Goal: Task Accomplishment & Management: Manage account settings

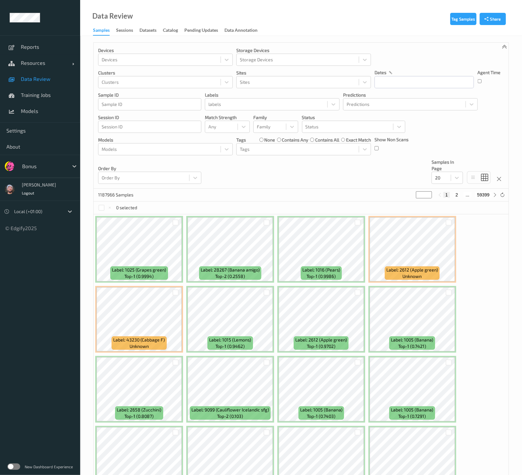
click at [49, 164] on div at bounding box center [43, 166] width 43 height 8
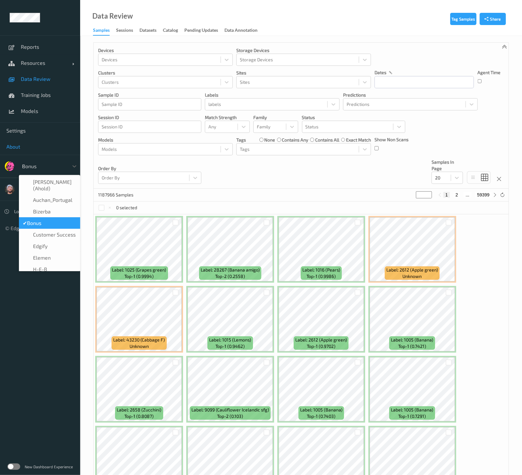
type input "h-"
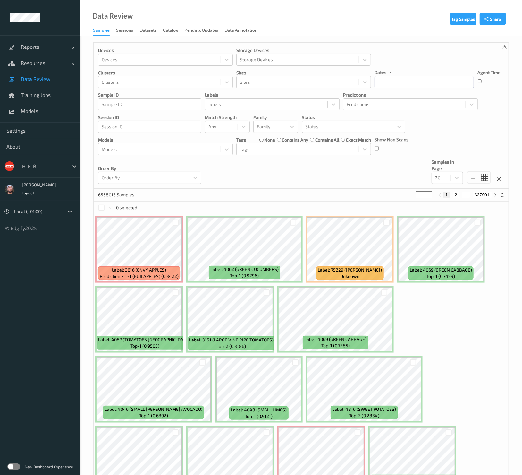
click at [30, 166] on div at bounding box center [43, 166] width 43 height 8
type input "rema"
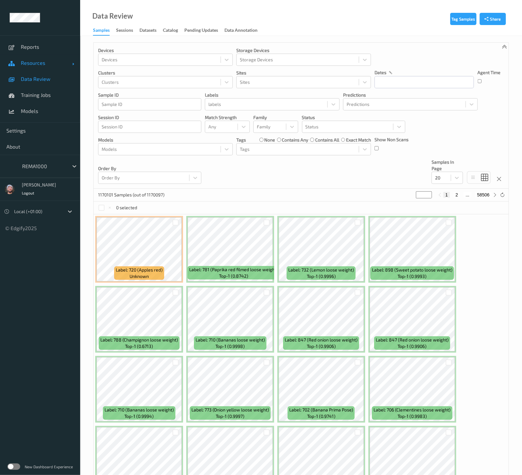
click at [54, 58] on link "Resources" at bounding box center [40, 63] width 80 height 16
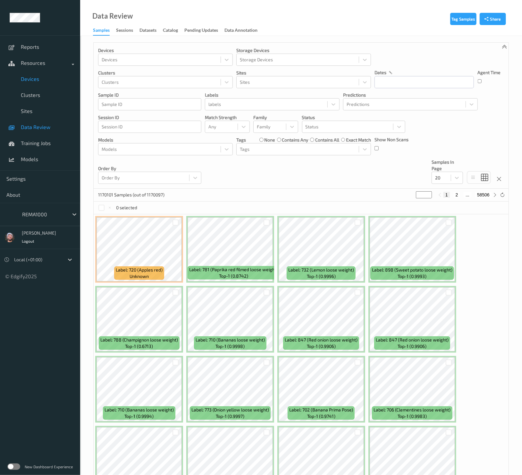
click at [40, 76] on span "Devices" at bounding box center [47, 79] width 53 height 6
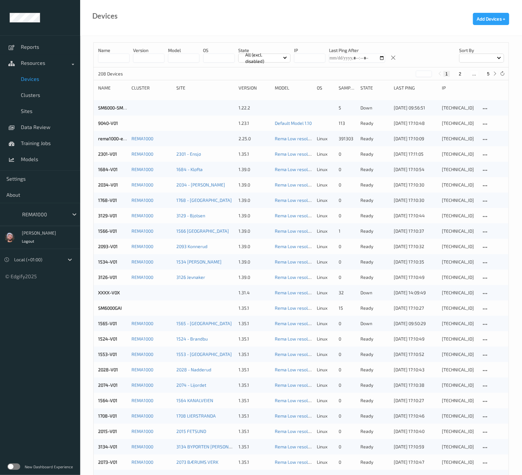
click at [489, 75] on button "5" at bounding box center [488, 74] width 6 height 6
type input "*"
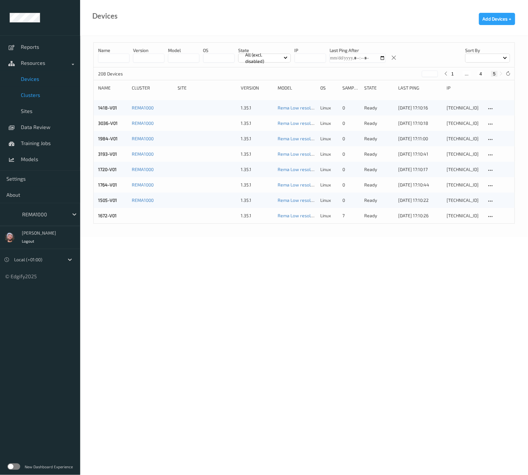
click at [49, 97] on span "Clusters" at bounding box center [47, 95] width 53 height 6
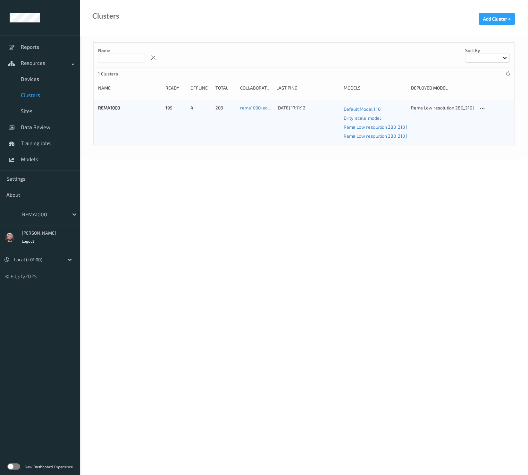
click at [120, 107] on div "REMA1000" at bounding box center [129, 123] width 63 height 36
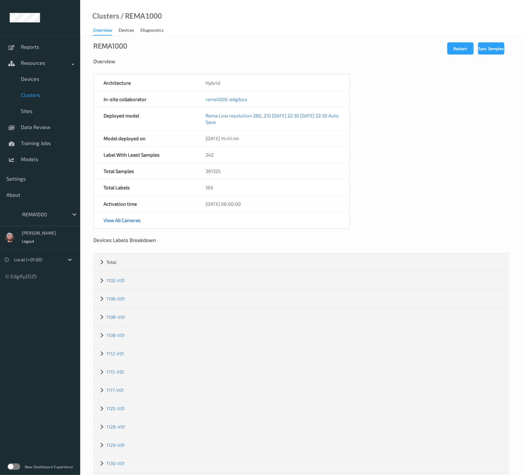
click at [46, 93] on span "Clusters" at bounding box center [47, 95] width 53 height 6
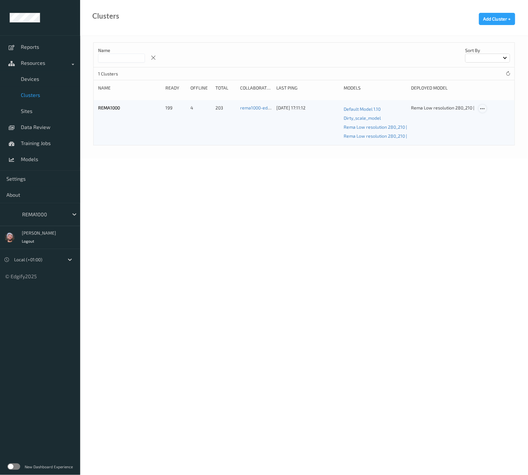
click at [483, 106] on icon at bounding box center [482, 109] width 5 height 6
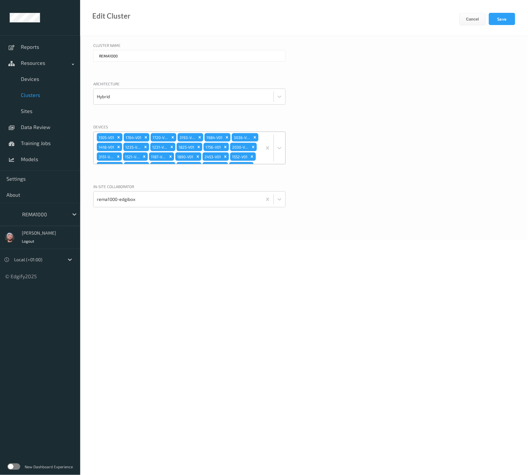
drag, startPoint x: 231, startPoint y: 147, endPoint x: 237, endPoint y: 148, distance: 6.7
click at [231, 147] on div "1505-V01 1764-V01 1720-V01 3193-V01 1984-V01 3036-V01 1418-V01 1235-V01 1231-V0…" at bounding box center [178, 148] width 168 height 32
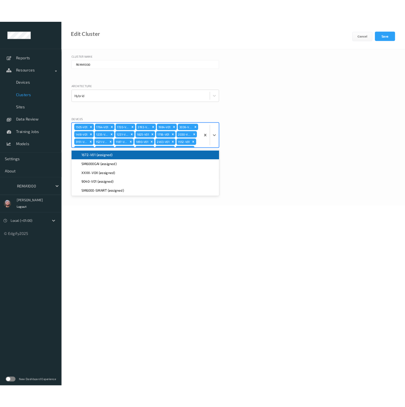
scroll to position [348, 0]
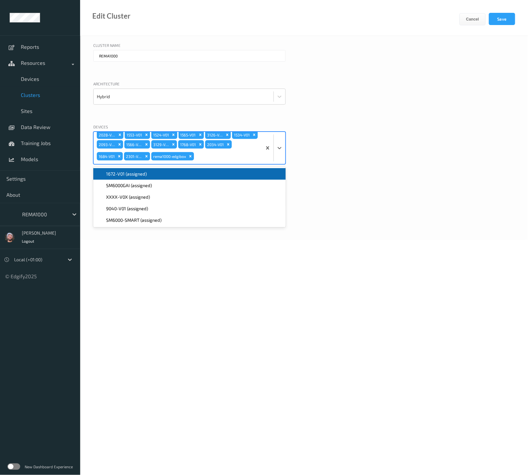
click at [238, 148] on div "1505-V01 1764-V01 1720-V01 3193-V01 1984-V01 3036-V01 1418-V01 1235-V01 1231-V0…" at bounding box center [178, 148] width 168 height 32
type input "167"
click at [164, 171] on div "1672-V01 (assigned)" at bounding box center [189, 174] width 185 height 6
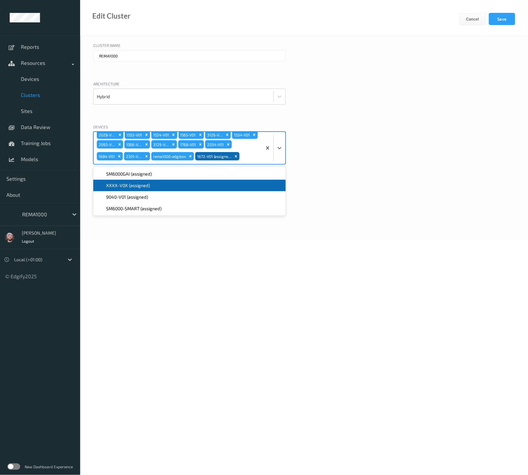
click at [362, 193] on div "In-site collaborator rema1000-edgibox" at bounding box center [304, 203] width 422 height 40
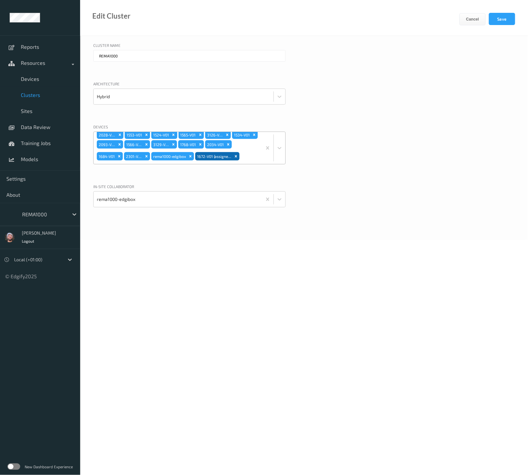
click at [235, 139] on div "1505-V01 1764-V01 1720-V01 3193-V01 1984-V01 3036-V01 1418-V01 1235-V01 1231-V0…" at bounding box center [178, 148] width 168 height 32
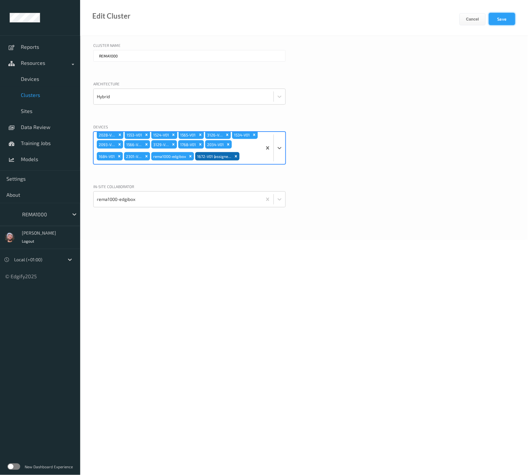
click at [503, 22] on button "Save" at bounding box center [502, 19] width 26 height 12
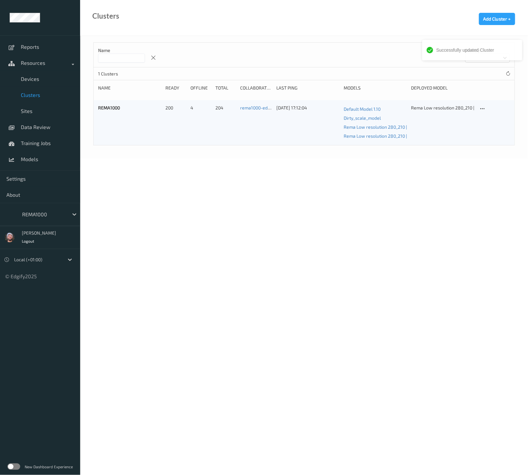
click at [200, 187] on body "Successfully updated Cluster Reports Resources Devices Clusters Sites Data Revi…" at bounding box center [264, 237] width 528 height 475
click at [32, 106] on link "Sites" at bounding box center [40, 111] width 80 height 16
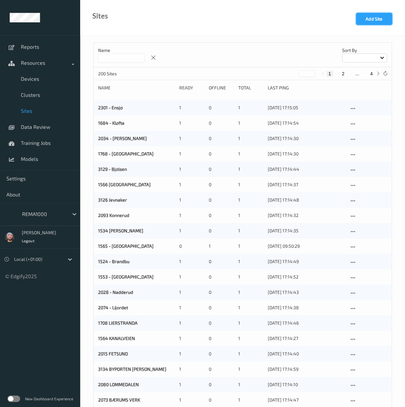
click at [379, 17] on button "Add Site" at bounding box center [374, 19] width 36 height 12
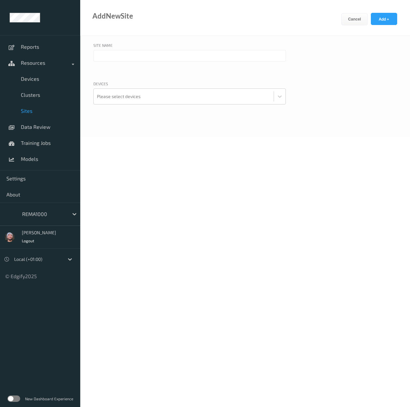
click at [146, 53] on input "text" at bounding box center [189, 56] width 192 height 12
paste input "Stemmen"
type input "1825 - Stemmen"
click at [152, 101] on div at bounding box center [183, 96] width 173 height 13
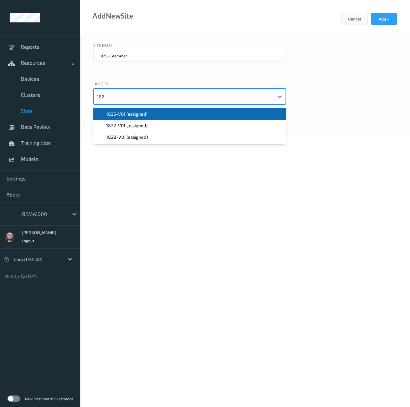
type input "1825"
click at [130, 115] on span "1825-V01 (assigned)" at bounding box center [126, 114] width 41 height 6
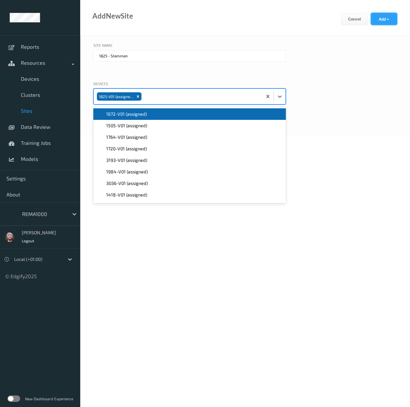
click at [381, 15] on button "Add +" at bounding box center [384, 19] width 26 height 12
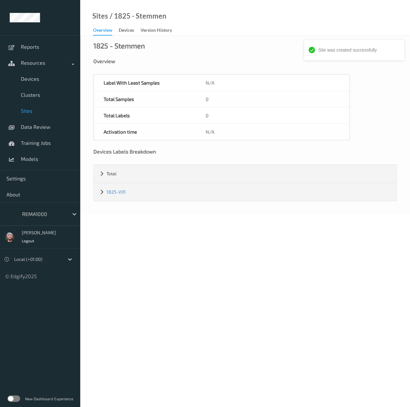
click at [240, 61] on div "Overview" at bounding box center [244, 61] width 303 height 6
click at [29, 113] on span "Sites" at bounding box center [47, 111] width 53 height 6
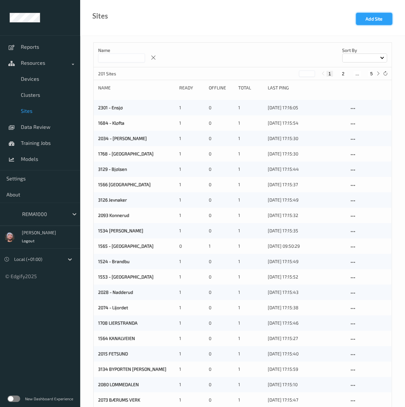
click at [372, 20] on button "Add Site" at bounding box center [374, 19] width 36 height 12
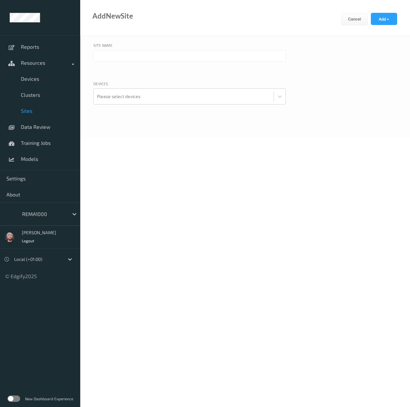
click at [130, 59] on input "text" at bounding box center [189, 56] width 192 height 12
paste input "Gjøvik Sentrum"
type input "1552 - Gjøvik Sentrum"
click at [144, 97] on div at bounding box center [183, 96] width 173 height 13
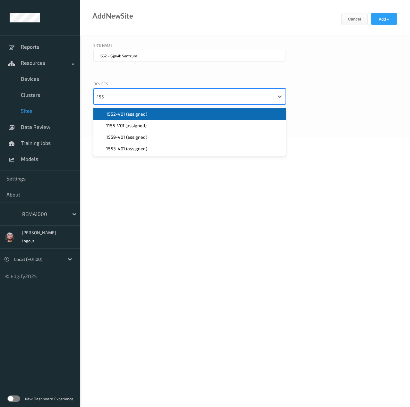
type input "1552"
click at [141, 113] on span "1552-V01 (assigned)" at bounding box center [126, 114] width 41 height 6
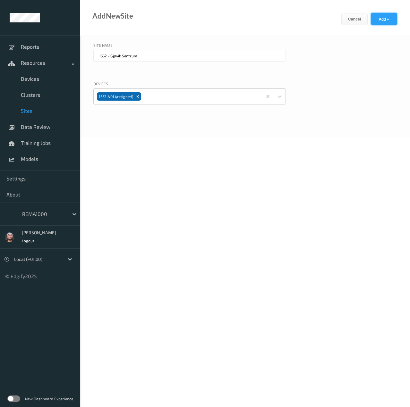
click at [388, 17] on button "Add +" at bounding box center [384, 19] width 26 height 12
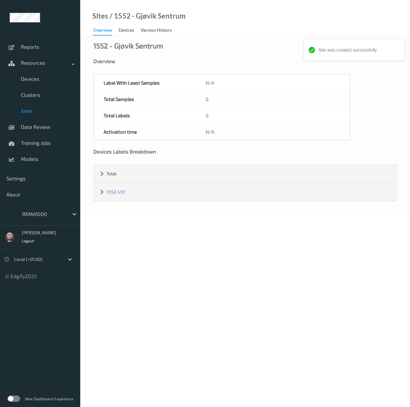
click at [42, 107] on link "Sites" at bounding box center [40, 111] width 80 height 16
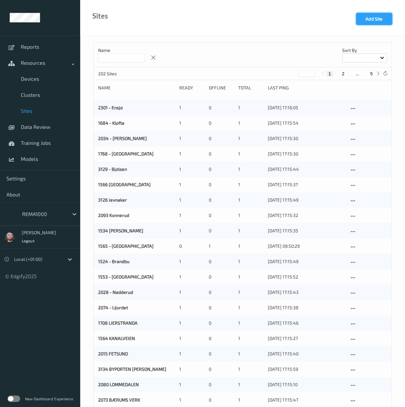
click at [384, 21] on button "Add Site" at bounding box center [374, 19] width 36 height 12
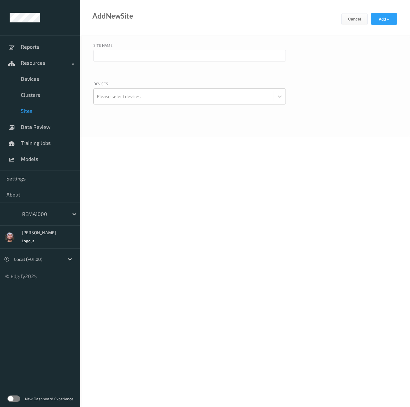
click at [126, 52] on input "text" at bounding box center [189, 56] width 192 height 12
paste input "Holt Vestvollen"
click at [100, 54] on input "Holt Vestvollen" at bounding box center [189, 56] width 192 height 12
type input "1521 - Holt Vestvollen"
click at [161, 101] on div at bounding box center [183, 96] width 173 height 13
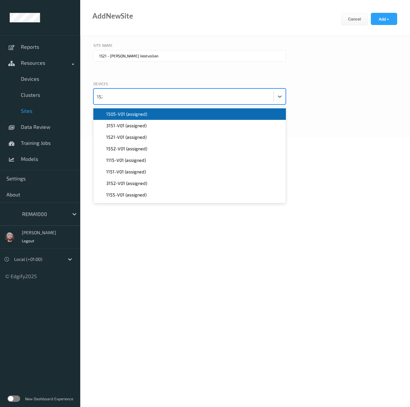
type input "1521"
click at [386, 24] on button "Add +" at bounding box center [384, 19] width 26 height 12
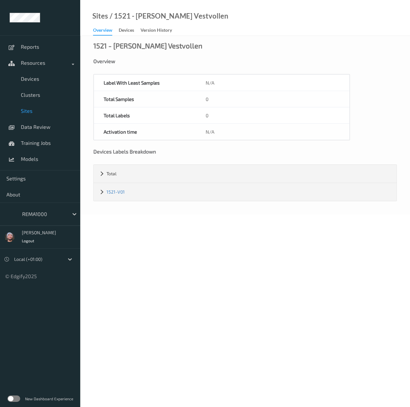
click at [200, 34] on div "Sites / 1521 - Holt Vestvollen Overview Devices Version History" at bounding box center [245, 18] width 330 height 36
click at [35, 117] on link "Sites" at bounding box center [40, 111] width 80 height 16
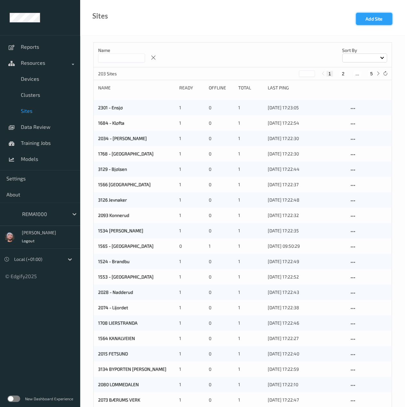
click at [373, 20] on button "Add Site" at bounding box center [374, 19] width 36 height 12
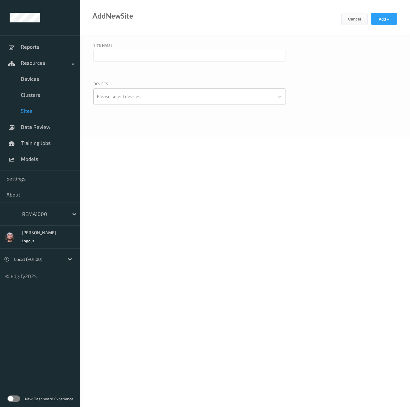
click at [123, 61] on input "text" at bounding box center [189, 56] width 192 height 12
paste input "Reknes"
click at [99, 56] on input "Reknes" at bounding box center [189, 56] width 192 height 12
type input "1418 - Reknes"
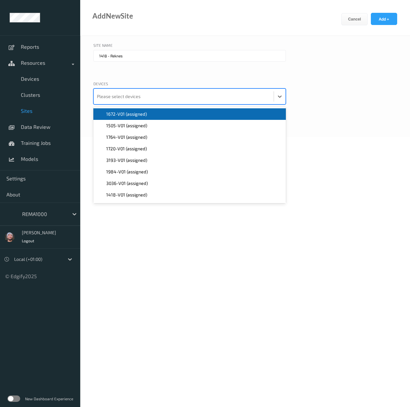
click at [213, 101] on div at bounding box center [183, 96] width 173 height 13
type input "14"
click at [186, 114] on div "1418-V01 (assigned)" at bounding box center [189, 114] width 185 height 6
click at [396, 28] on div "Cancel Add +" at bounding box center [375, 24] width 69 height 23
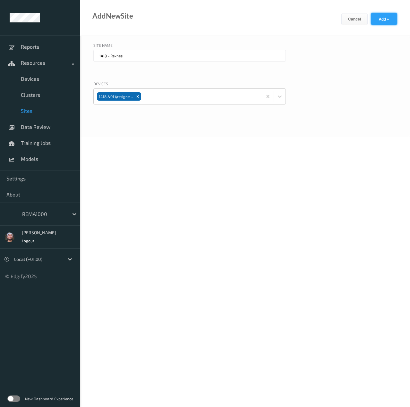
click at [395, 20] on button "Add +" at bounding box center [384, 19] width 26 height 12
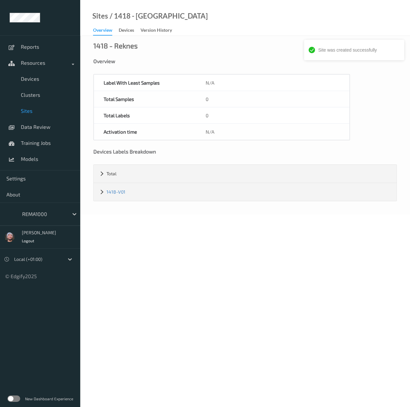
click at [29, 110] on span "Sites" at bounding box center [47, 111] width 53 height 6
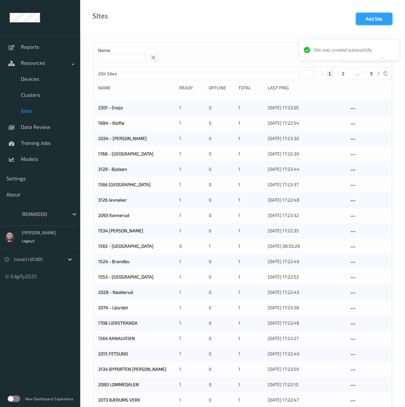
click at [387, 21] on button "Add Site" at bounding box center [374, 19] width 36 height 12
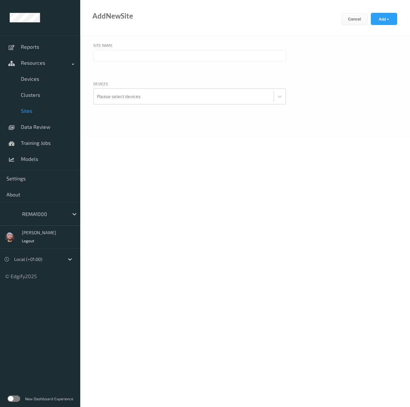
click at [131, 50] on div "Site Name" at bounding box center [189, 46] width 192 height 8
click at [114, 55] on input "text" at bounding box center [189, 56] width 192 height 12
paste input "Svolvær"
click at [98, 56] on input "Svolvær" at bounding box center [189, 56] width 192 height 12
type input "1235 - Svolvær"
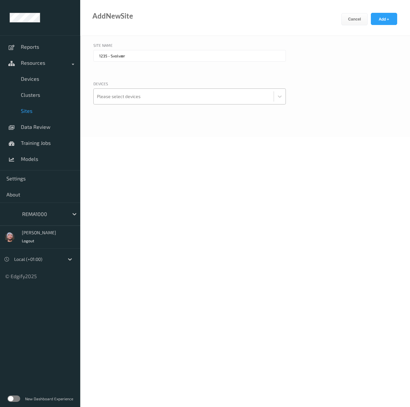
click at [154, 93] on div at bounding box center [183, 96] width 173 height 13
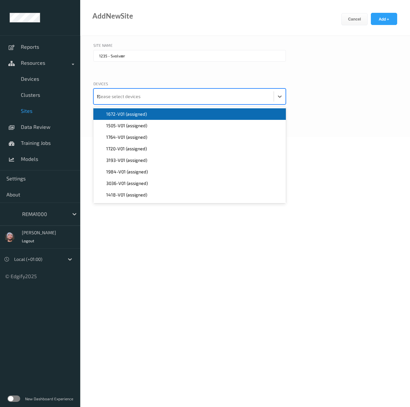
type input "123"
click at [139, 112] on span "1235-V01 (assigned)" at bounding box center [126, 114] width 41 height 6
click at [394, 24] on button "Add +" at bounding box center [384, 19] width 26 height 12
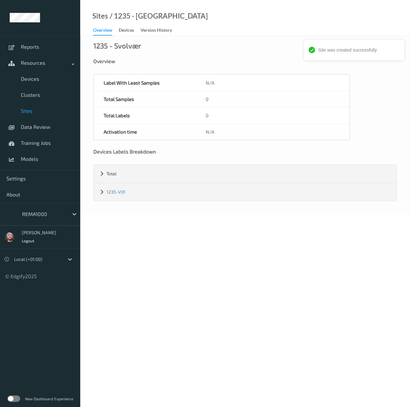
click at [34, 110] on span "Sites" at bounding box center [47, 111] width 53 height 6
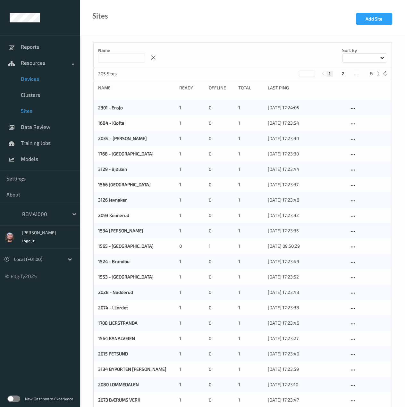
click at [35, 77] on span "Devices" at bounding box center [47, 79] width 53 height 6
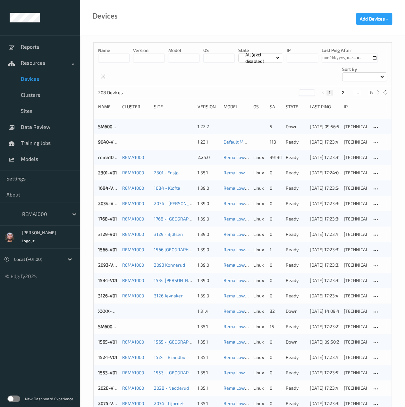
click at [113, 59] on input at bounding box center [113, 58] width 31 height 9
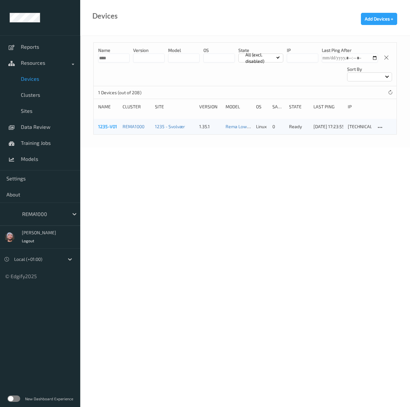
type input "****"
click at [109, 127] on link "1235-V01" at bounding box center [107, 126] width 19 height 5
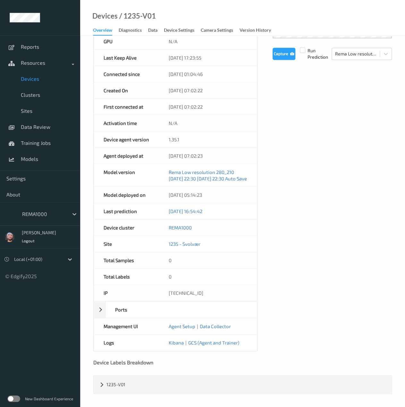
scroll to position [117, 0]
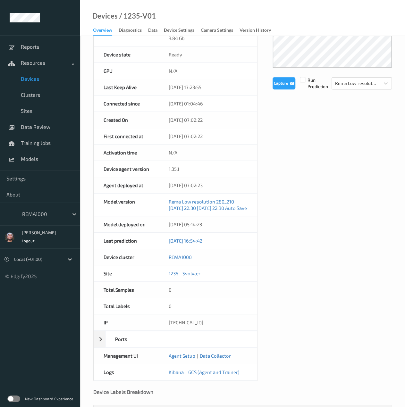
drag, startPoint x: 216, startPoint y: 136, endPoint x: 229, endPoint y: 134, distance: 13.0
click at [229, 134] on div "01/10/2025 07:02:22" at bounding box center [208, 136] width 98 height 16
copy div "01/10/2025 07:02:22"
click at [37, 113] on span "Sites" at bounding box center [47, 111] width 53 height 6
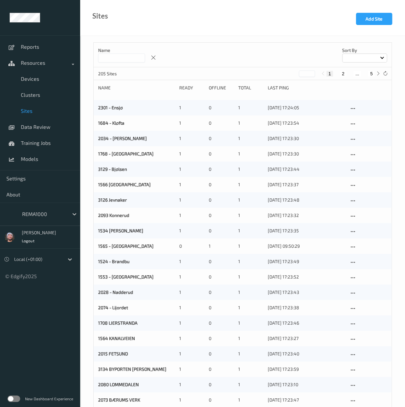
click at [118, 56] on input at bounding box center [121, 58] width 47 height 9
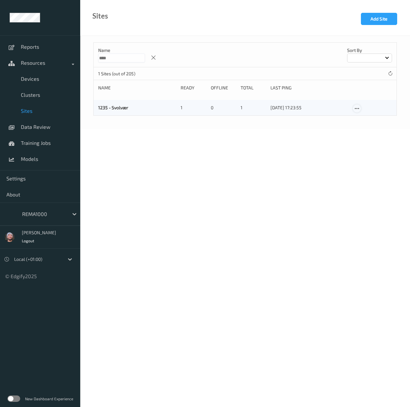
type input "****"
click at [358, 110] on icon at bounding box center [356, 109] width 5 height 6
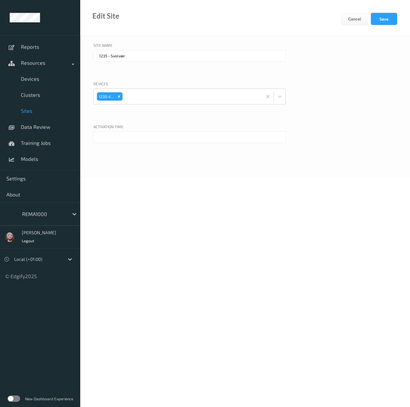
click at [135, 137] on input "text" at bounding box center [189, 137] width 192 height 12
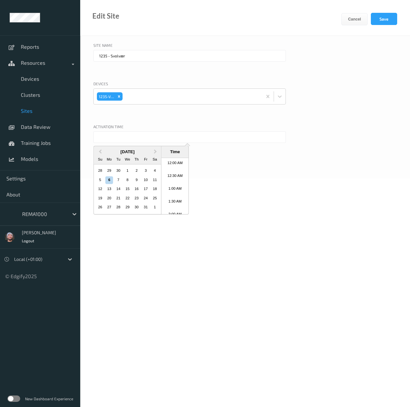
paste input "01/10/2025 07:02:22"
type input "01/10/2025 07:02:22"
click at [231, 178] on div "Site Name 1235 - Svolvær Devices 1235-V01 Activation time Previous Month Next M…" at bounding box center [245, 107] width 330 height 143
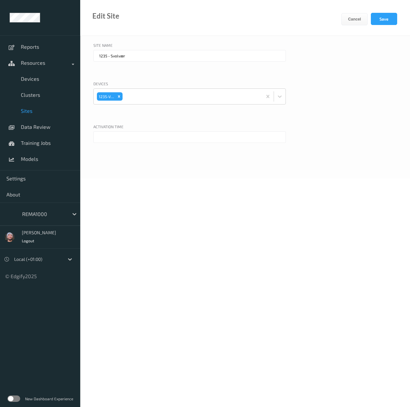
click at [171, 132] on input "text" at bounding box center [189, 137] width 192 height 12
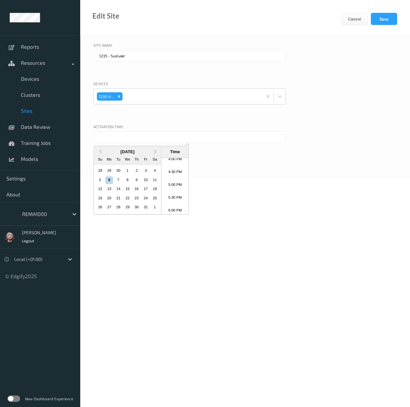
paste input "01/10/2025 07:02:22"
click at [130, 173] on div "1" at bounding box center [128, 171] width 8 height 8
click at [171, 187] on li "7:00 AM" at bounding box center [174, 186] width 27 height 13
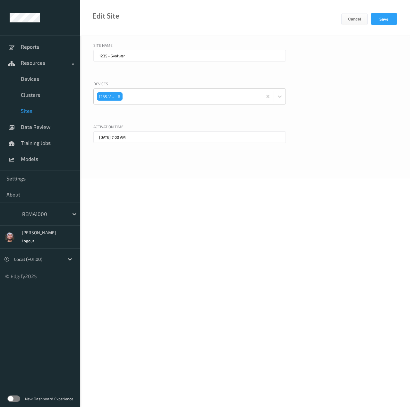
click at [113, 134] on input "01/10/2025 7:00 AM" at bounding box center [189, 137] width 192 height 12
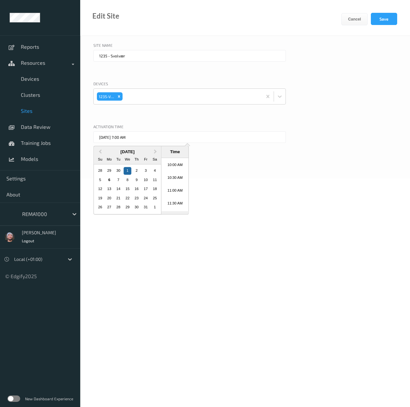
scroll to position [286, 0]
click at [171, 186] on li "12:00 PM" at bounding box center [174, 186] width 27 height 13
type input "01/10/2025 12:00 PM"
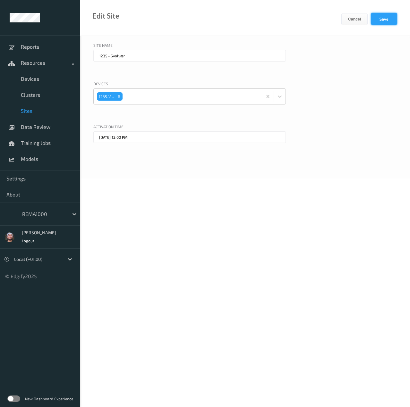
click at [378, 22] on button "Save" at bounding box center [384, 19] width 26 height 12
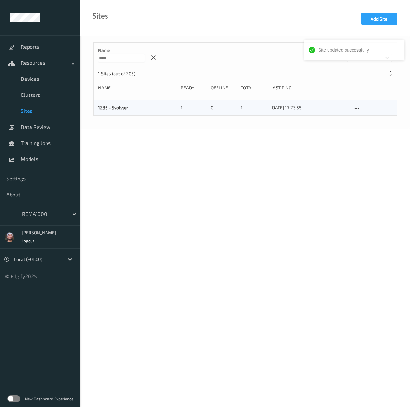
click at [114, 55] on input "****" at bounding box center [121, 58] width 47 height 9
type input "****"
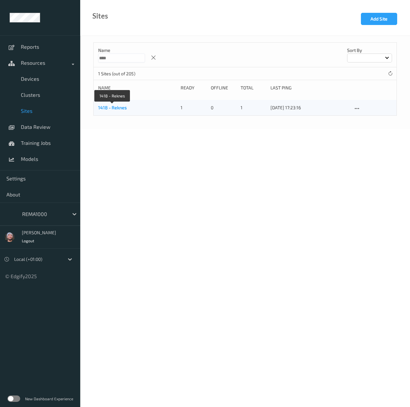
click at [114, 110] on link "1418 - Reknes" at bounding box center [112, 107] width 29 height 5
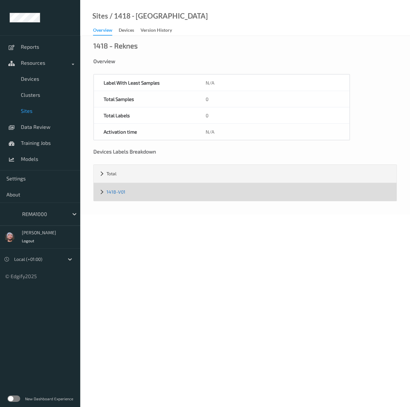
click at [111, 191] on link "1418-V01" at bounding box center [115, 191] width 19 height 5
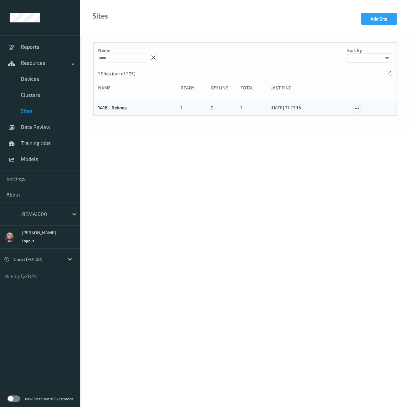
click at [358, 106] on icon at bounding box center [356, 109] width 5 height 6
click at [363, 119] on link "Edit Site" at bounding box center [370, 120] width 34 height 12
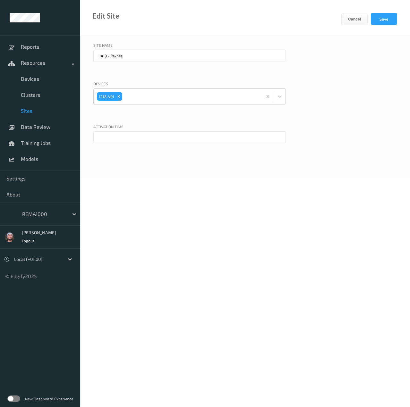
click at [119, 136] on input "text" at bounding box center [189, 137] width 192 height 12
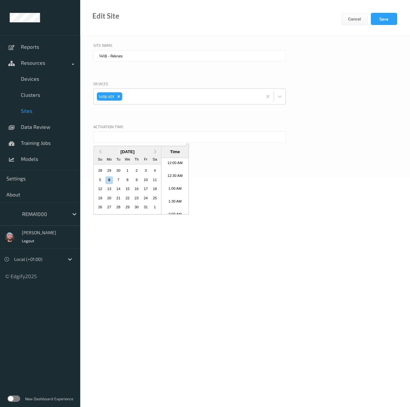
scroll to position [414, 0]
click at [128, 169] on div "1" at bounding box center [128, 171] width 8 height 8
click at [174, 177] on li "9:00 AM" at bounding box center [174, 173] width 27 height 13
type input "01/10/2025 9:00 AM"
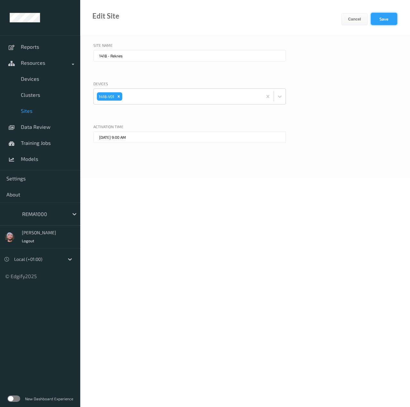
click at [389, 23] on button "Save" at bounding box center [384, 19] width 26 height 12
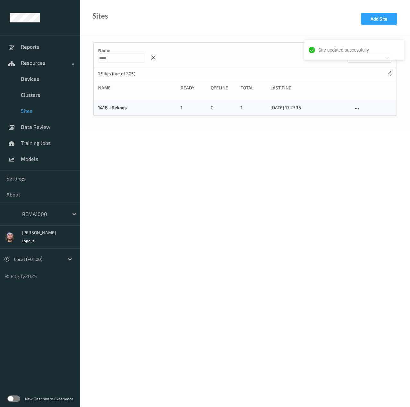
click at [126, 53] on p "Name" at bounding box center [121, 50] width 47 height 6
click at [123, 56] on input "****" at bounding box center [121, 58] width 47 height 9
type input "****"
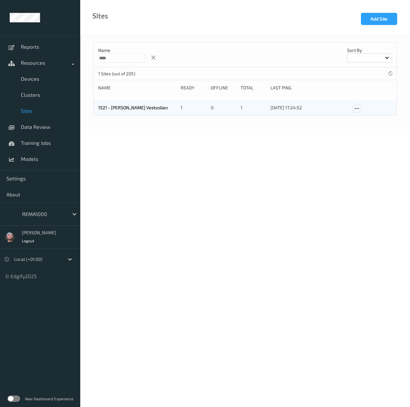
click at [353, 107] on div at bounding box center [357, 109] width 8 height 8
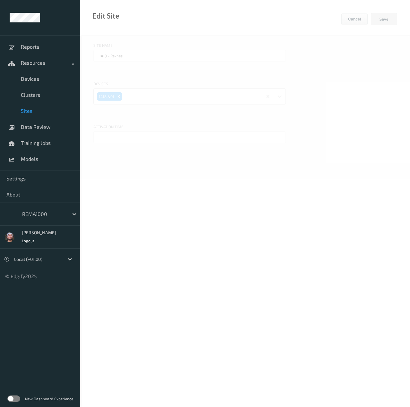
type input "1521 - Holt Vestvollen"
click at [145, 135] on input "text" at bounding box center [189, 137] width 192 height 12
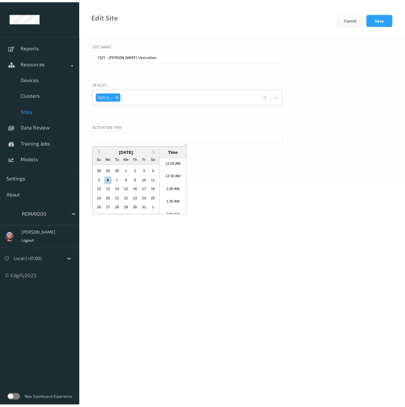
scroll to position [414, 0]
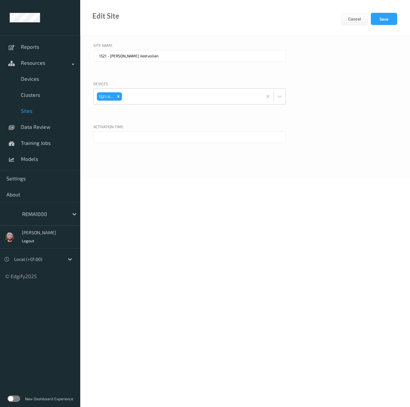
click at [140, 118] on div at bounding box center [140, 117] width 95 height 6
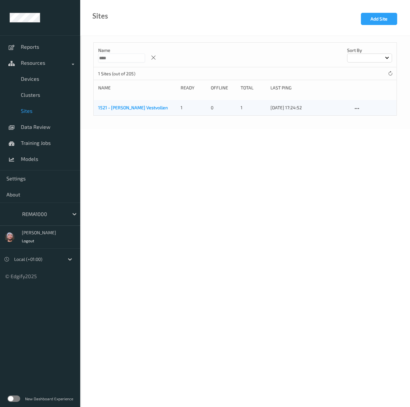
click at [110, 107] on link "1521 - Holt Vestvollen" at bounding box center [133, 107] width 70 height 5
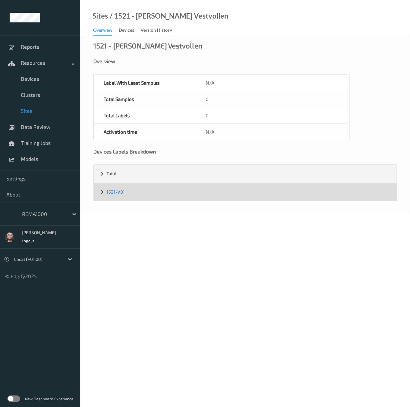
click at [117, 192] on link "1521-V01" at bounding box center [115, 191] width 18 height 5
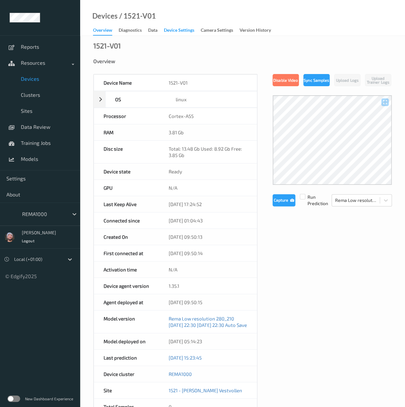
click at [178, 30] on div "Device Settings" at bounding box center [179, 31] width 30 height 8
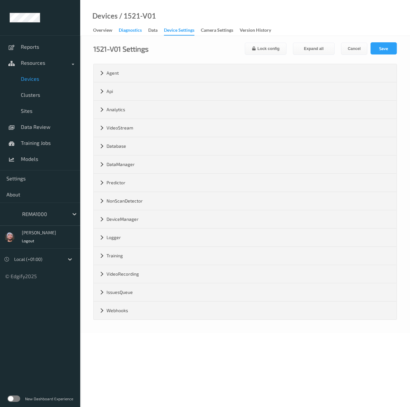
click at [128, 31] on div "Diagnostics" at bounding box center [130, 31] width 23 height 8
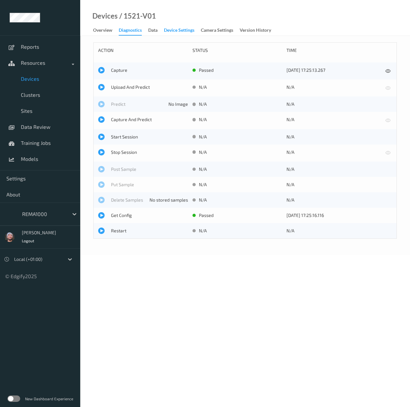
click at [172, 29] on div "Device Settings" at bounding box center [179, 31] width 30 height 8
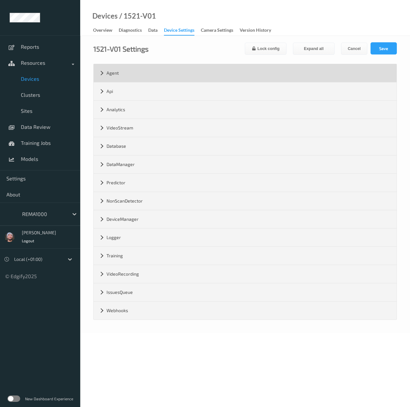
click at [123, 79] on div "Agent" at bounding box center [245, 73] width 303 height 18
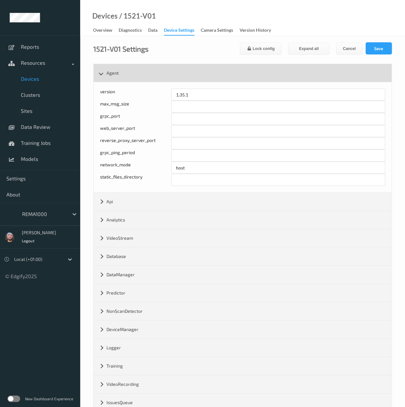
click at [122, 72] on div "Agent" at bounding box center [243, 73] width 298 height 18
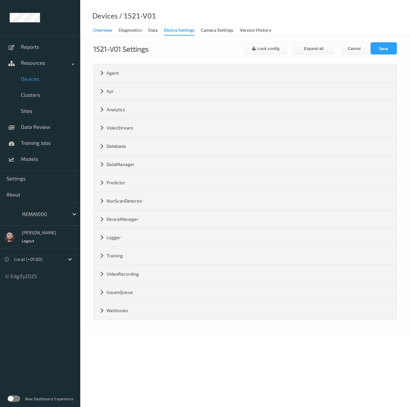
click at [105, 32] on div "Overview" at bounding box center [102, 31] width 19 height 8
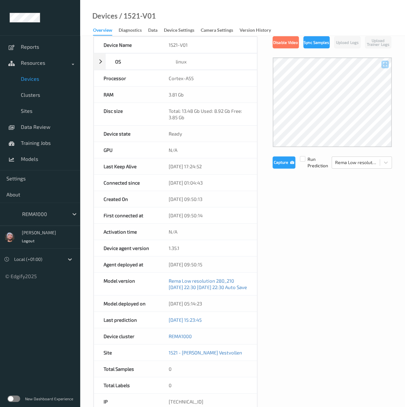
scroll to position [32, 0]
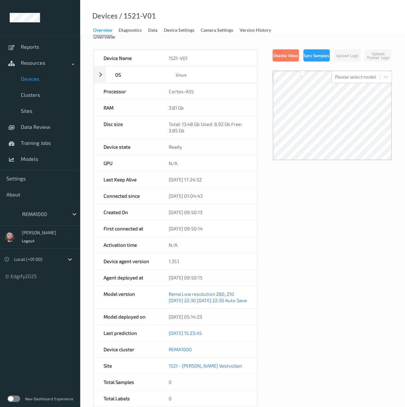
scroll to position [32, 0]
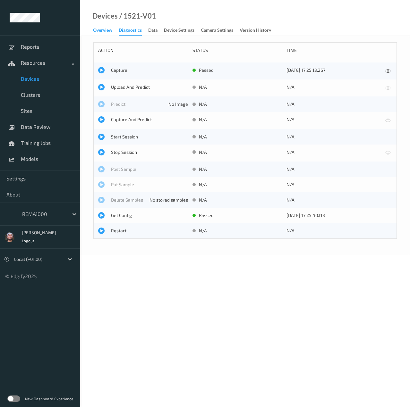
click at [97, 28] on div "Overview" at bounding box center [102, 31] width 19 height 8
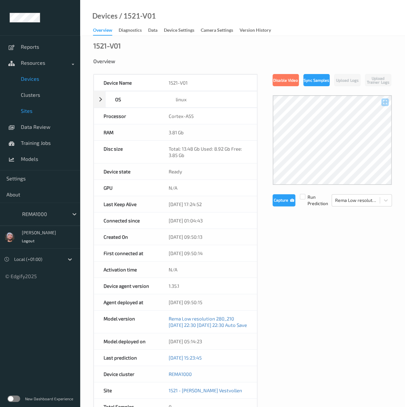
click at [36, 106] on link "Sites" at bounding box center [40, 111] width 80 height 16
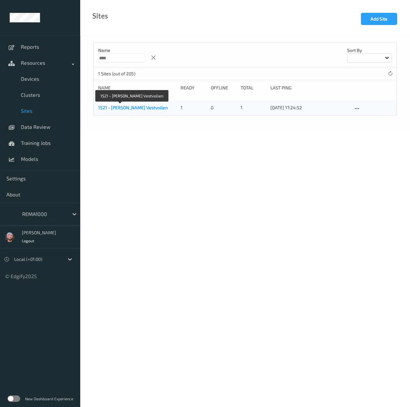
click at [118, 109] on link "1521 - Holt Vestvollen" at bounding box center [133, 107] width 70 height 5
click at [358, 107] on icon at bounding box center [356, 109] width 5 height 6
click at [361, 116] on div at bounding box center [359, 119] width 5 height 6
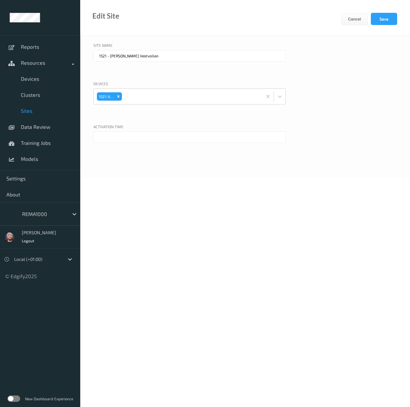
click at [138, 138] on input "text" at bounding box center [189, 137] width 192 height 12
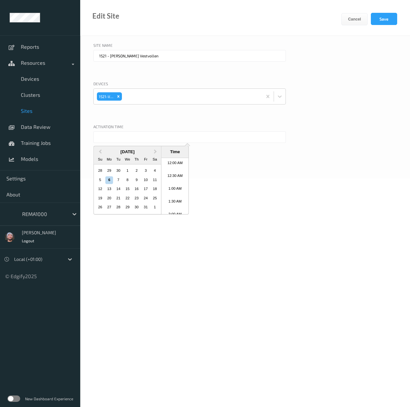
scroll to position [414, 0]
click at [105, 172] on div "29" at bounding box center [109, 171] width 8 height 8
click at [178, 198] on li "10:00 AM" at bounding box center [174, 199] width 27 height 13
type input "29/09/2025 10:00 AM"
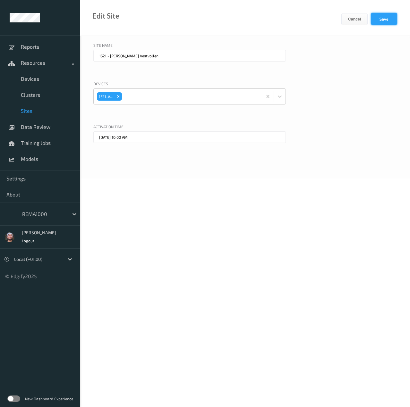
click at [390, 14] on button "Save" at bounding box center [384, 19] width 26 height 12
click at [343, 19] on button "Cancel" at bounding box center [354, 19] width 26 height 12
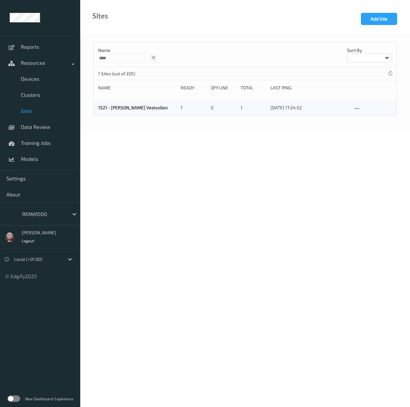
click at [108, 60] on input "****" at bounding box center [121, 58] width 47 height 9
type input "****"
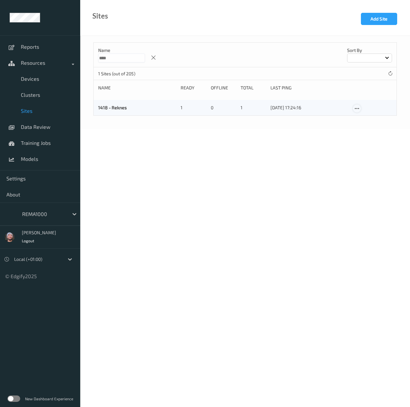
click at [357, 108] on icon at bounding box center [356, 109] width 5 height 6
click at [237, 246] on body "Reports Resources Devices Clusters Sites Data Review Training Jobs Models Setti…" at bounding box center [205, 203] width 410 height 407
click at [358, 108] on icon at bounding box center [356, 109] width 5 height 6
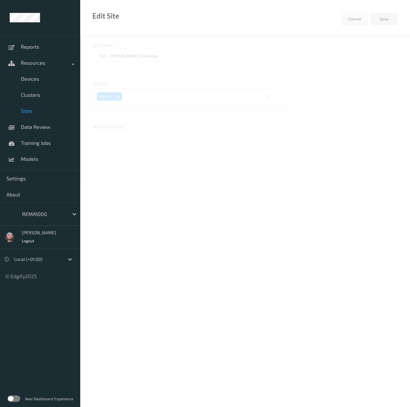
type input "1418 - Reknes"
type input "01/10/2025 9:00 AM"
click at [42, 115] on link "Sites" at bounding box center [40, 111] width 80 height 16
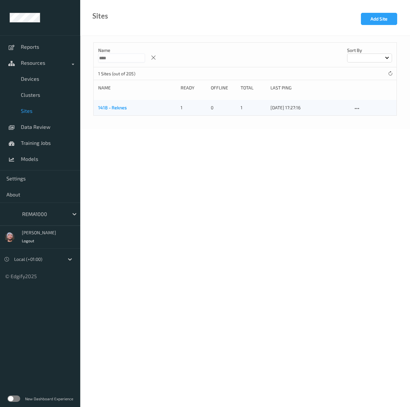
click at [107, 106] on link "1418 - Reknes" at bounding box center [112, 107] width 29 height 5
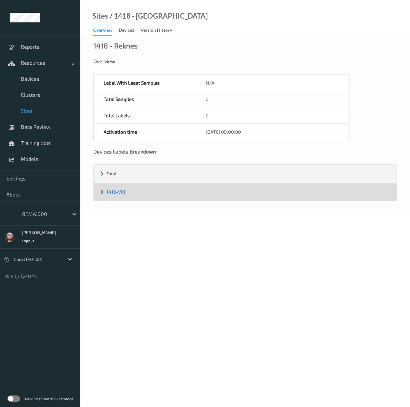
click at [113, 189] on link "1418-V01" at bounding box center [115, 191] width 19 height 5
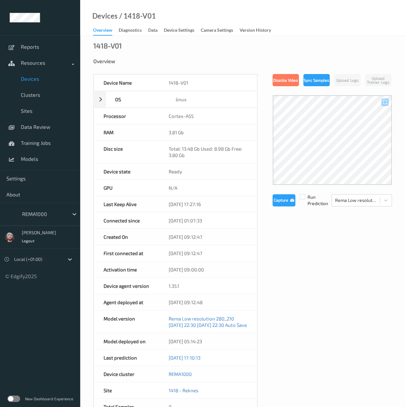
click at [32, 82] on span "Devices" at bounding box center [47, 79] width 53 height 6
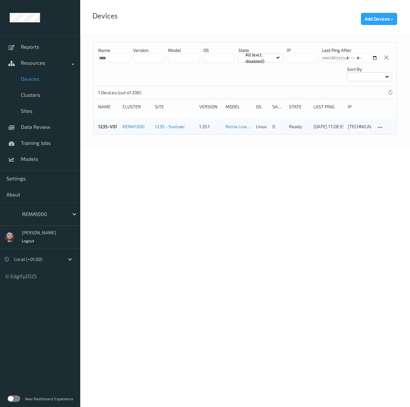
click at [189, 137] on div "Name **** version model OS State All (excl. disabled) IP Last Ping After Sort b…" at bounding box center [245, 92] width 330 height 112
click at [105, 58] on input "****" at bounding box center [113, 58] width 31 height 9
type input "****"
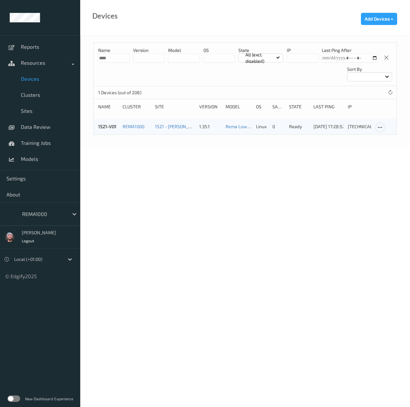
click at [380, 128] on icon at bounding box center [379, 128] width 5 height 6
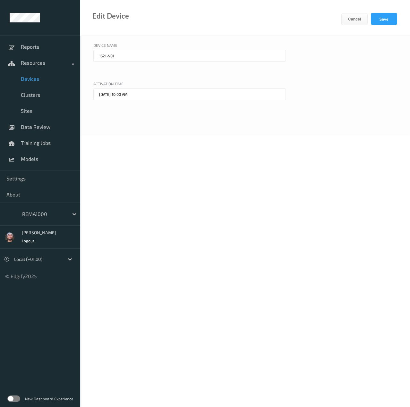
click at [35, 76] on span "Devices" at bounding box center [47, 79] width 53 height 6
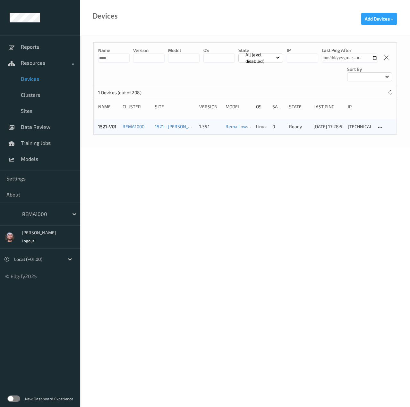
click at [112, 57] on input "****" at bounding box center [113, 58] width 31 height 9
type input "****"
click at [45, 112] on span "Sites" at bounding box center [47, 111] width 53 height 6
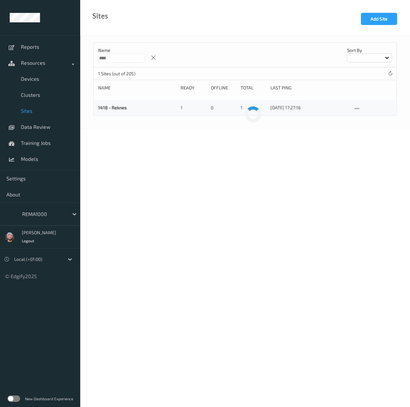
click at [124, 50] on p "Name" at bounding box center [121, 50] width 47 height 6
click at [122, 53] on p "Name" at bounding box center [121, 50] width 47 height 6
click at [117, 62] on input "****" at bounding box center [121, 58] width 47 height 9
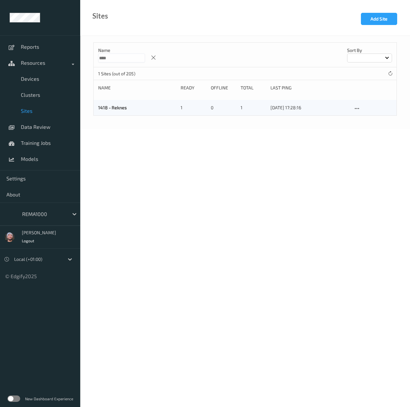
click at [117, 62] on input "****" at bounding box center [121, 58] width 47 height 9
type input "****"
click at [358, 107] on icon at bounding box center [356, 109] width 5 height 6
click at [362, 116] on link "Edit Site" at bounding box center [370, 120] width 34 height 12
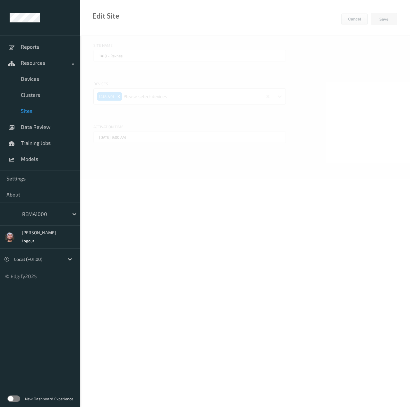
type input "1552 - Gjøvik Sentrum"
click at [125, 136] on input "text" at bounding box center [189, 137] width 192 height 12
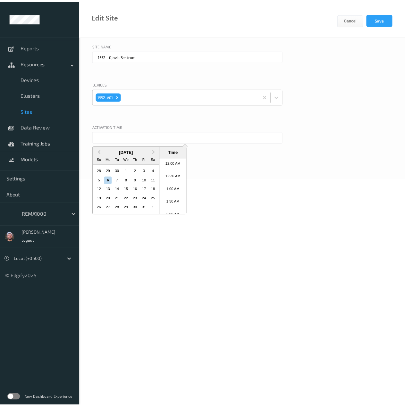
scroll to position [427, 0]
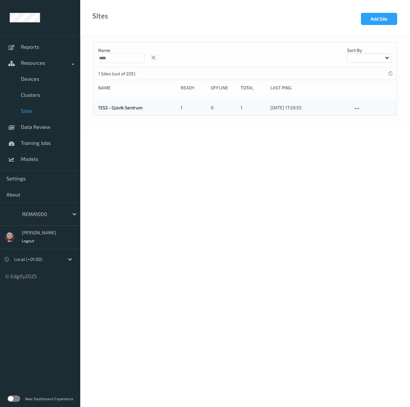
click at [117, 111] on div "1552 - Gjøvik Sentrum 1 0 1 06/10/2025 17:29:55" at bounding box center [245, 107] width 303 height 15
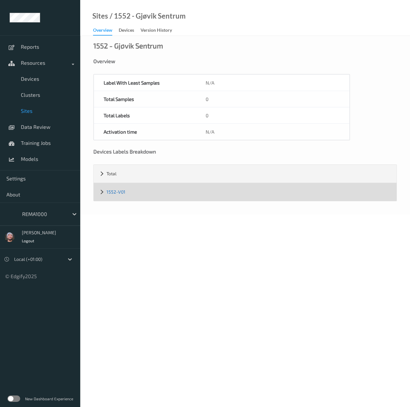
click at [117, 192] on link "1552-V01" at bounding box center [115, 191] width 19 height 5
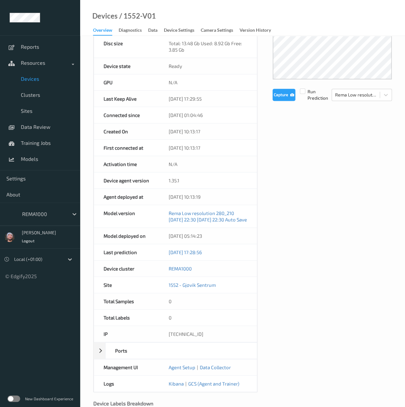
scroll to position [128, 0]
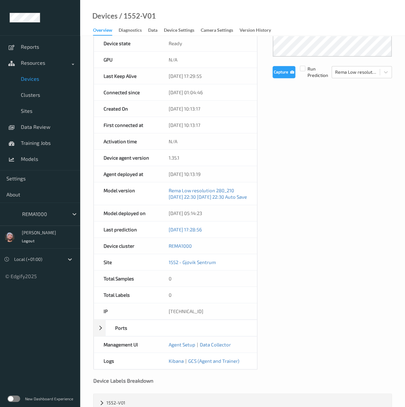
drag, startPoint x: 167, startPoint y: 121, endPoint x: 214, endPoint y: 125, distance: 46.6
click at [214, 125] on div "19/09/2025 10:13:17" at bounding box center [208, 125] width 98 height 16
click at [40, 106] on link "Sites" at bounding box center [40, 111] width 80 height 16
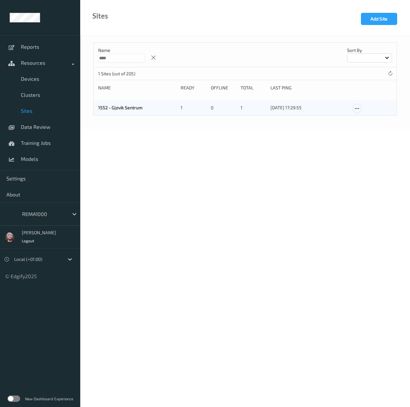
click at [358, 110] on icon at bounding box center [356, 109] width 5 height 6
click at [366, 118] on div "Edit Site" at bounding box center [371, 119] width 15 height 6
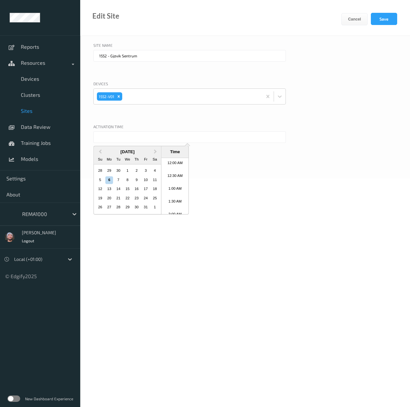
click at [114, 136] on input "text" at bounding box center [189, 137] width 192 height 12
click at [176, 185] on li "10:00 AM" at bounding box center [174, 186] width 27 height 13
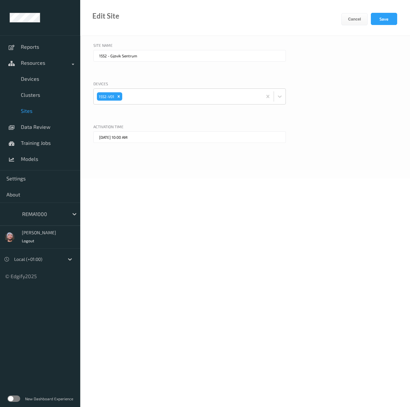
click at [117, 137] on input "06/10/2025 10:00 AM" at bounding box center [189, 137] width 192 height 12
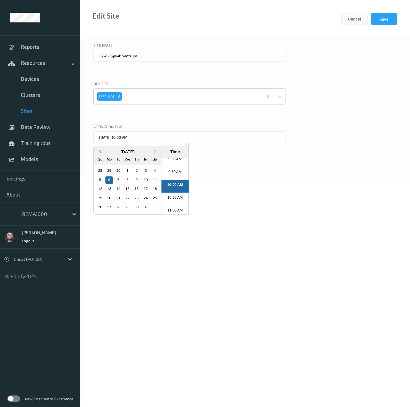
click at [99, 150] on button "Previous Month" at bounding box center [99, 152] width 10 height 10
click at [149, 190] on div "14 15 16 17 18 19 20" at bounding box center [128, 189] width 64 height 9
click at [147, 190] on div "19" at bounding box center [146, 190] width 8 height 8
type input "19/09/2025 10:00 AM"
click at [308, 126] on div "Activation time" at bounding box center [244, 128] width 303 height 8
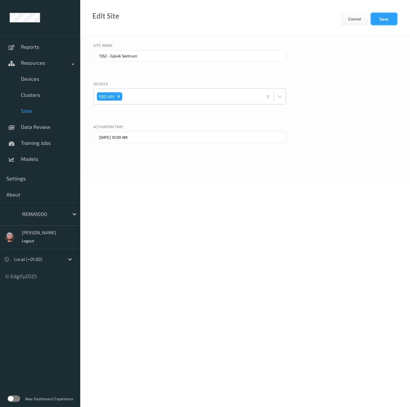
click at [378, 20] on button "Save" at bounding box center [384, 19] width 26 height 12
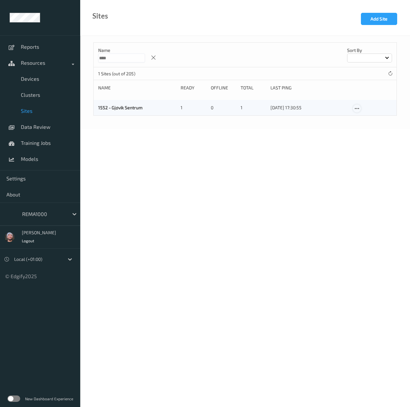
click at [357, 109] on icon at bounding box center [356, 109] width 5 height 6
click at [366, 116] on div "Edit Site" at bounding box center [371, 119] width 15 height 6
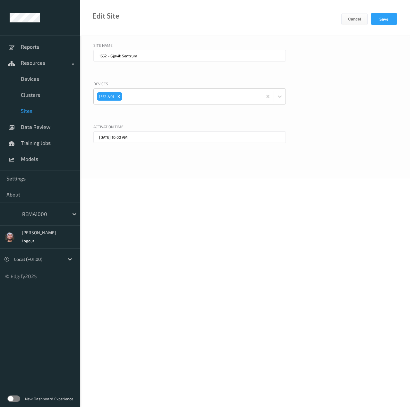
click at [42, 113] on span "Sites" at bounding box center [47, 111] width 53 height 6
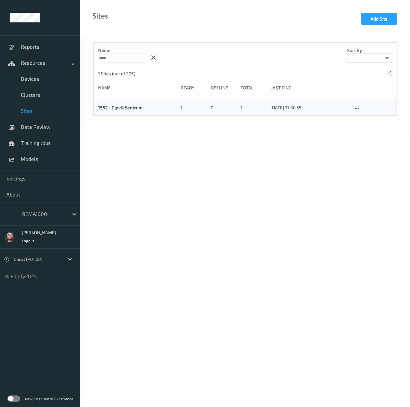
click at [130, 55] on input "****" at bounding box center [121, 58] width 47 height 9
paste input
type input "****"
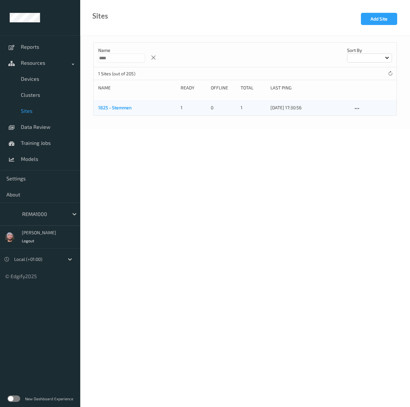
click at [128, 109] on link "1825 - Stemmen" at bounding box center [114, 107] width 33 height 5
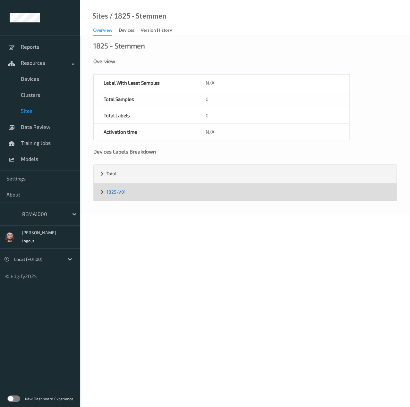
click at [114, 192] on link "1825-V01" at bounding box center [115, 191] width 19 height 5
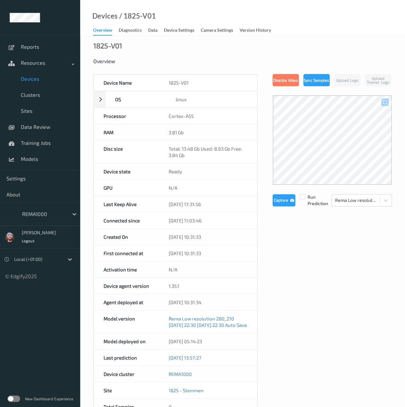
click at [196, 254] on div "30/09/2025 10:31:33" at bounding box center [208, 253] width 98 height 16
click at [45, 79] on span "Devices" at bounding box center [47, 79] width 53 height 6
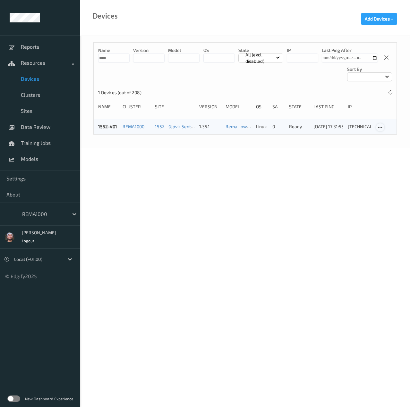
click at [382, 128] on icon at bounding box center [379, 128] width 5 height 6
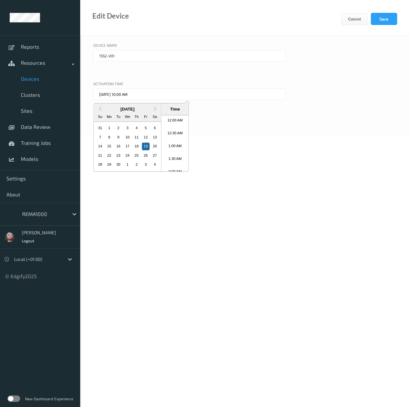
click at [128, 97] on input "19/09/2025 10:00 AM" at bounding box center [189, 94] width 192 height 12
click at [177, 155] on li "10:30 AM" at bounding box center [174, 156] width 27 height 13
click at [103, 95] on input "19/09/2025 10:30 AM" at bounding box center [189, 94] width 192 height 12
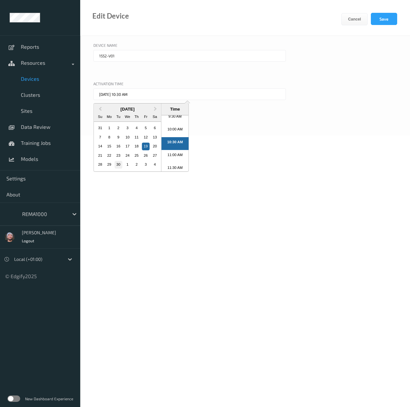
click at [119, 164] on div "30" at bounding box center [118, 165] width 8 height 8
type input "30/09/2025 10:30 AM"
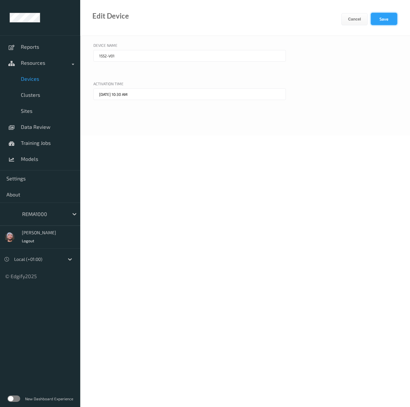
click at [380, 23] on button "Save" at bounding box center [384, 19] width 26 height 12
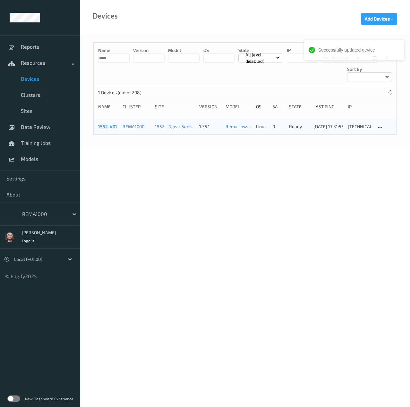
click at [106, 124] on link "1552-V01" at bounding box center [107, 126] width 19 height 5
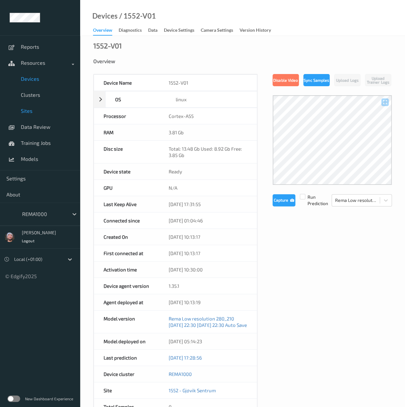
click at [48, 117] on link "Sites" at bounding box center [40, 111] width 80 height 16
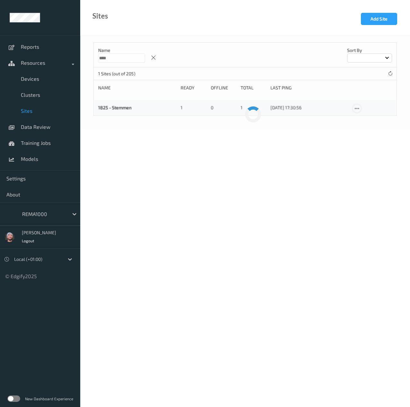
click at [356, 108] on icon at bounding box center [356, 109] width 5 height 6
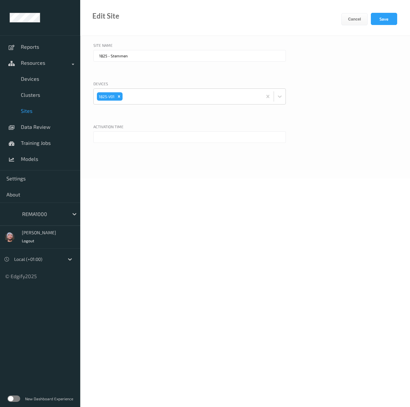
click at [111, 139] on input "text" at bounding box center [189, 137] width 192 height 12
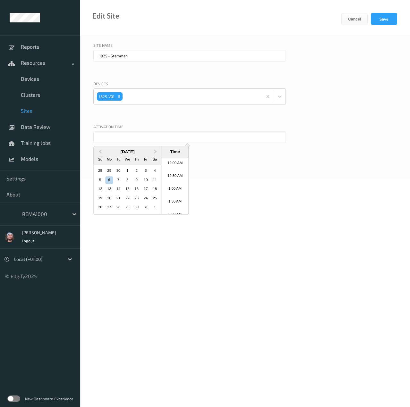
scroll to position [427, 0]
click at [101, 149] on button "Previous Month" at bounding box center [99, 152] width 10 height 10
click at [147, 190] on div "19" at bounding box center [146, 190] width 8 height 8
click at [171, 199] on li "10:30 AM" at bounding box center [174, 199] width 27 height 13
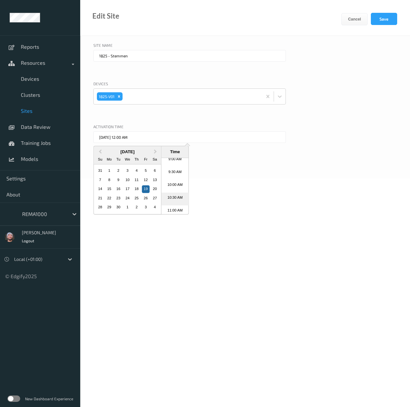
type input "19/09/2025 10:30 AM"
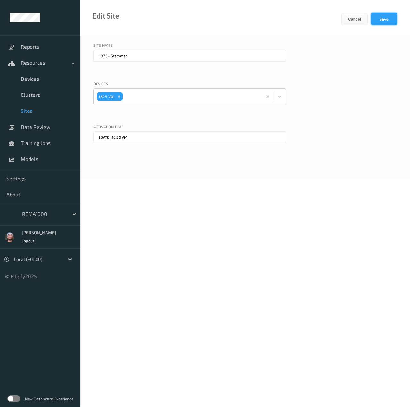
click at [386, 21] on button "Save" at bounding box center [384, 19] width 26 height 12
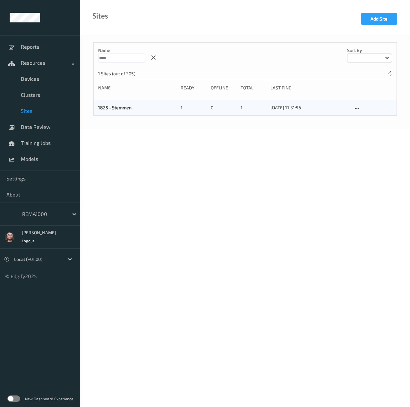
click at [36, 107] on link "Sites" at bounding box center [40, 111] width 80 height 16
click at [36, 84] on link "Devices" at bounding box center [40, 79] width 80 height 16
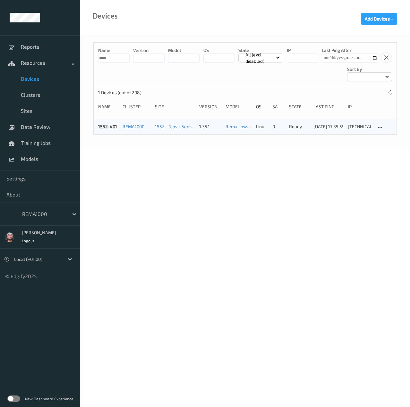
click at [383, 57] on icon at bounding box center [385, 58] width 5 height 6
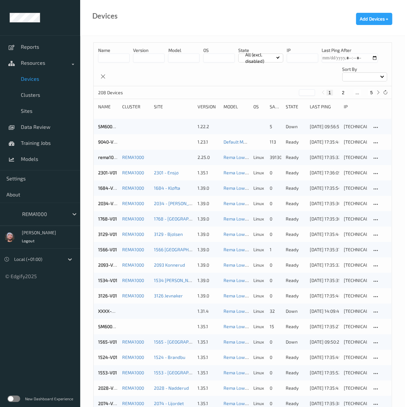
click at [371, 95] on button "5" at bounding box center [371, 93] width 6 height 6
type input "*"
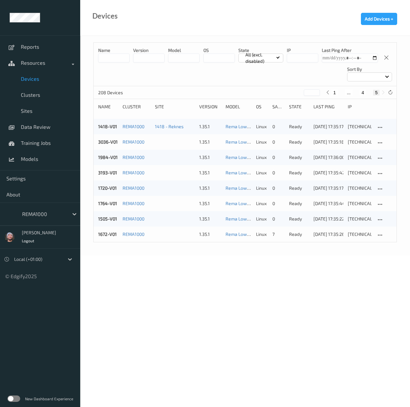
click at [195, 288] on body "Reports Resources Devices Clusters Sites Data Review Training Jobs Models Setti…" at bounding box center [205, 203] width 410 height 407
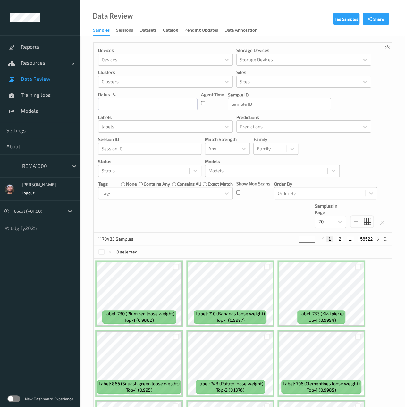
drag, startPoint x: 29, startPoint y: 164, endPoint x: 33, endPoint y: 160, distance: 5.2
click at [29, 164] on div at bounding box center [43, 166] width 43 height 8
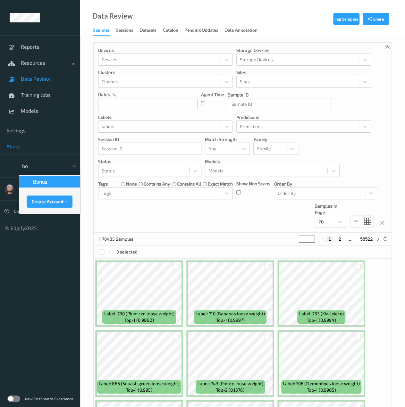
type input "b"
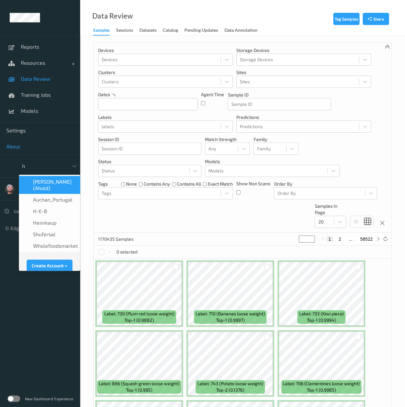
type input "h-"
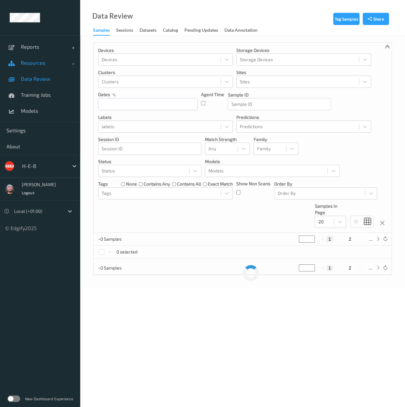
click at [44, 61] on span "Resources" at bounding box center [46, 63] width 51 height 6
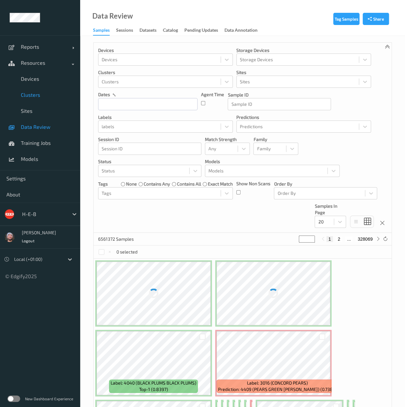
click at [26, 87] on link "Clusters" at bounding box center [40, 95] width 80 height 16
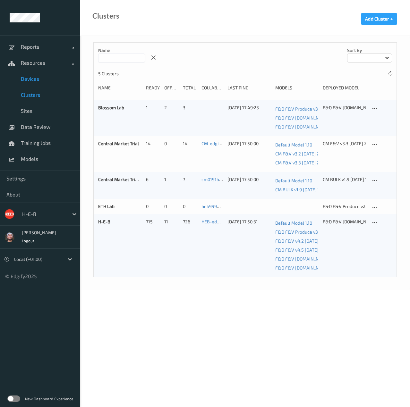
click at [29, 74] on link "Devices" at bounding box center [40, 79] width 80 height 16
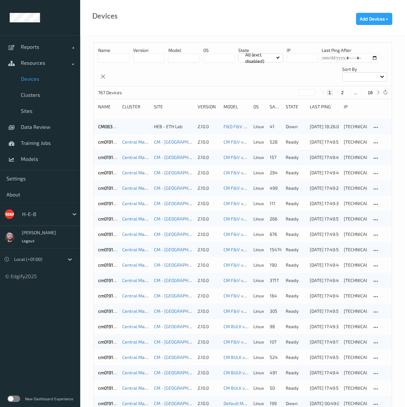
click at [372, 91] on button "16" at bounding box center [370, 93] width 9 height 6
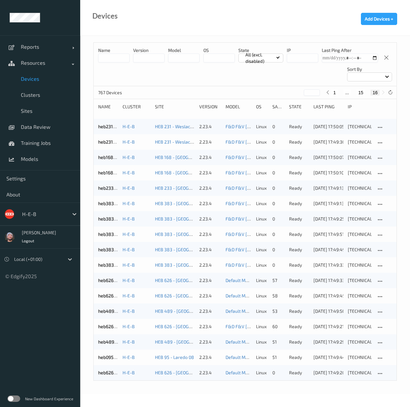
click at [178, 77] on div "Name version model OS State All (excl. disabled) IP Last Ping After Sort by" at bounding box center [245, 65] width 303 height 44
click at [38, 81] on span "Devices" at bounding box center [47, 79] width 53 height 6
click at [389, 93] on icon at bounding box center [390, 92] width 5 height 5
click at [391, 93] on icon at bounding box center [390, 92] width 5 height 5
click at [362, 90] on button "15" at bounding box center [360, 93] width 9 height 6
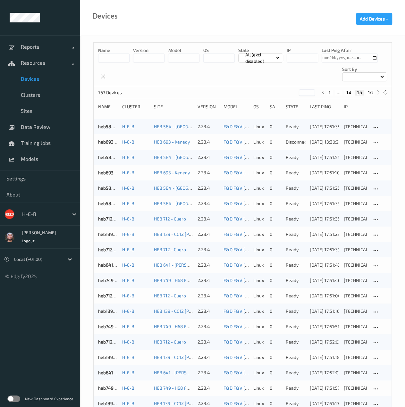
click at [372, 93] on button "16" at bounding box center [370, 93] width 9 height 6
type input "**"
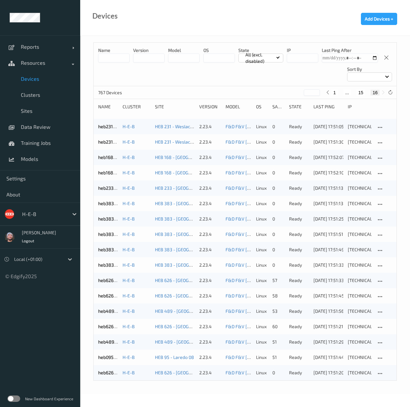
click at [282, 83] on div "Name version model OS State All (excl. disabled) IP Last Ping After Sort by" at bounding box center [245, 65] width 303 height 44
click at [35, 134] on link "Data Review" at bounding box center [40, 127] width 80 height 16
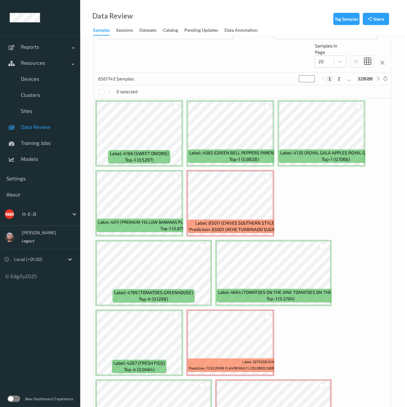
scroll to position [64, 0]
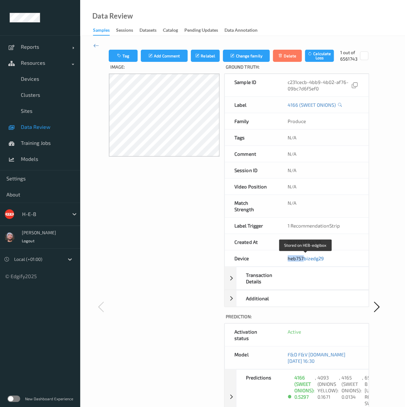
copy link "heb757"
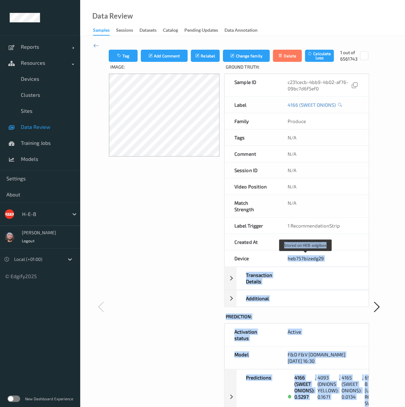
drag, startPoint x: 280, startPoint y: 257, endPoint x: 465, endPoint y: 217, distance: 189.5
click at [405, 217] on html "Reports Default Report Customized Report Resources Devices Clusters Sites Data …" at bounding box center [202, 203] width 405 height 407
click at [97, 46] on icon at bounding box center [96, 45] width 6 height 7
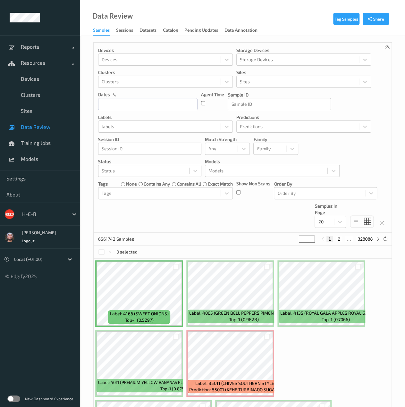
click at [36, 122] on link "Data Review" at bounding box center [40, 127] width 80 height 16
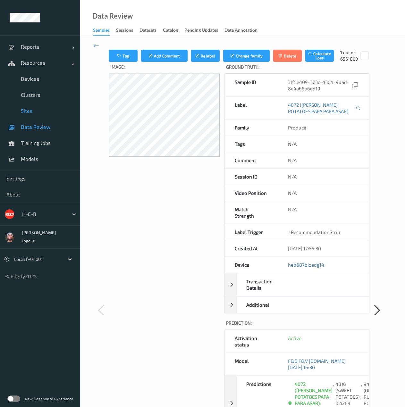
click at [36, 118] on link "Sites" at bounding box center [40, 111] width 80 height 16
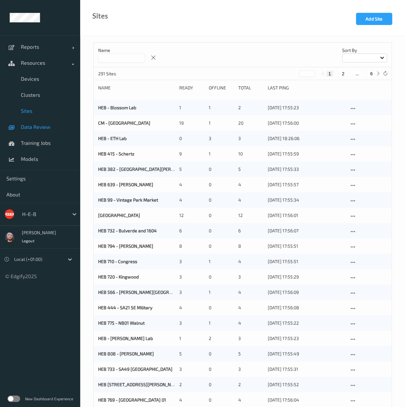
click at [36, 126] on span "Data Review" at bounding box center [47, 127] width 53 height 6
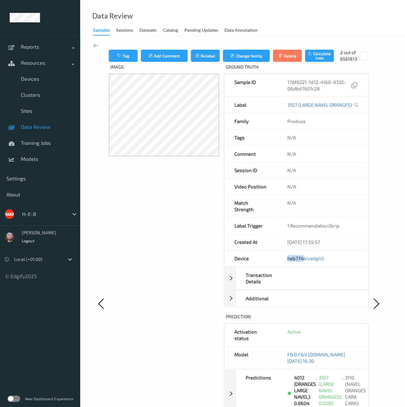
copy link "heb774"
drag, startPoint x: 282, startPoint y: 260, endPoint x: 401, endPoint y: 214, distance: 128.6
click at [362, 236] on div "Sample ID 178f8221-1d12-4160-9332-06dbd7601c28 Label 3107 (LARGE NAVEL ORANGES)…" at bounding box center [296, 190] width 145 height 234
click at [202, 201] on div "Image:" at bounding box center [164, 310] width 111 height 496
click at [42, 129] on span "Data Review" at bounding box center [47, 127] width 53 height 6
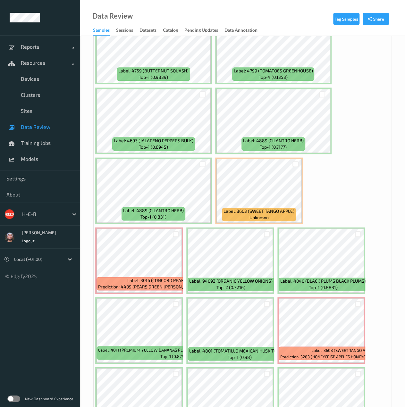
scroll to position [353, 0]
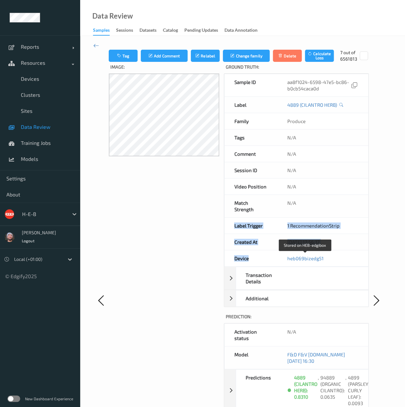
drag, startPoint x: 296, startPoint y: 258, endPoint x: 171, endPoint y: 196, distance: 140.0
click at [219, 217] on div "Image: Ground Truth : Sample ID aa8f1024-6598-47e5-bc86-b0cb54caca0d Label 4889…" at bounding box center [239, 307] width 260 height 490
click at [106, 214] on div at bounding box center [100, 300] width 15 height 502
click at [180, 235] on div "Image:" at bounding box center [164, 307] width 111 height 490
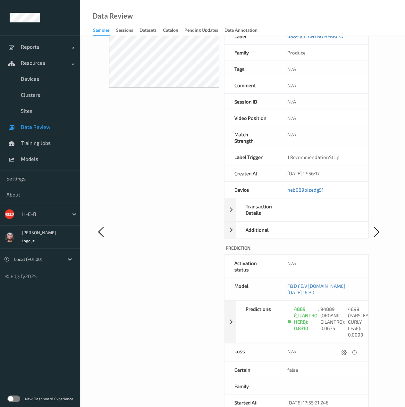
scroll to position [96, 0]
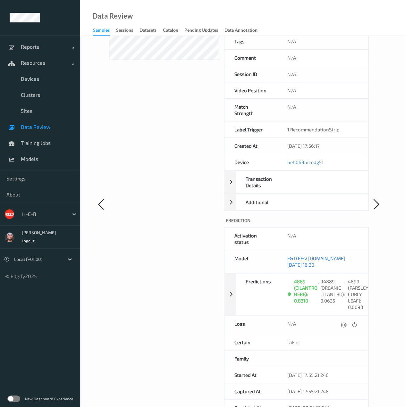
click at [33, 129] on span "Data Review" at bounding box center [47, 127] width 53 height 6
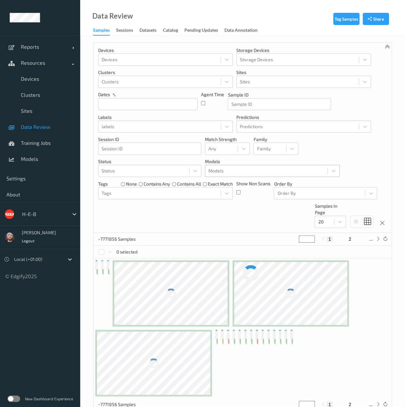
click at [224, 173] on div at bounding box center [266, 171] width 116 height 8
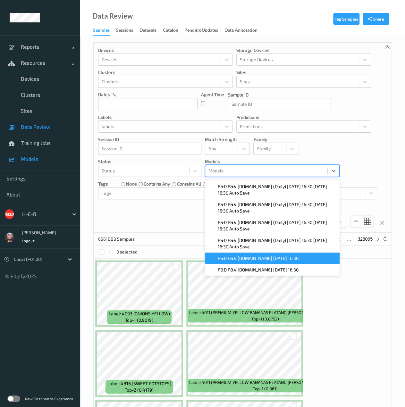
click at [33, 166] on link "Models" at bounding box center [40, 159] width 80 height 16
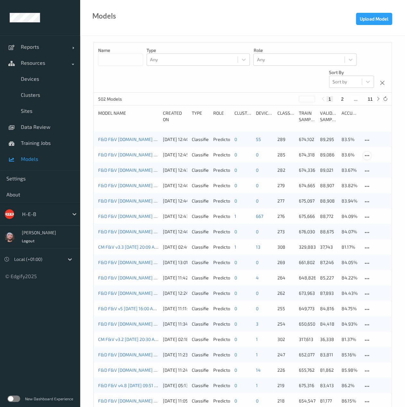
click at [368, 155] on icon at bounding box center [366, 156] width 5 height 6
click at [376, 188] on div "Delete Model" at bounding box center [385, 190] width 23 height 6
click at [368, 156] on icon at bounding box center [366, 156] width 5 height 6
click at [375, 189] on div "Delete Model" at bounding box center [385, 190] width 23 height 6
click at [366, 155] on icon at bounding box center [366, 156] width 5 height 6
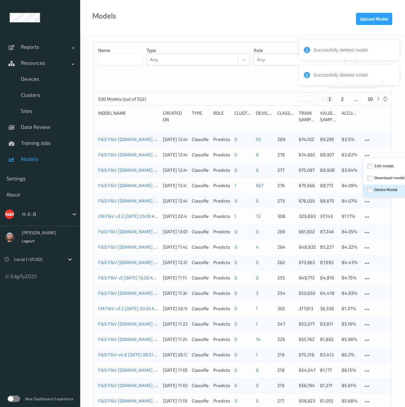
click at [376, 188] on div "Delete Model" at bounding box center [385, 190] width 23 height 6
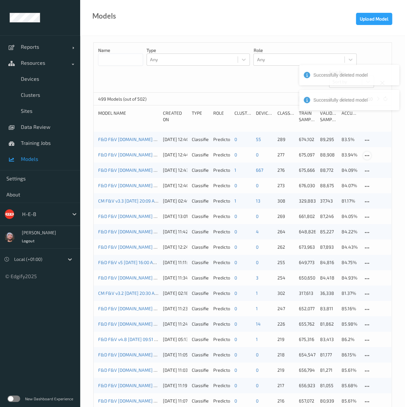
click at [366, 156] on icon at bounding box center [366, 156] width 5 height 6
click at [377, 187] on div "Delete Model" at bounding box center [385, 190] width 23 height 6
click at [28, 154] on link "Models" at bounding box center [40, 159] width 80 height 16
click at [30, 135] on link "Training Jobs" at bounding box center [40, 143] width 80 height 16
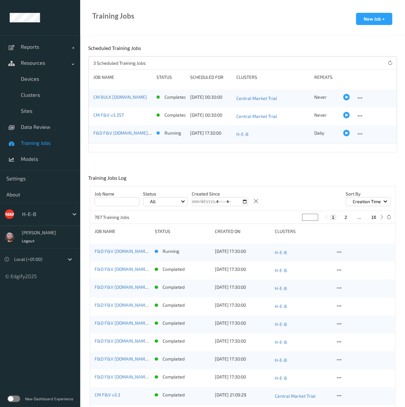
click at [40, 143] on span "Training Jobs" at bounding box center [47, 143] width 53 height 6
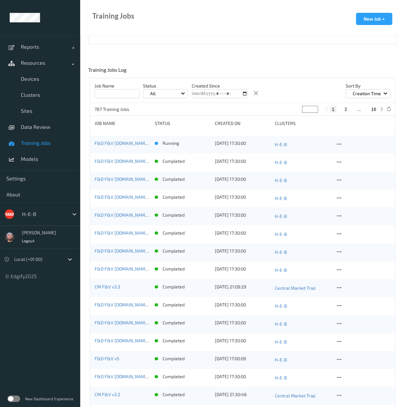
scroll to position [128, 0]
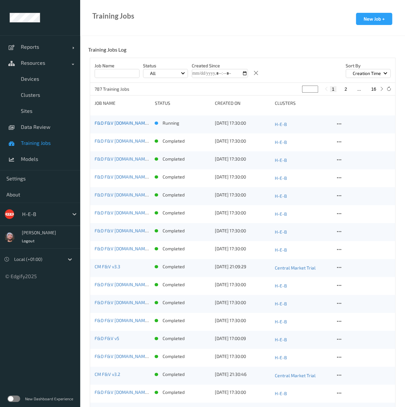
click at [120, 122] on link "F&D F&V v4.9.ST (Daily) 2025-10-06 16:30" at bounding box center [142, 122] width 95 height 5
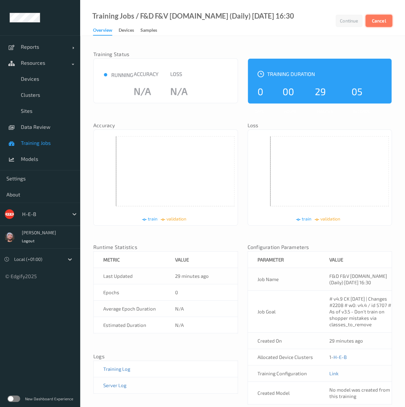
click at [371, 21] on button "Cancel" at bounding box center [379, 21] width 27 height 12
click at [44, 146] on span "Training Jobs" at bounding box center [47, 143] width 53 height 6
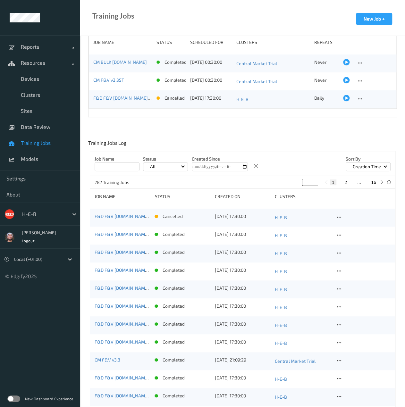
scroll to position [64, 0]
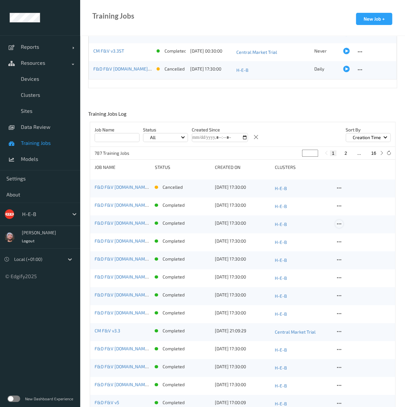
click at [340, 223] on icon at bounding box center [338, 224] width 5 height 6
click at [353, 256] on div "Delete Job" at bounding box center [355, 258] width 18 height 6
click at [337, 223] on icon at bounding box center [338, 224] width 5 height 6
click at [345, 259] on div "Delete Job" at bounding box center [354, 259] width 38 height 12
click at [36, 158] on span "Models" at bounding box center [47, 159] width 53 height 6
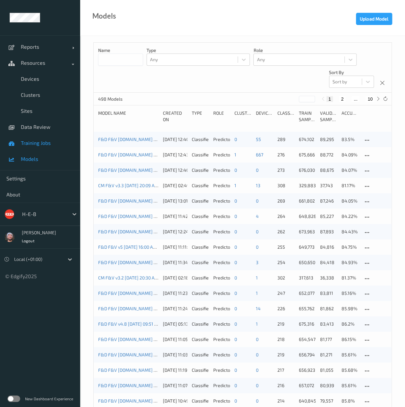
click at [37, 146] on span "Training Jobs" at bounding box center [47, 143] width 53 height 6
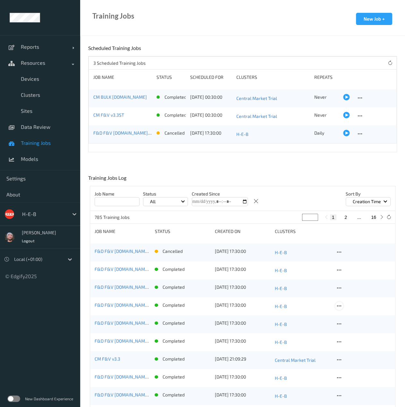
click at [341, 307] on icon at bounding box center [338, 306] width 5 height 6
click at [346, 342] on div "Delete Job" at bounding box center [355, 340] width 18 height 6
click at [337, 288] on icon at bounding box center [338, 288] width 5 height 6
click at [348, 323] on div "Delete Job" at bounding box center [355, 322] width 18 height 6
click at [32, 79] on span "Devices" at bounding box center [47, 79] width 53 height 6
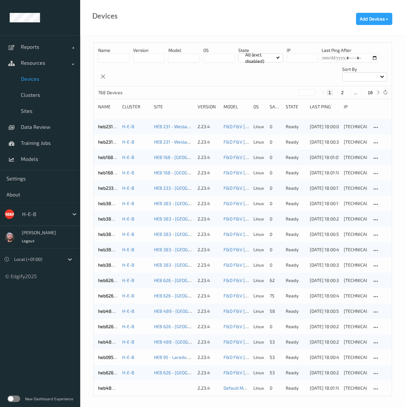
click at [126, 58] on input at bounding box center [113, 58] width 31 height 9
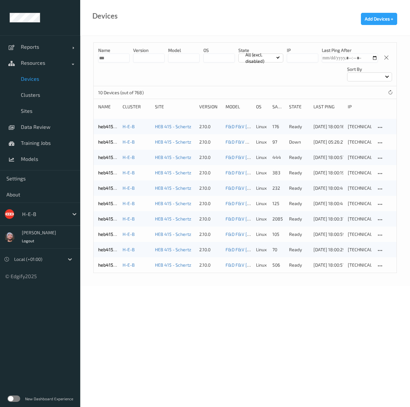
type input "***"
click at [110, 145] on div "heb415bizedg65 H-E-B HEB 415 - Schertz 2.10.0 F&D F&V Produce v3.4 2025-03-12 2…" at bounding box center [245, 141] width 303 height 15
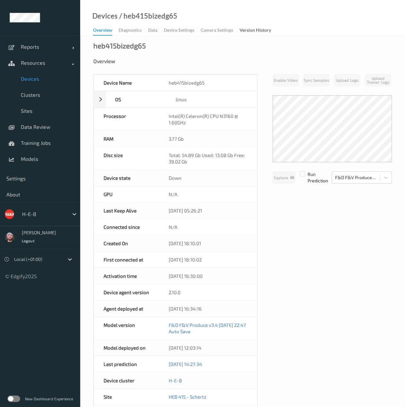
click at [33, 81] on span "Devices" at bounding box center [47, 79] width 53 height 6
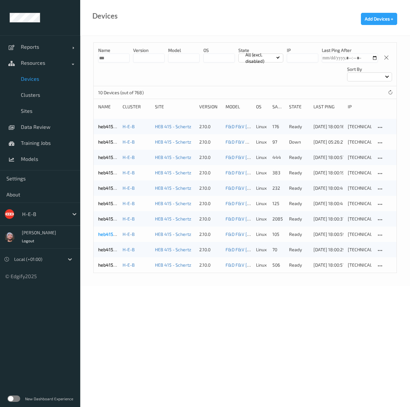
click at [108, 231] on link "heb415bizedg63" at bounding box center [115, 233] width 34 height 5
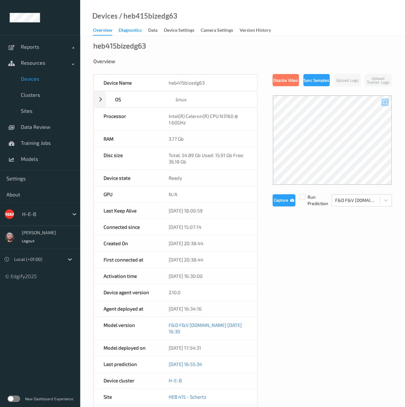
click at [133, 32] on div "Diagnostics" at bounding box center [130, 31] width 23 height 8
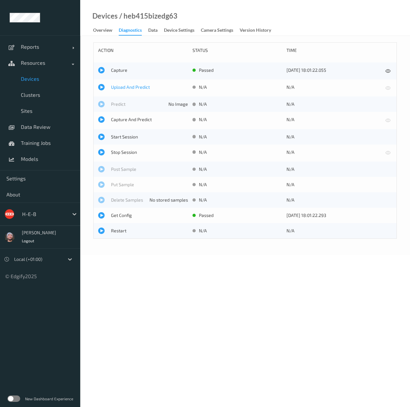
click at [124, 85] on span "Upload And Predict" at bounding box center [149, 87] width 77 height 6
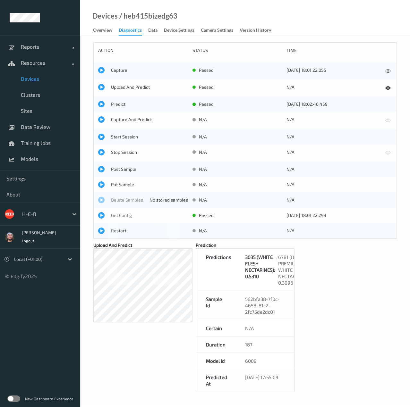
click at [267, 284] on div "3035 (WHITE FLESH NECTARINES): 0.5310" at bounding box center [260, 270] width 30 height 32
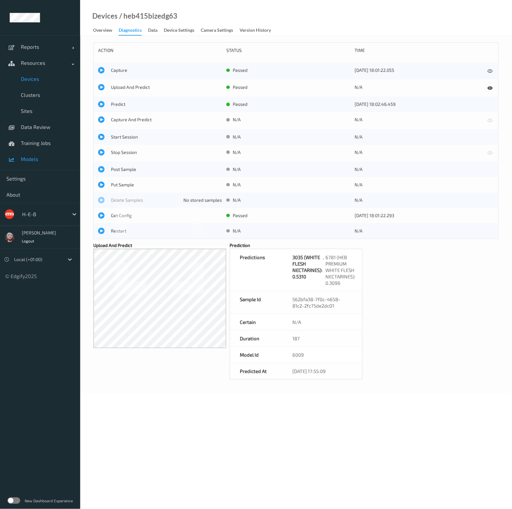
click at [27, 152] on link "Models" at bounding box center [40, 159] width 80 height 16
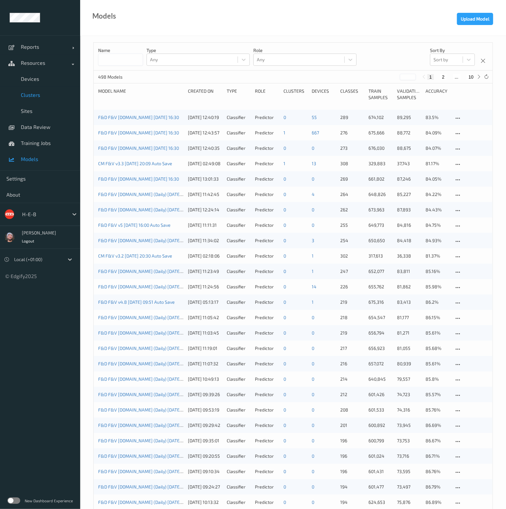
click at [33, 92] on span "Clusters" at bounding box center [47, 95] width 53 height 6
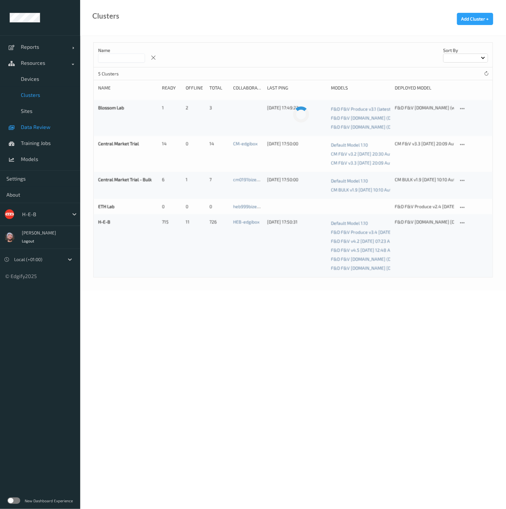
click at [38, 131] on link "Data Review" at bounding box center [40, 127] width 80 height 16
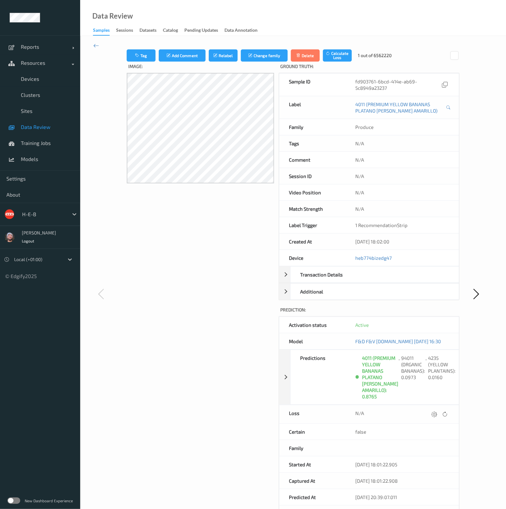
click at [37, 126] on span "Data Review" at bounding box center [47, 127] width 53 height 6
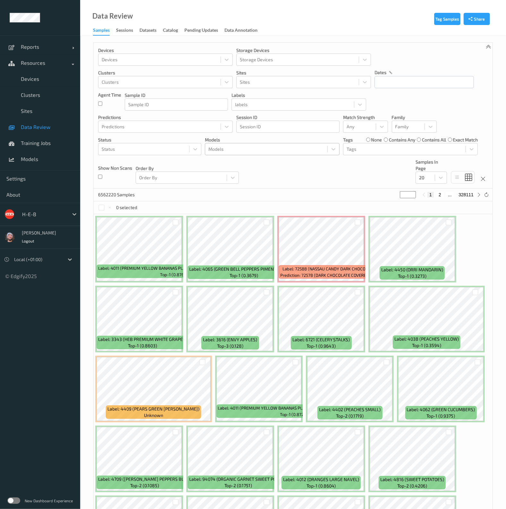
click at [220, 146] on div at bounding box center [266, 149] width 116 height 8
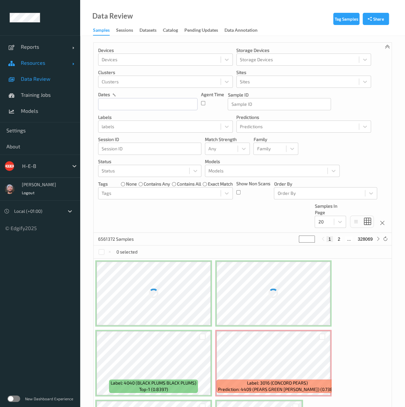
click at [32, 68] on link "Resources" at bounding box center [40, 63] width 80 height 16
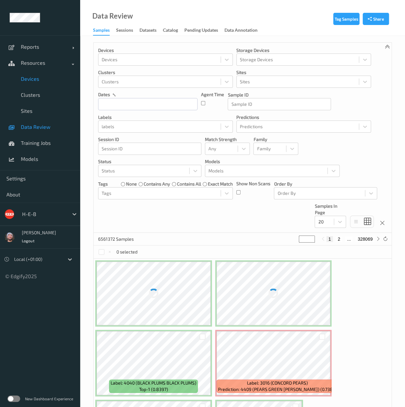
click at [31, 78] on span "Devices" at bounding box center [47, 79] width 53 height 6
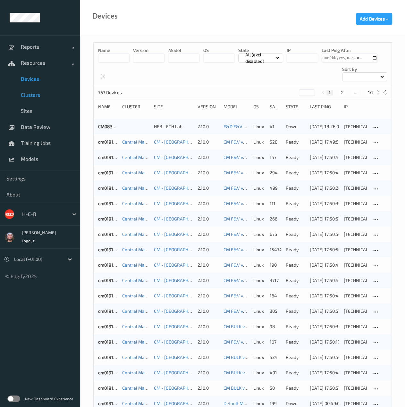
click at [49, 93] on span "Clusters" at bounding box center [47, 95] width 53 height 6
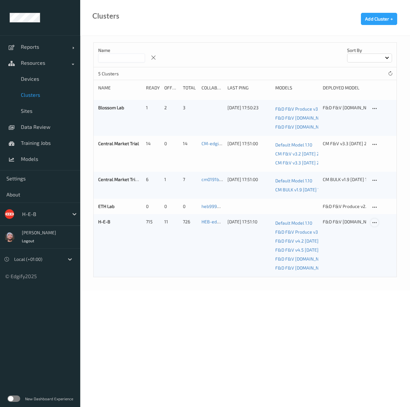
click at [377, 224] on div at bounding box center [374, 223] width 8 height 8
click at [374, 229] on link "Edit Cluster" at bounding box center [390, 234] width 39 height 12
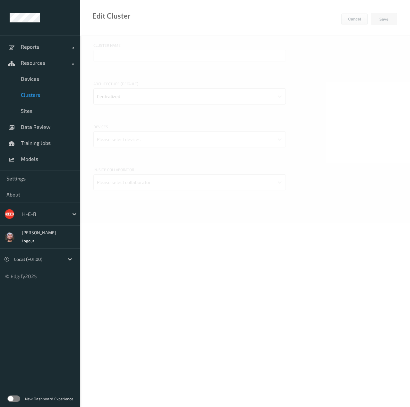
type input "H-E-B"
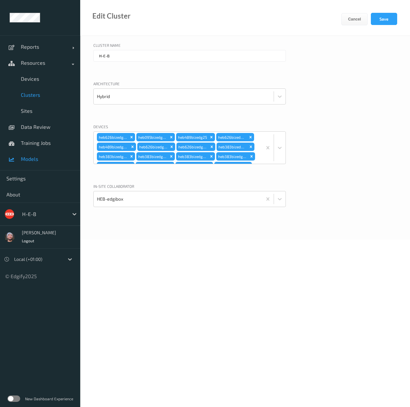
click at [39, 95] on span "Clusters" at bounding box center [47, 95] width 53 height 6
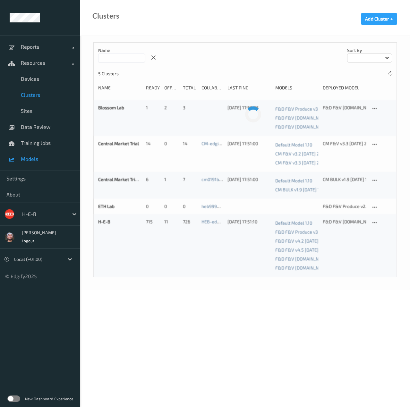
click at [38, 152] on link "Models" at bounding box center [40, 159] width 80 height 16
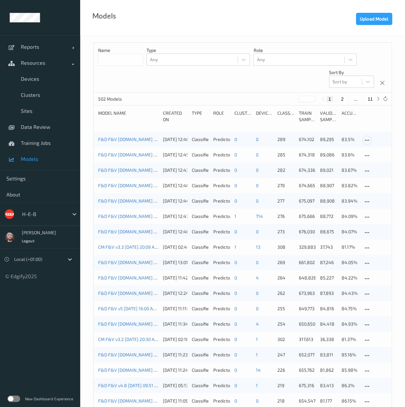
click at [368, 141] on icon at bounding box center [366, 141] width 5 height 6
click at [143, 213] on div "F&D F&V v4.9.ST 2025-09-30 16:30 01/10/2025 12:43:57 Classifier Predictor 1 714…" at bounding box center [243, 216] width 299 height 15
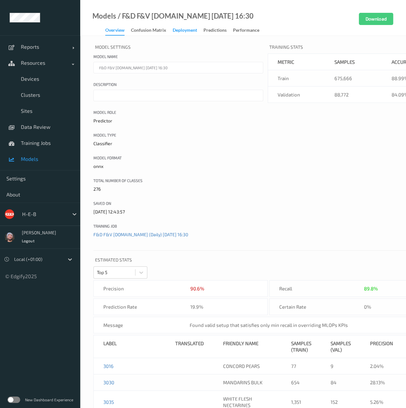
click at [186, 31] on div "Deployment" at bounding box center [184, 31] width 24 height 8
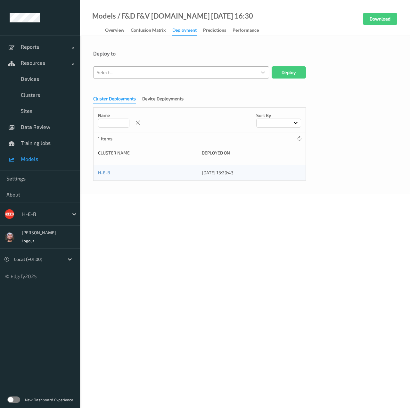
click at [151, 73] on div at bounding box center [175, 73] width 157 height 8
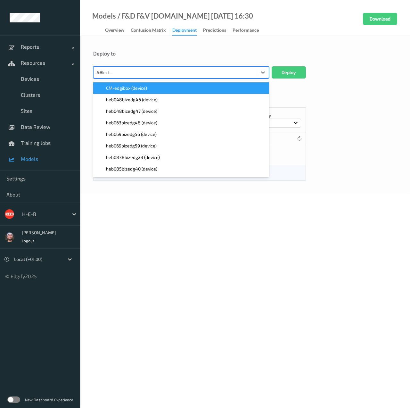
type input "489"
paste input "489"
type input "489"
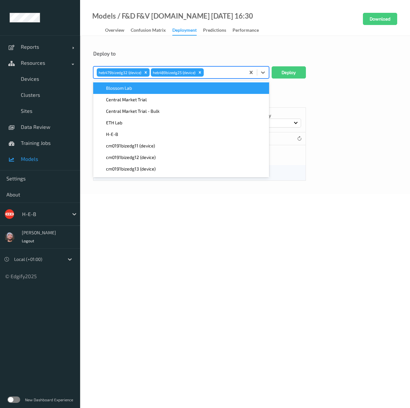
paste input "489"
type input "489"
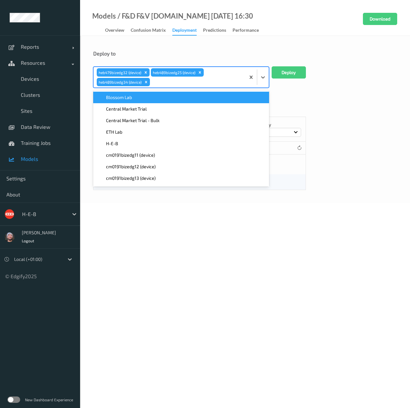
click at [147, 73] on icon "Remove heb479bizedg32 (device)" at bounding box center [146, 72] width 4 height 4
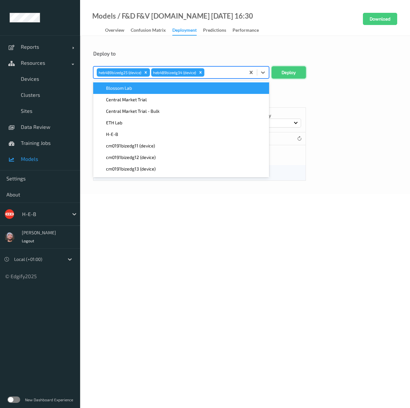
click at [289, 72] on button "Deploy" at bounding box center [289, 72] width 34 height 12
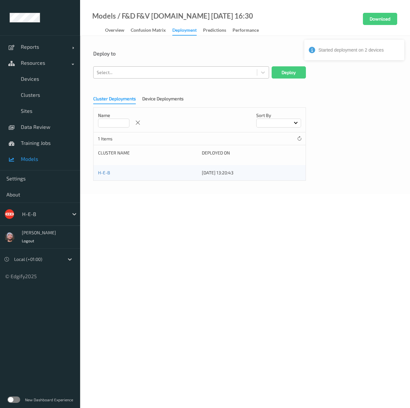
click at [136, 72] on div at bounding box center [175, 73] width 157 height 8
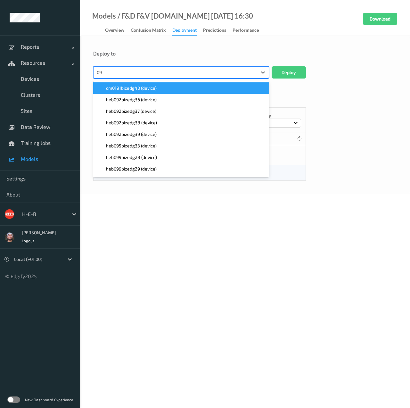
type input "095"
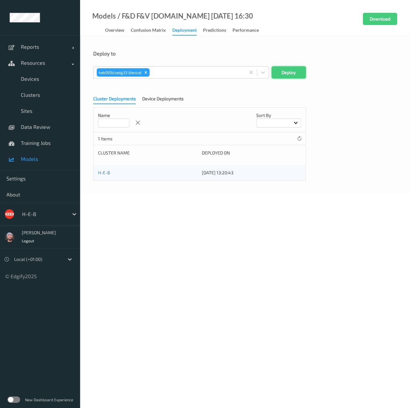
click at [302, 73] on button "Deploy" at bounding box center [289, 72] width 34 height 12
click at [156, 75] on div at bounding box center [175, 73] width 157 height 8
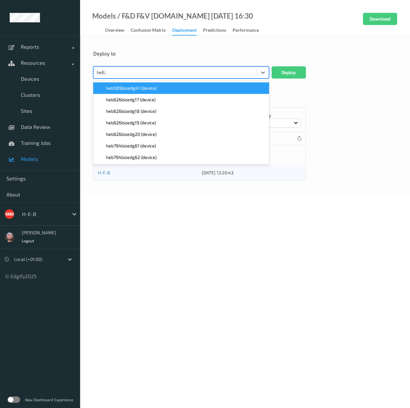
type input "heb626"
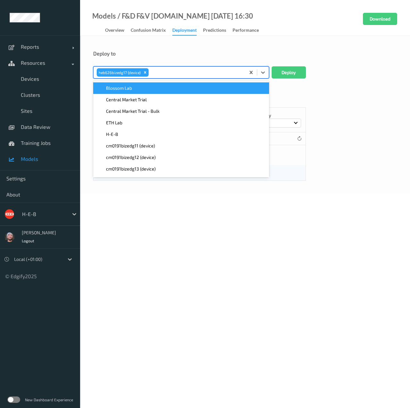
paste input "heb626"
type input "heb626"
paste input "heb626"
type input "heb626"
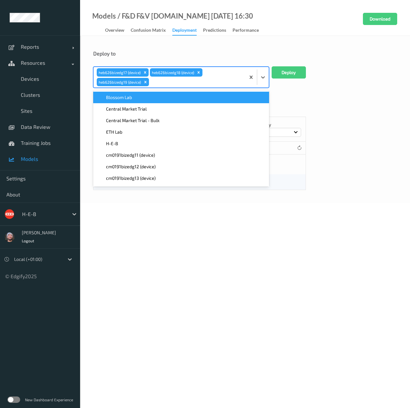
paste input "heb626"
type input "heb626"
click at [274, 82] on div "option heb626bizedg20 (device), selected. option Blossom Lab focused, 1 of 768.…" at bounding box center [199, 76] width 213 height 21
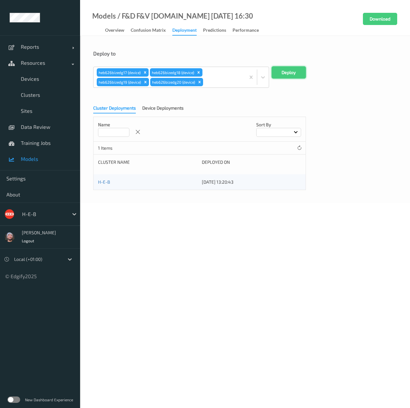
click at [279, 78] on button "Deploy" at bounding box center [289, 72] width 34 height 12
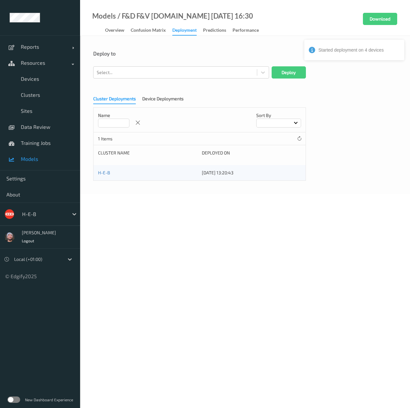
click at [41, 162] on span "Models" at bounding box center [47, 159] width 53 height 6
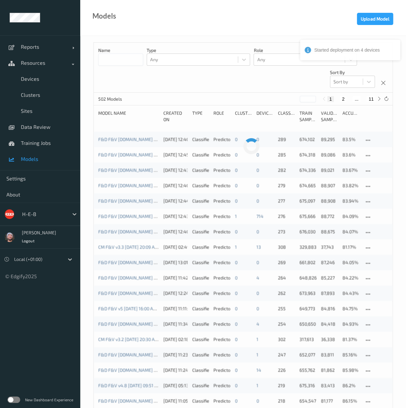
click at [369, 100] on button "11" at bounding box center [370, 99] width 9 height 6
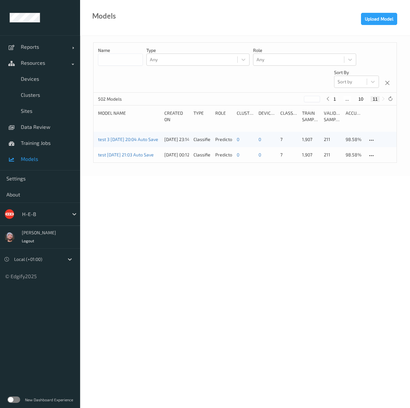
click at [334, 100] on button "1" at bounding box center [335, 99] width 6 height 6
type input "*"
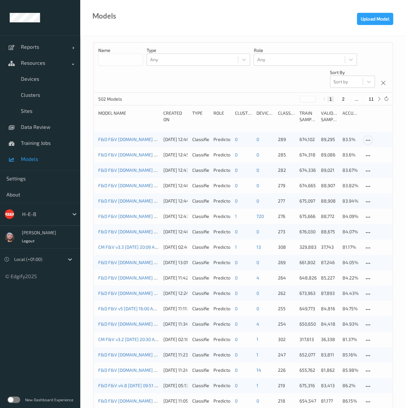
click at [365, 141] on icon at bounding box center [367, 141] width 5 height 6
click at [375, 149] on div "Edit model" at bounding box center [384, 150] width 19 height 6
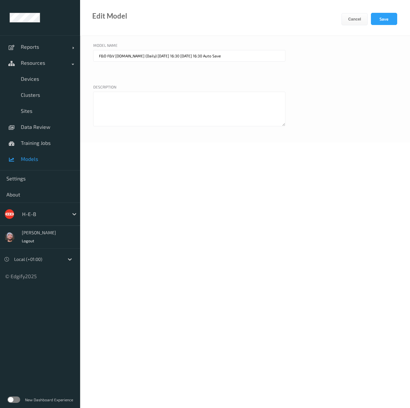
drag, startPoint x: 128, startPoint y: 57, endPoint x: 140, endPoint y: 54, distance: 12.6
click at [140, 54] on input "F&D F&V v4.9.ST (Daily) 2025-10-05 16:30 2025-10-05 16:30 Auto Save" at bounding box center [189, 56] width 192 height 12
drag, startPoint x: 158, startPoint y: 56, endPoint x: 248, endPoint y: 60, distance: 89.2
click at [248, 60] on input "F&D F&V v4.9.ST 2025-10-05 16:30 2025-10-05 16:30 Auto Save" at bounding box center [189, 56] width 192 height 12
type input "F&D F&V [DOMAIN_NAME] [DATE] 16:30"
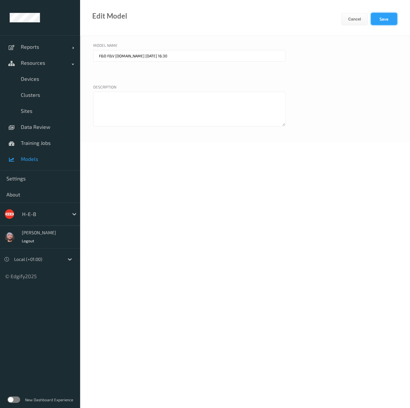
click at [380, 21] on button "Save" at bounding box center [384, 19] width 26 height 12
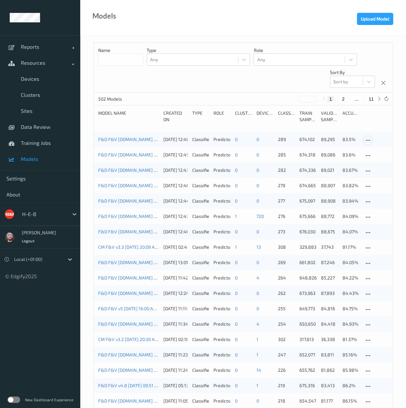
click at [366, 141] on icon at bounding box center [367, 141] width 5 height 6
click at [138, 142] on div "F&D F&V [DOMAIN_NAME] [DATE] 16:30" at bounding box center [128, 139] width 61 height 6
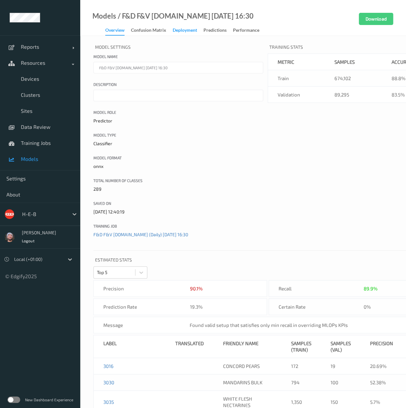
click at [179, 32] on div "Deployment" at bounding box center [184, 31] width 24 height 8
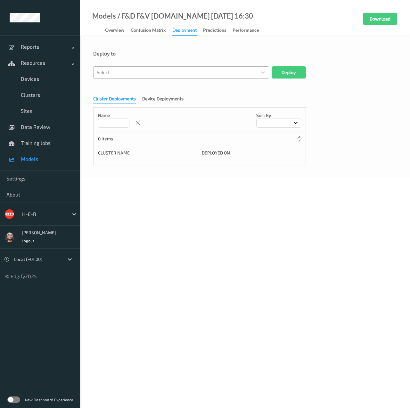
click at [138, 72] on div at bounding box center [175, 73] width 157 height 8
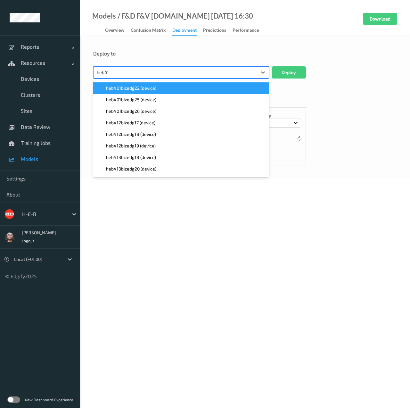
type input "heb415"
paste input "heb415"
type input "heb415"
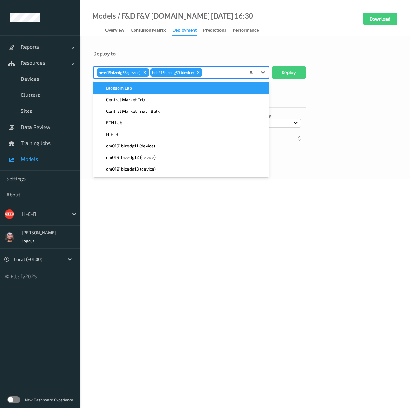
paste input "heb415"
type input "heb415"
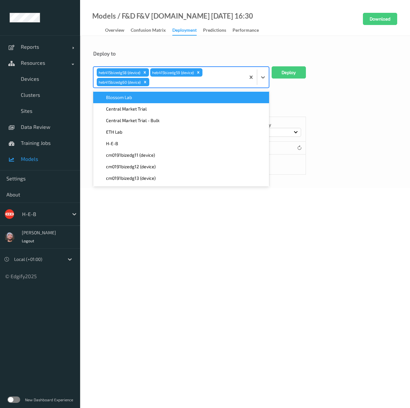
paste input "heb415"
type input "heb415"
paste input "heb415"
type input "heb415"
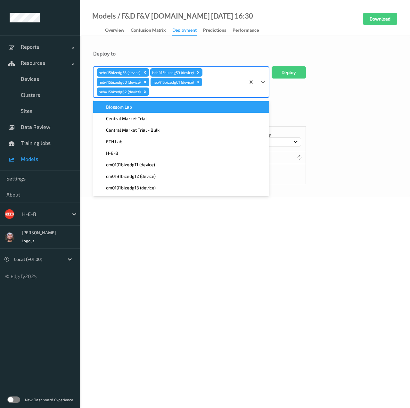
paste input "heb415"
type input "heb415"
paste input "heb415"
type input "heb415"
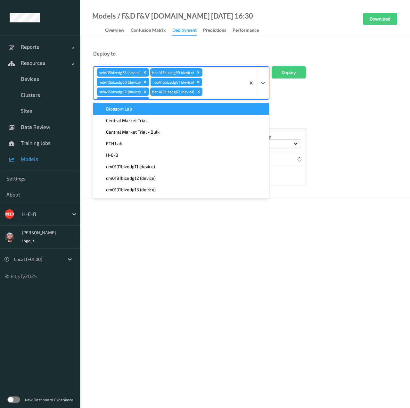
paste input "heb415"
type input "heb415"
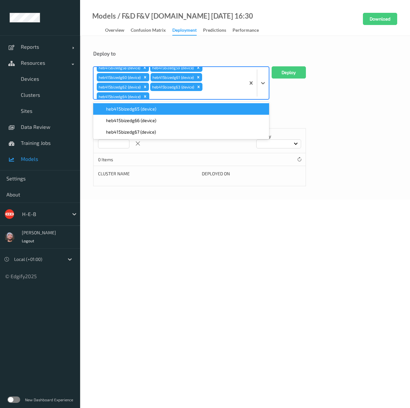
paste input "heb415"
type input "heb415"
paste input "heb415"
type input "heb415"
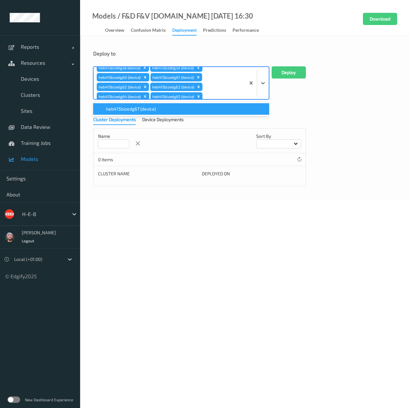
scroll to position [14, 0]
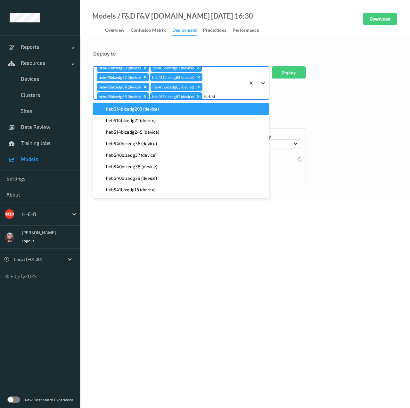
type input "heb562"
paste input "heb562"
type input "heb562"
paste input "heb562"
type input "heb562"
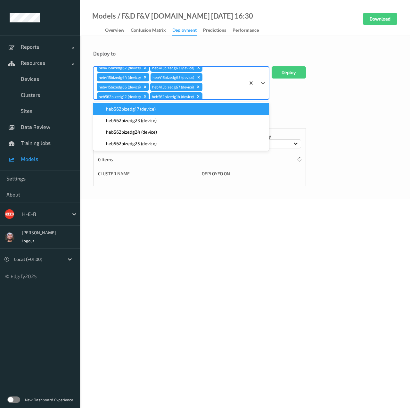
paste input "heb562"
type input "heb562"
paste input "heb562"
type input "heb562"
paste input "heb562"
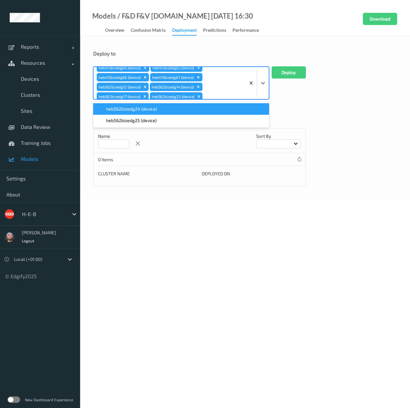
type input "heb562"
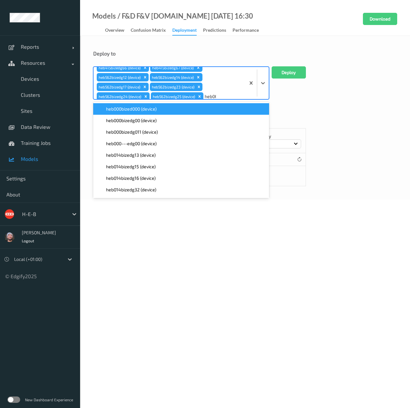
type input "heb069"
paste input "heb069"
type input "heb069"
paste input "heb069"
type input "heb069"
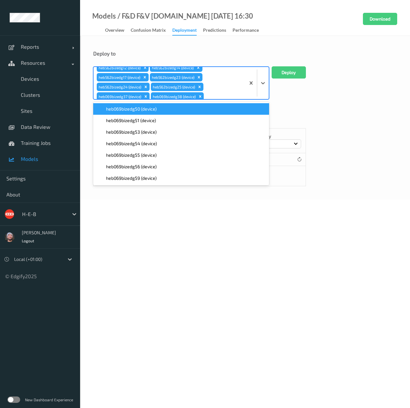
paste input "heb069"
type input "heb069"
paste input "heb069"
type input "heb069"
paste input "heb069"
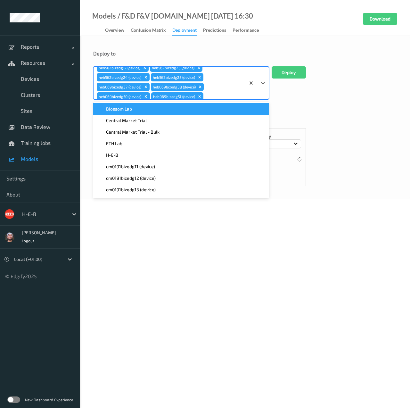
type input "heb069"
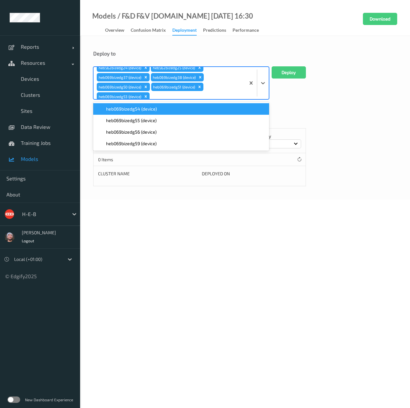
paste input "heb069"
type input "heb069"
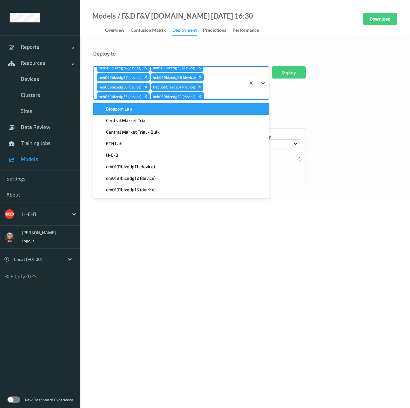
paste input "heb069"
type input "heb069"
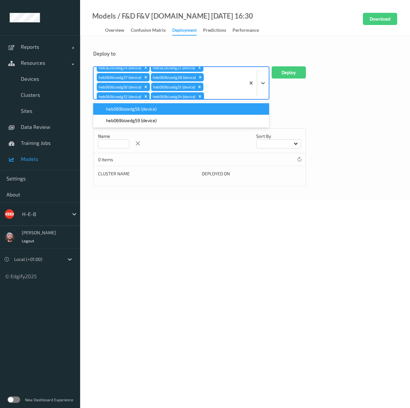
scroll to position [82, 0]
paste input "heb069"
type input "heb069"
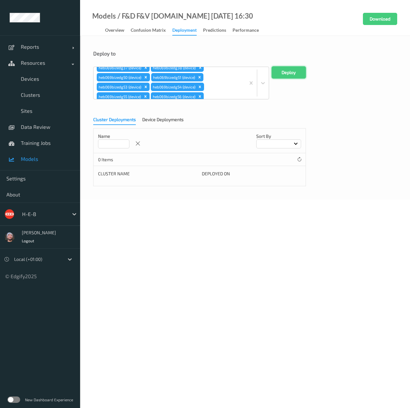
click at [278, 69] on button "Deploy" at bounding box center [289, 72] width 34 height 12
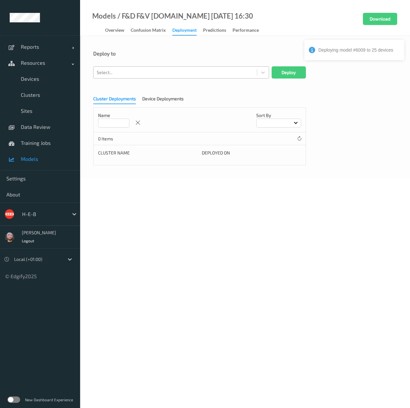
click at [177, 68] on div "Select..." at bounding box center [176, 72] width 164 height 10
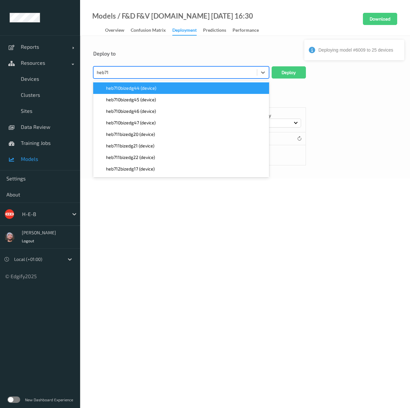
type input "heb711"
paste input "heb711"
type input "heb711"
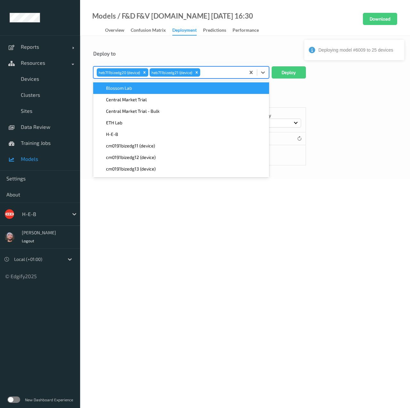
paste input "heb711"
type input "heb711"
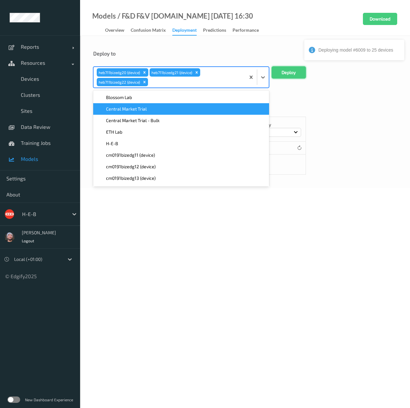
click at [290, 68] on button "Deploy" at bounding box center [289, 72] width 34 height 12
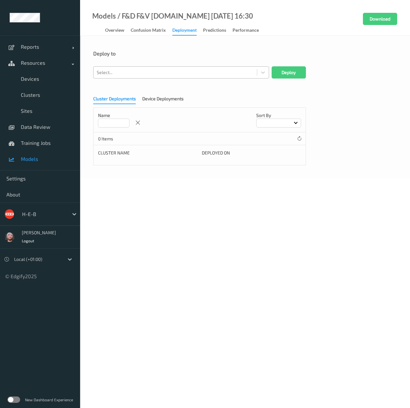
click at [169, 77] on div "Select..." at bounding box center [176, 72] width 164 height 10
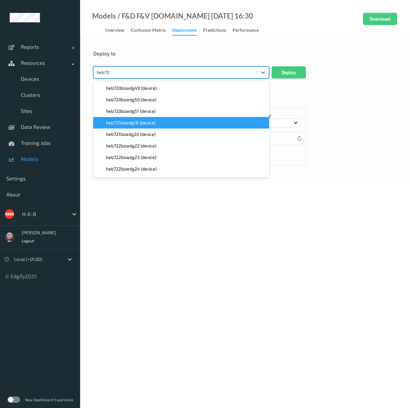
type input "heb722"
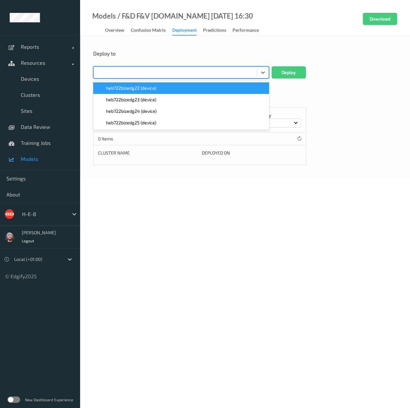
paste input "heb722"
type input "heb722"
paste input "heb722"
type input "heb722"
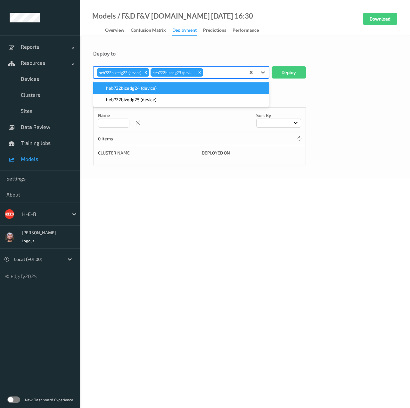
paste input "heb722"
type input "heb722"
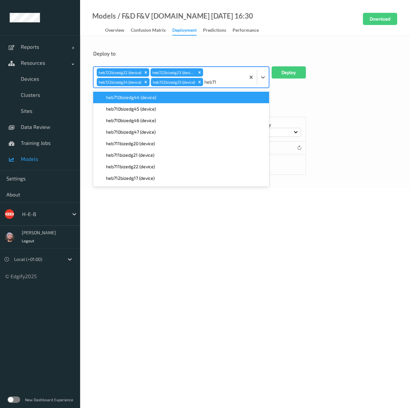
type input "heb710"
paste input "heb710"
type input "heb710"
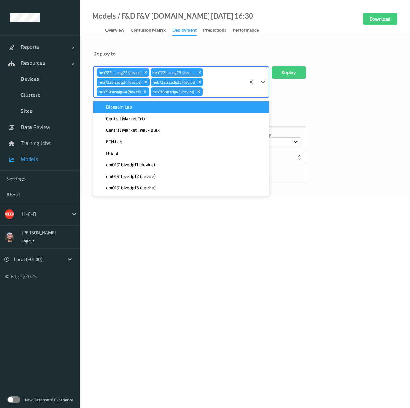
paste input "heb710"
type input "heb710"
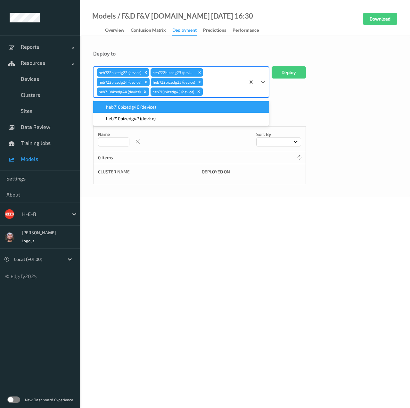
paste input "heb710"
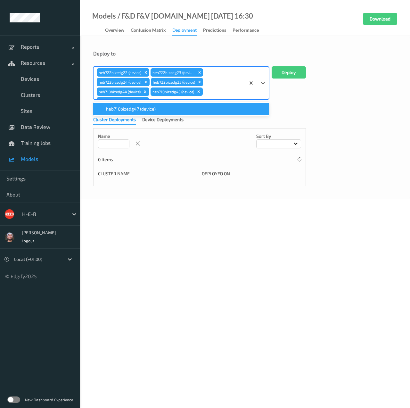
type input "heb710"
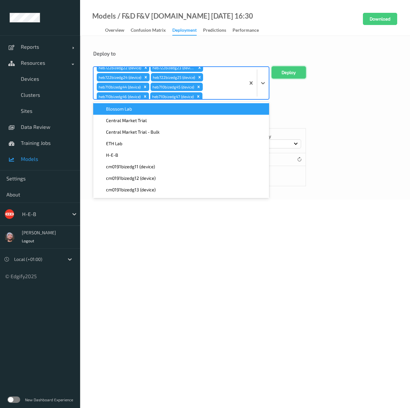
click at [293, 77] on button "Deploy" at bounding box center [289, 72] width 34 height 12
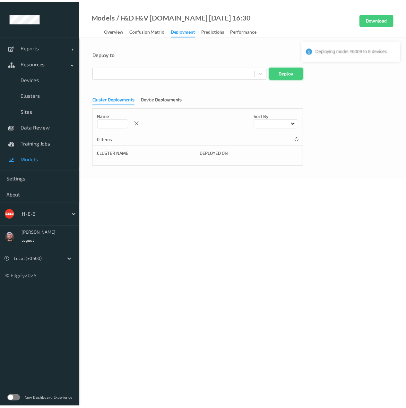
scroll to position [0, 0]
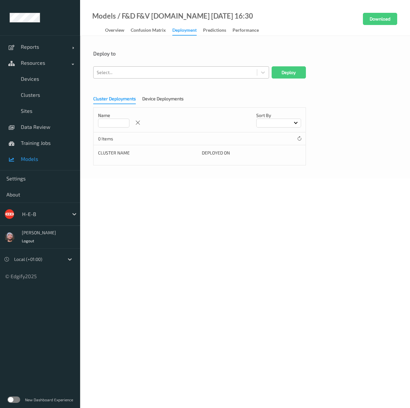
click at [195, 71] on div at bounding box center [175, 73] width 157 height 8
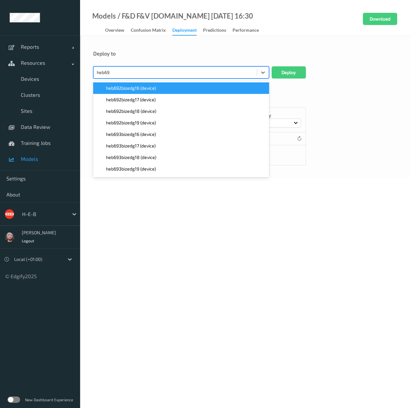
type input "heb693"
paste
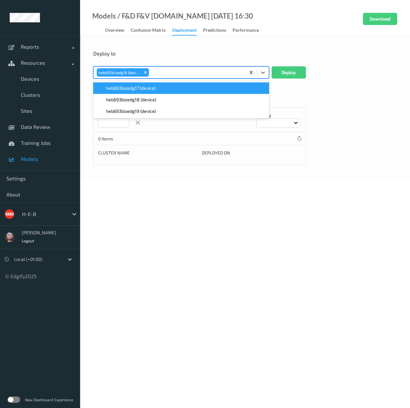
type input "heb693"
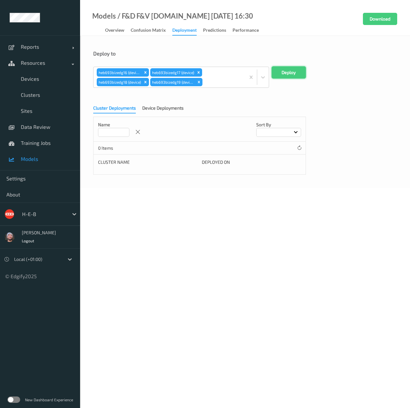
click at [300, 73] on button "Deploy" at bounding box center [289, 72] width 34 height 12
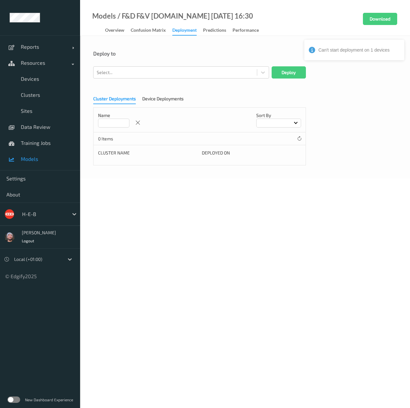
drag, startPoint x: 113, startPoint y: 74, endPoint x: 106, endPoint y: 80, distance: 9.1
click at [113, 74] on div at bounding box center [175, 73] width 157 height 8
paste input "heb757"
type input "heb757"
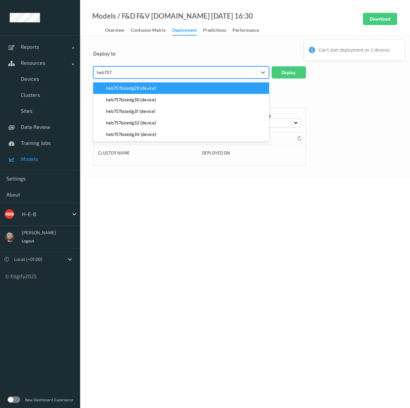
click at [138, 90] on span "heb757bizedg29 (device)" at bounding box center [131, 88] width 50 height 6
paste input "heb757"
type input "heb757"
click at [138, 90] on span "heb757bizedg30 (device)" at bounding box center [131, 88] width 50 height 6
paste input "heb757"
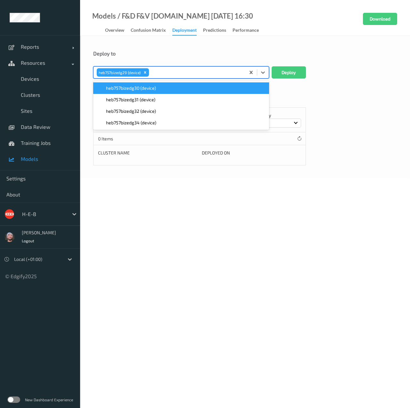
type input "heb757"
click at [138, 90] on span "heb757bizedg31 (device)" at bounding box center [130, 88] width 49 height 6
paste input "heb757"
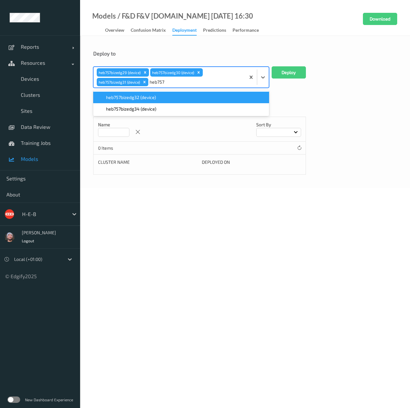
type input "heb757"
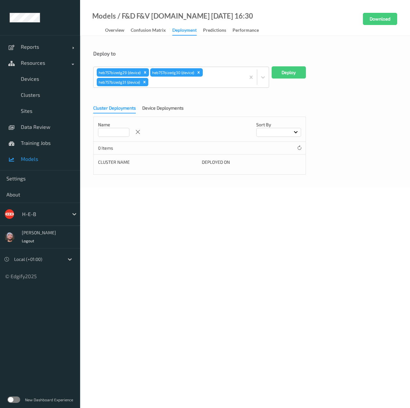
click at [138, 90] on form "Deploy to heb757bizedg29 (device) heb757bizedg30 (device) heb757bizedg31 (devic…" at bounding box center [245, 112] width 304 height 124
click at [156, 79] on div at bounding box center [196, 82] width 93 height 8
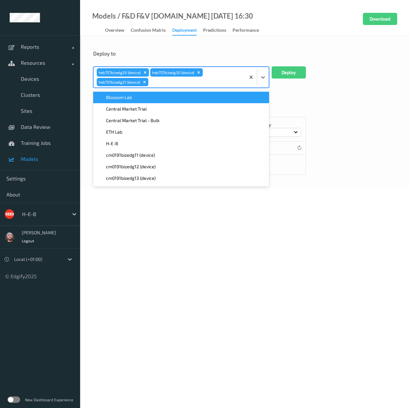
click at [147, 96] on div "Blossom Lab" at bounding box center [181, 97] width 168 height 6
click at [181, 83] on div "Remove Blossom Lab" at bounding box center [178, 82] width 7 height 8
paste input "heb757"
type input "heb757"
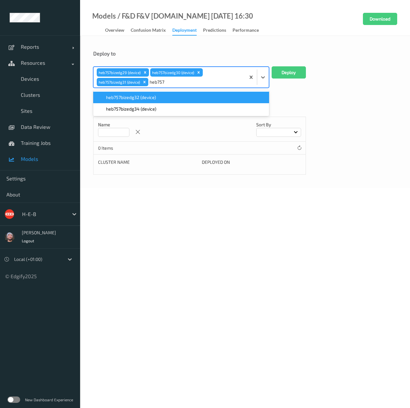
click at [158, 97] on div "heb757bizedg32 (device)" at bounding box center [181, 97] width 168 height 6
paste input "heb757"
type input "heb757"
click at [153, 100] on span "heb757bizedg34 (device)" at bounding box center [131, 97] width 50 height 6
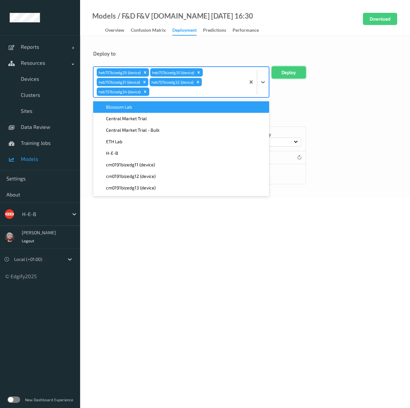
click at [289, 74] on button "Deploy" at bounding box center [289, 72] width 34 height 12
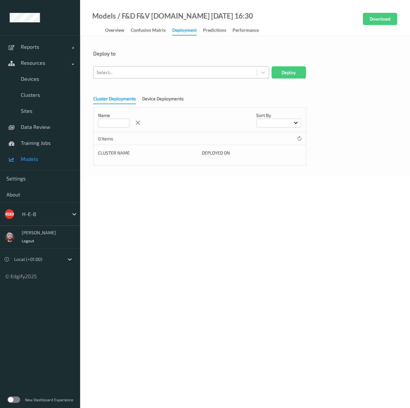
drag, startPoint x: 141, startPoint y: 82, endPoint x: 141, endPoint y: 71, distance: 10.9
click at [141, 82] on form "Deploy to Select... Deploy Cluster Deployments Device Deployments Name Sort by …" at bounding box center [245, 107] width 304 height 115
click at [141, 71] on div at bounding box center [175, 73] width 157 height 8
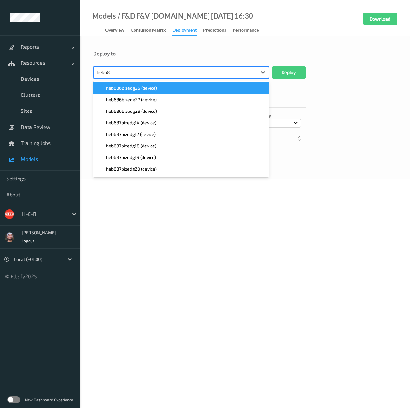
type input "heb687"
paste input "heb687"
type input "heb687"
paste input "heb687"
type input "heb687"
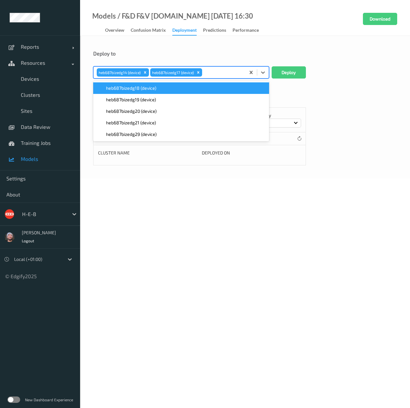
paste input "heb687"
type input "heb687"
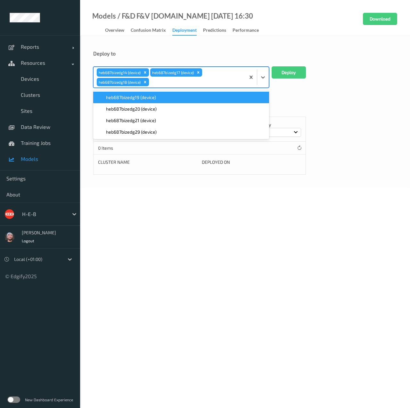
paste input "heb687"
type input "heb687"
paste input "heb687"
type input "heb687"
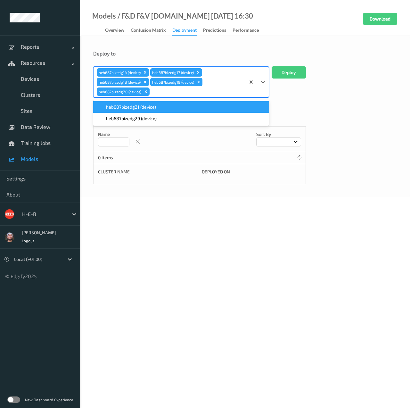
paste input "heb687"
type input "heb687"
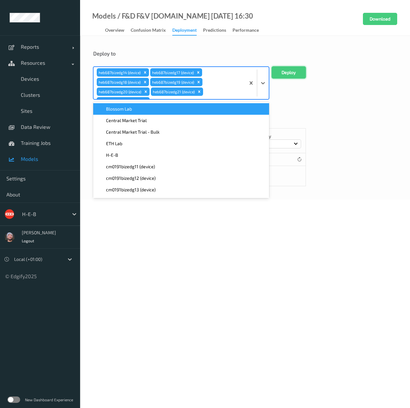
click at [294, 70] on button "Deploy" at bounding box center [289, 72] width 34 height 12
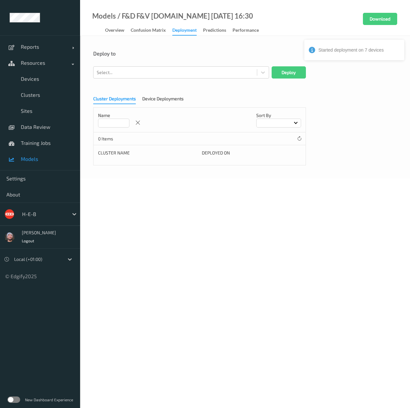
click at [172, 45] on div "Deploy to Select... Deploy Cluster Deployments Device Deployments Name Sort by …" at bounding box center [245, 107] width 330 height 143
click at [48, 158] on span "Models" at bounding box center [47, 159] width 53 height 6
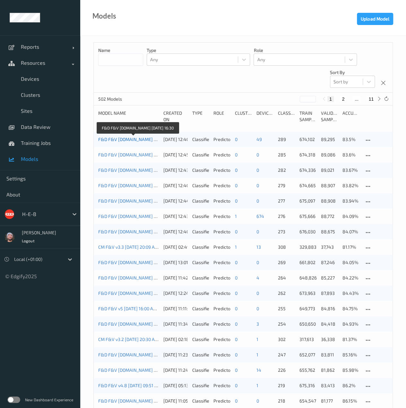
click at [135, 139] on link "F&D F&V [DOMAIN_NAME] [DATE] 16:30" at bounding box center [138, 139] width 81 height 5
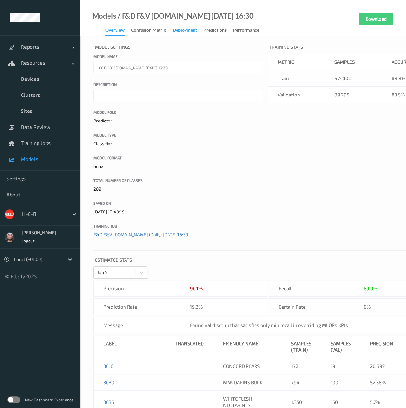
click at [181, 32] on div "Deployment" at bounding box center [184, 31] width 24 height 8
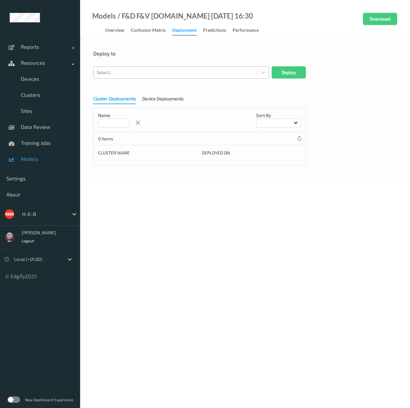
click at [159, 74] on div at bounding box center [175, 73] width 157 height 8
paste input "heb774"
type input "heb774"
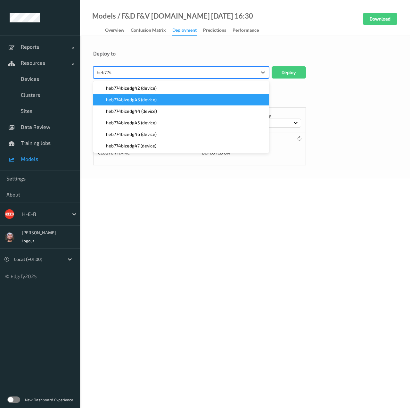
click at [155, 88] on span "heb774bizedg42 (device)" at bounding box center [131, 88] width 51 height 6
paste input "heb774"
type input "heb774"
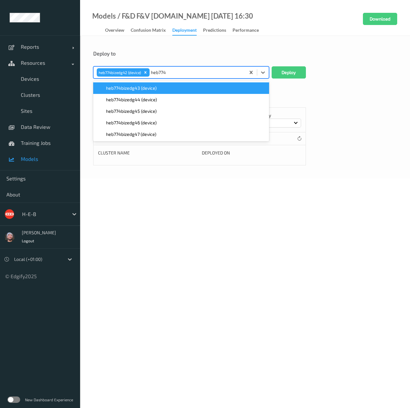
click at [155, 88] on span "heb774bizedg43 (device)" at bounding box center [131, 88] width 51 height 6
paste input "heb774"
type input "heb774"
click at [155, 88] on span "heb774bizedg44 (device)" at bounding box center [131, 88] width 51 height 6
paste input "heb774"
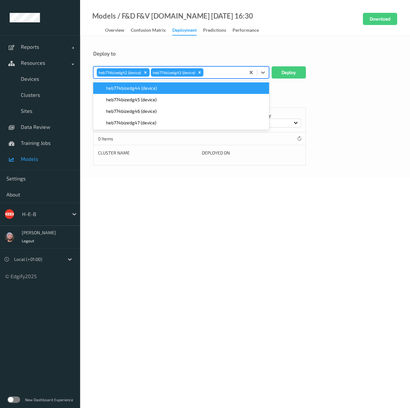
type input "heb774"
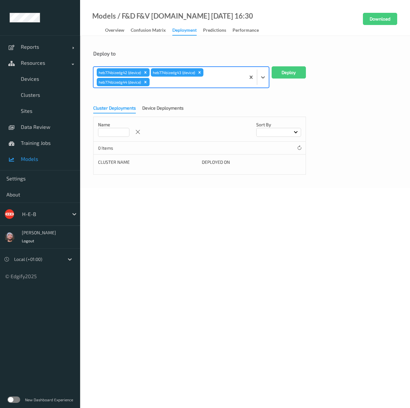
click at [155, 88] on div "heb774bizedg42 (device) heb774bizedg43 (device) heb774bizedg44 (device)" at bounding box center [181, 77] width 176 height 21
paste input "heb774"
type input "heb774"
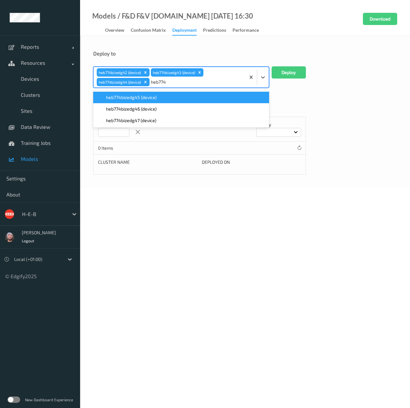
click at [169, 98] on div "heb774bizedg45 (device)" at bounding box center [181, 97] width 168 height 6
paste input "heb774"
type input "heb774"
click at [169, 99] on div "heb774bizedg46 (device)" at bounding box center [181, 97] width 168 height 6
paste input "heb774"
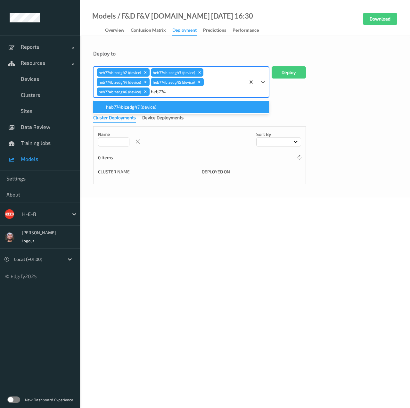
type input "heb774"
click at [172, 100] on form "Deploy to option heb774bizedg46 (device), selected. option heb774bizedg47 (devi…" at bounding box center [245, 117] width 304 height 134
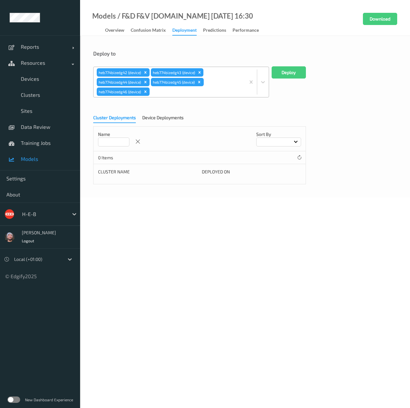
click at [197, 96] on div "heb774bizedg42 (device) heb774bizedg43 (device) heb774bizedg44 (device) heb774b…" at bounding box center [170, 82] width 152 height 30
paste input "heb774"
type input "heb774"
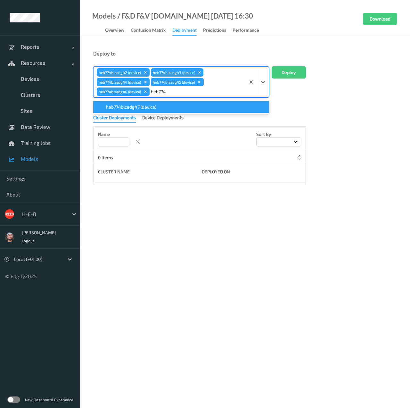
click at [172, 105] on div "heb774bizedg47 (device)" at bounding box center [181, 107] width 168 height 6
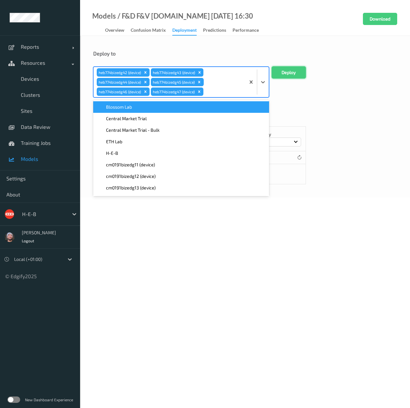
click at [292, 77] on button "Deploy" at bounding box center [289, 72] width 34 height 12
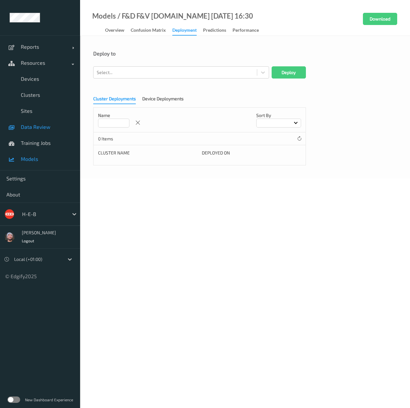
click at [57, 133] on link "Data Review" at bounding box center [40, 127] width 80 height 16
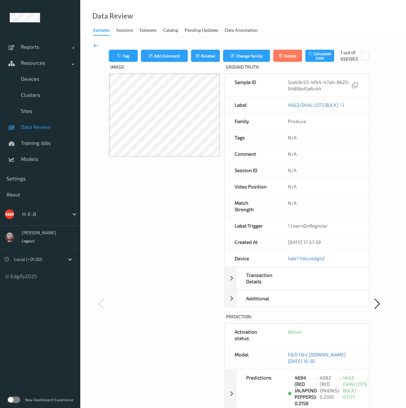
click at [98, 44] on icon at bounding box center [96, 45] width 6 height 7
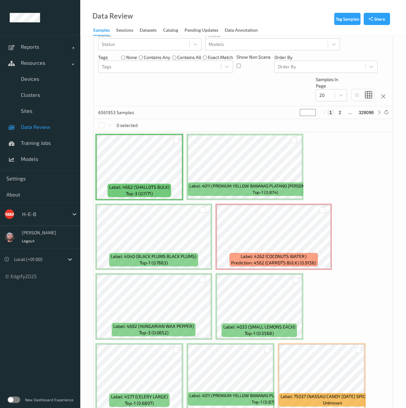
scroll to position [160, 0]
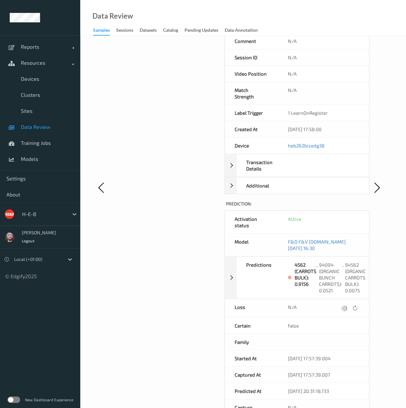
scroll to position [147, 0]
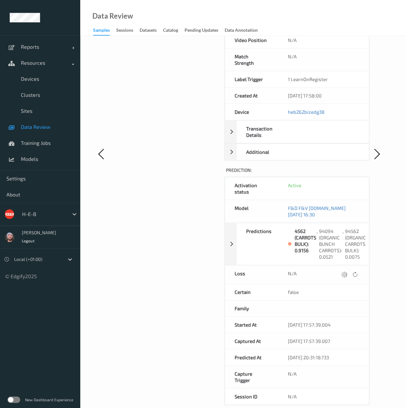
click at [44, 131] on link "Data Review" at bounding box center [40, 127] width 80 height 16
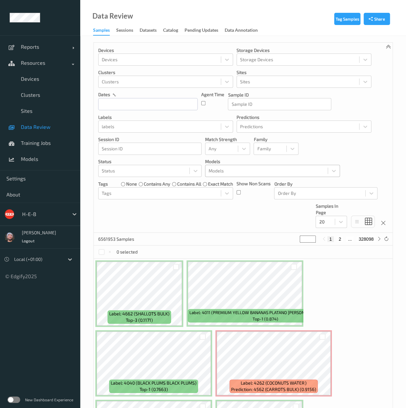
click at [236, 171] on div at bounding box center [266, 171] width 116 height 8
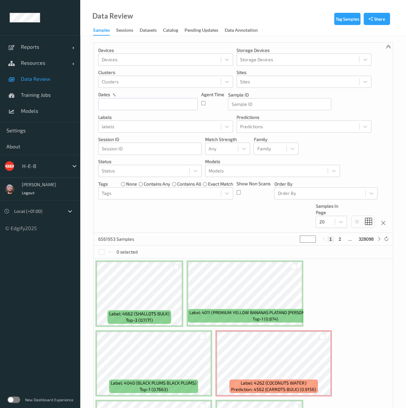
click at [34, 82] on link "Data Review" at bounding box center [40, 79] width 80 height 16
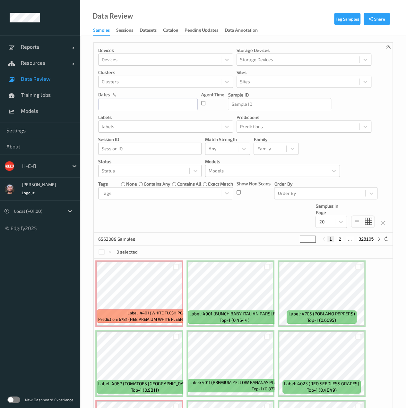
click at [138, 315] on span "Label: 4401 (WHITE FLESH PEACHES)" at bounding box center [161, 313] width 69 height 6
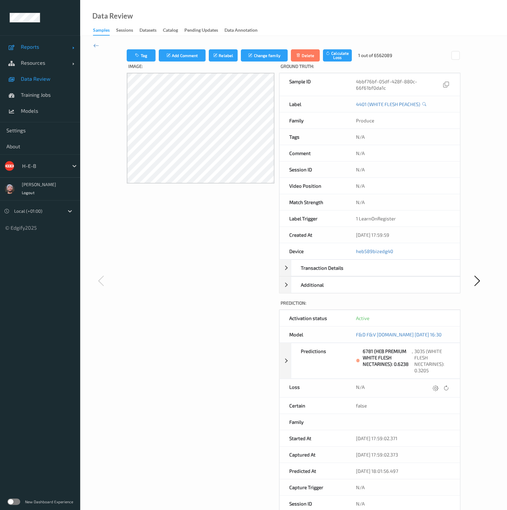
drag, startPoint x: 97, startPoint y: 43, endPoint x: 31, endPoint y: 54, distance: 66.6
click at [97, 43] on icon at bounding box center [96, 45] width 6 height 7
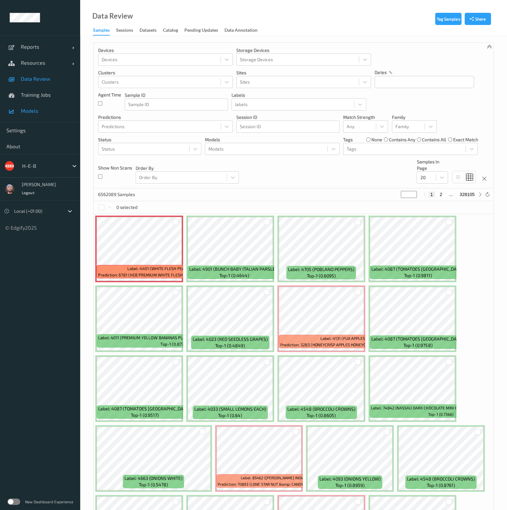
click at [43, 110] on span "Models" at bounding box center [47, 111] width 53 height 6
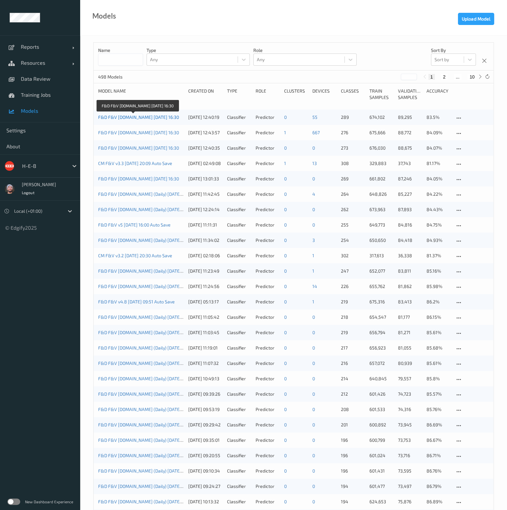
click at [135, 117] on link "F&D F&V [DOMAIN_NAME] [DATE] 16:30" at bounding box center [138, 116] width 81 height 5
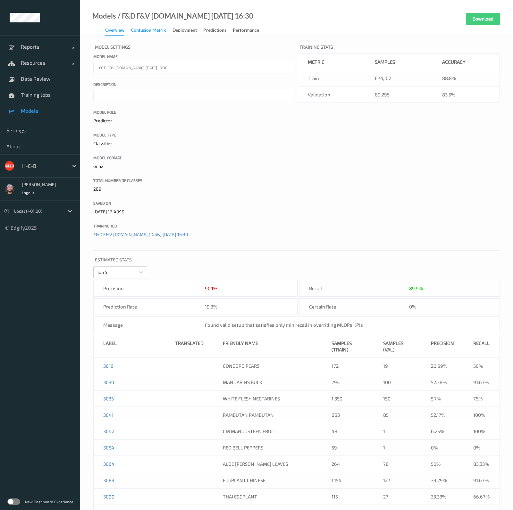
click at [151, 29] on div "Confusion matrix" at bounding box center [148, 31] width 35 height 8
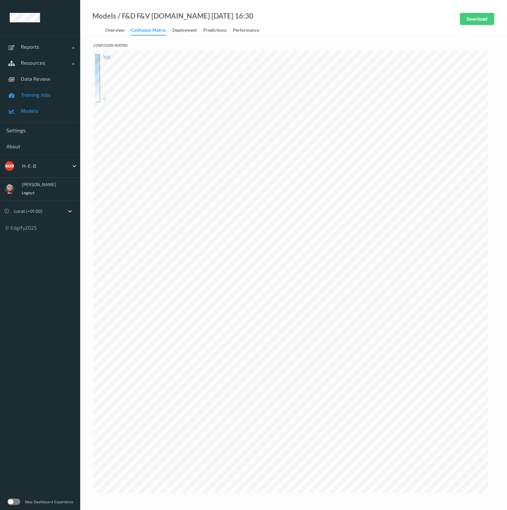
click at [37, 98] on link "Training Jobs" at bounding box center [40, 95] width 80 height 16
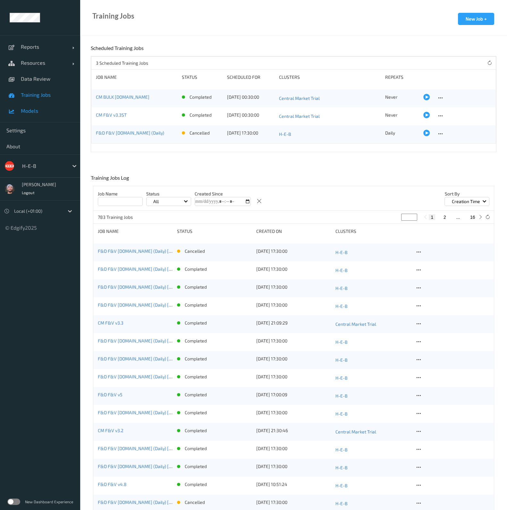
click at [44, 112] on span "Models" at bounding box center [47, 111] width 53 height 6
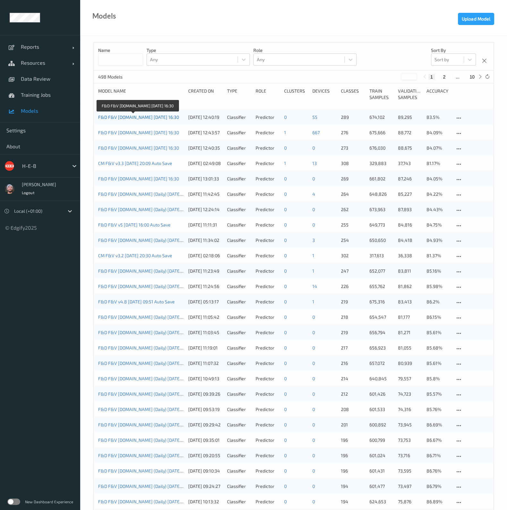
click at [139, 117] on link "F&D F&V [DOMAIN_NAME] [DATE] 16:30" at bounding box center [138, 116] width 81 height 5
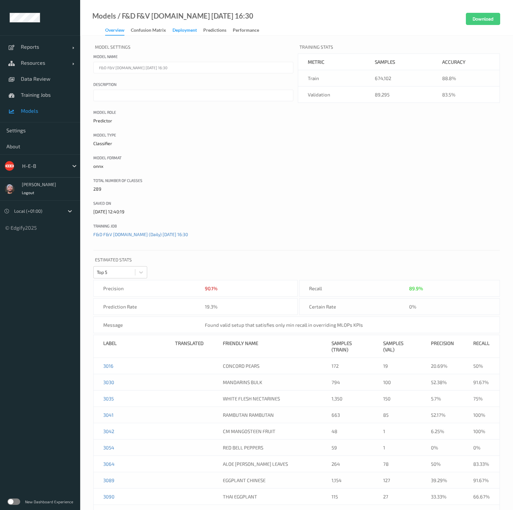
click at [179, 29] on div "Deployment" at bounding box center [184, 31] width 24 height 8
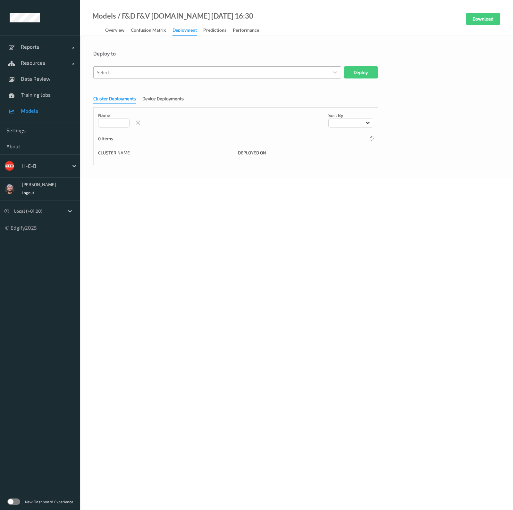
click at [152, 75] on div at bounding box center [211, 73] width 229 height 8
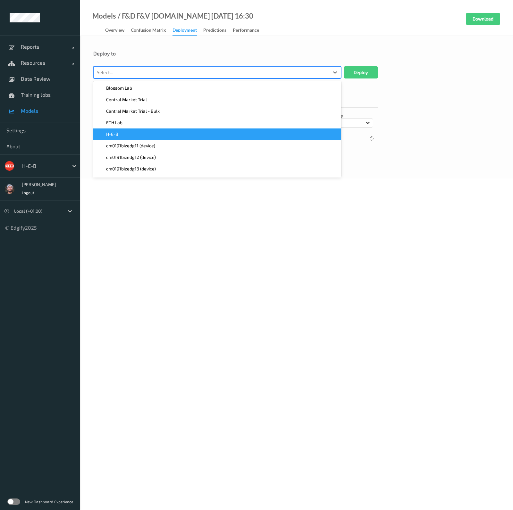
click at [137, 137] on div "H-E-B" at bounding box center [217, 134] width 240 height 6
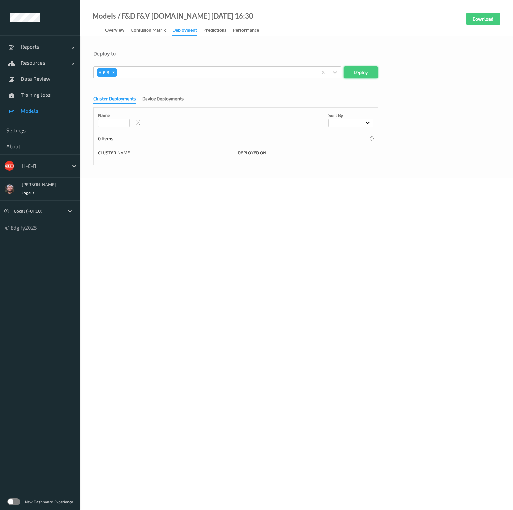
click at [370, 73] on button "Deploy" at bounding box center [361, 72] width 34 height 12
click at [42, 78] on span "Data Review" at bounding box center [47, 79] width 53 height 6
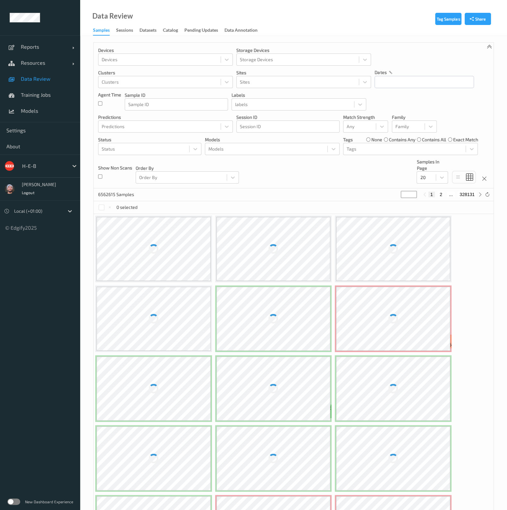
click at [289, 182] on div "Devices Devices Storage Devices Storage Devices Clusters Clusters Sites Sites d…" at bounding box center [294, 116] width 400 height 146
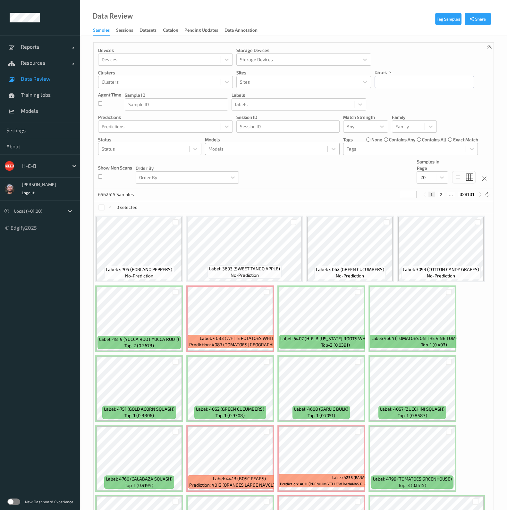
click at [237, 145] on div at bounding box center [266, 149] width 116 height 8
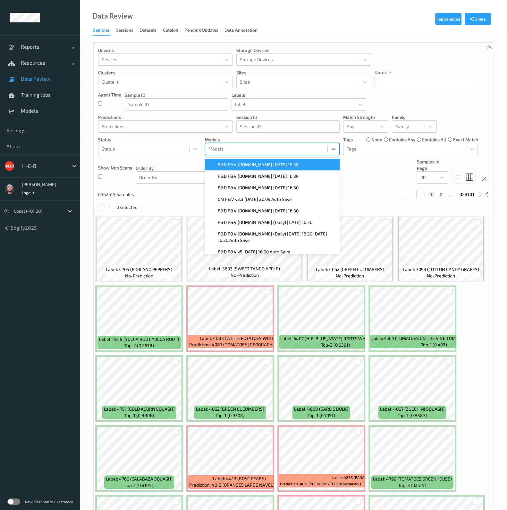
click at [253, 166] on span "F&D F&V [DOMAIN_NAME] [DATE] 16:30" at bounding box center [258, 165] width 81 height 6
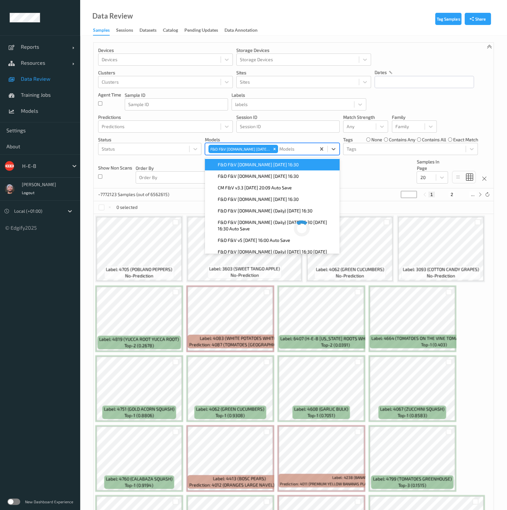
click at [400, 165] on div "Devices Devices Storage Devices Storage Devices Clusters Clusters Sites Sites d…" at bounding box center [294, 116] width 400 height 146
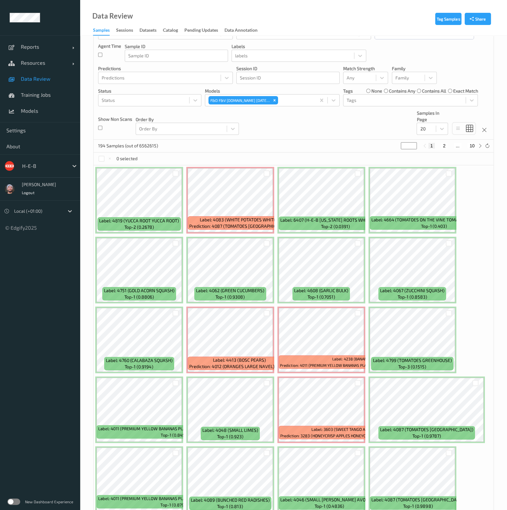
scroll to position [77, 0]
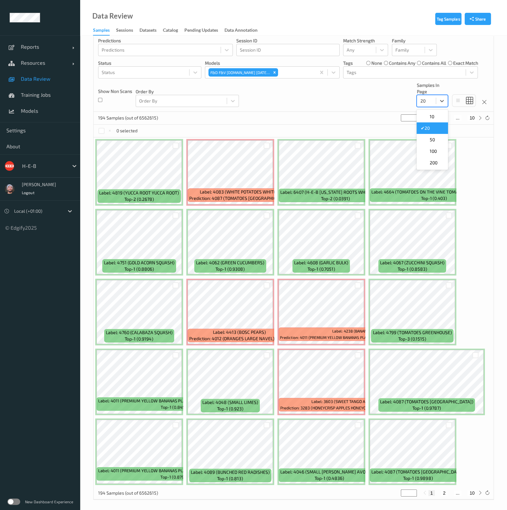
click at [410, 100] on div at bounding box center [426, 101] width 13 height 8
click at [410, 158] on div "200" at bounding box center [432, 163] width 31 height 12
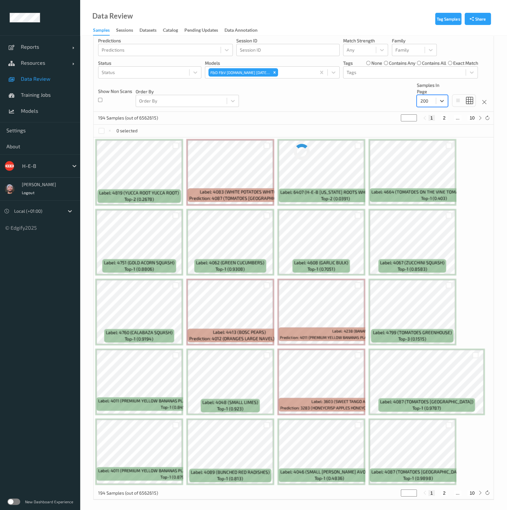
click at [317, 100] on div "Devices Devices Storage Devices Storage Devices Clusters Clusters Sites Sites d…" at bounding box center [294, 39] width 400 height 146
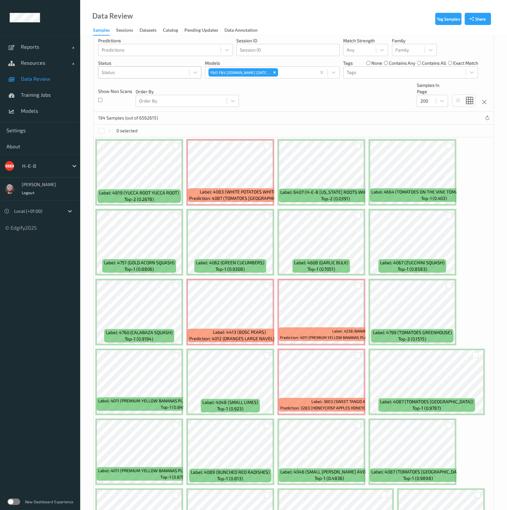
click at [147, 66] on div "Status" at bounding box center [149, 72] width 103 height 12
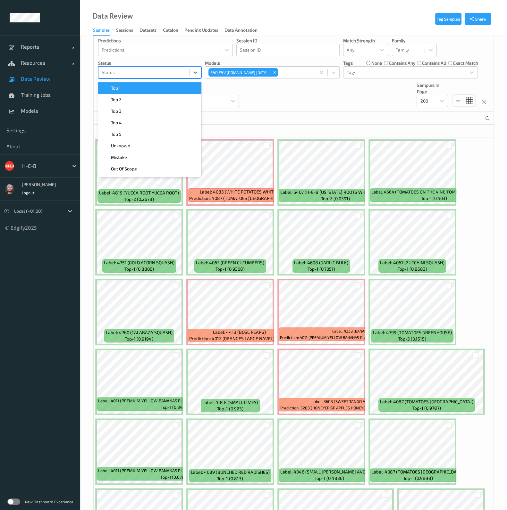
click at [124, 89] on div "Top 1" at bounding box center [150, 88] width 96 height 6
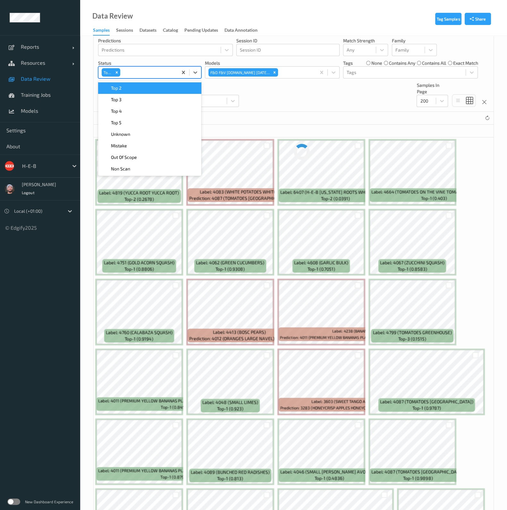
click at [124, 89] on div "Top 2" at bounding box center [150, 88] width 96 height 6
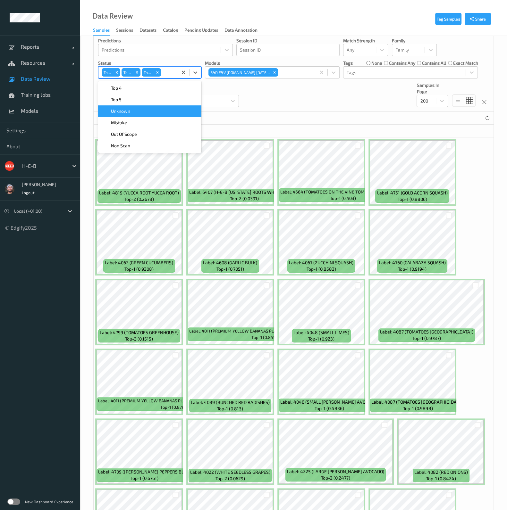
click at [321, 92] on div "Devices Devices Storage Devices Storage Devices Clusters Clusters Sites Sites d…" at bounding box center [294, 39] width 400 height 146
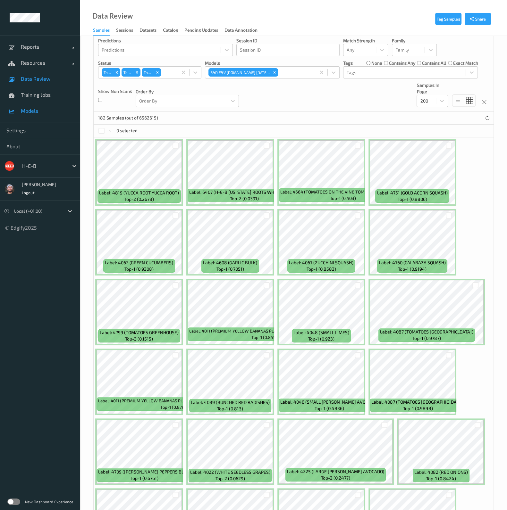
click at [53, 76] on span "Data Review" at bounding box center [47, 79] width 53 height 6
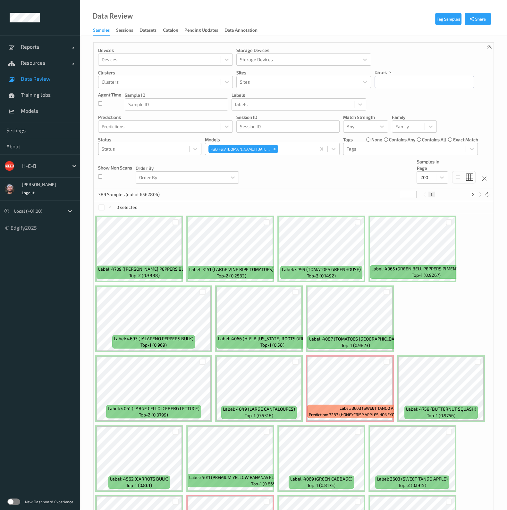
click at [152, 146] on div at bounding box center [144, 149] width 84 height 8
type input "mis"
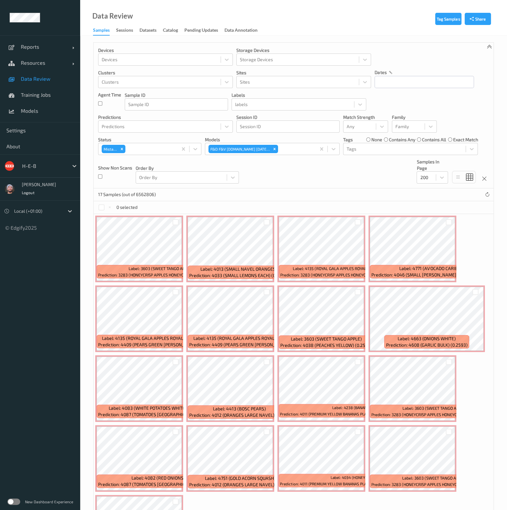
click at [319, 176] on div "Devices Devices Storage Devices Storage Devices Clusters Clusters Sites Sites d…" at bounding box center [294, 116] width 400 height 146
click at [120, 147] on icon "Remove Mistake" at bounding box center [122, 149] width 4 height 4
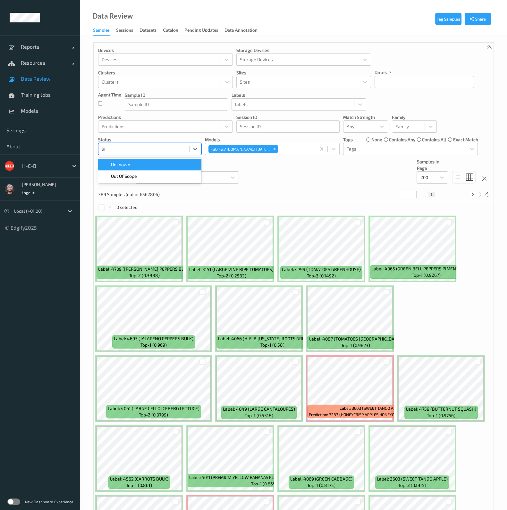
type input "unkn"
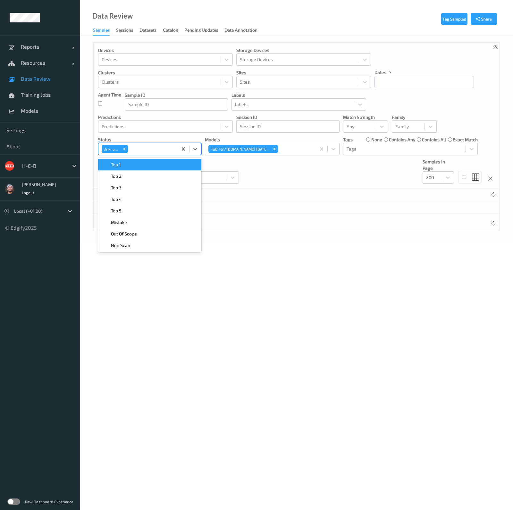
click at [290, 165] on div "Devices Devices Storage Devices Storage Devices Clusters Clusters Sites Sites d…" at bounding box center [297, 116] width 406 height 146
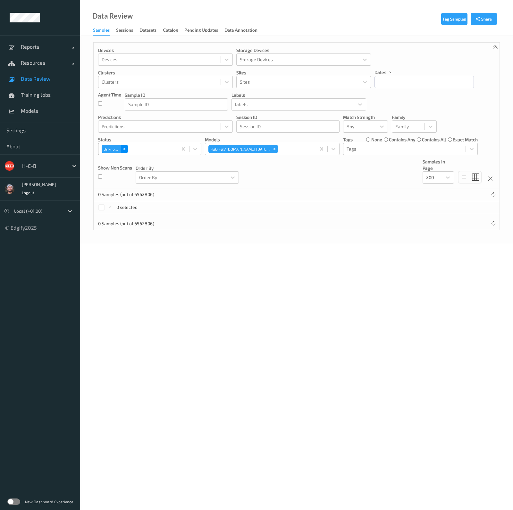
click at [123, 148] on icon "Remove Unknown" at bounding box center [124, 149] width 2 height 2
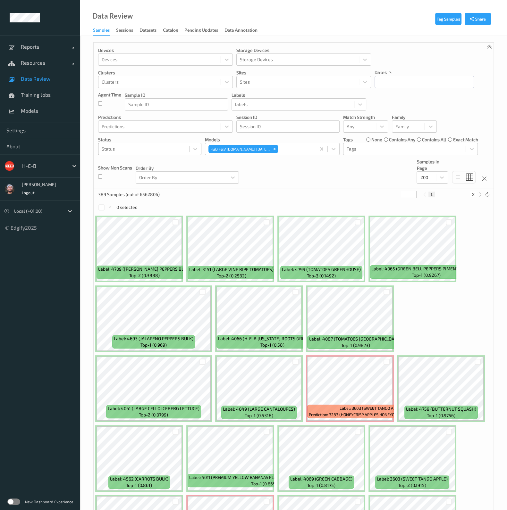
click at [257, 177] on div "Devices Devices Storage Devices Storage Devices Clusters Clusters Sites Sites d…" at bounding box center [294, 116] width 400 height 146
click at [43, 82] on link "Data Review" at bounding box center [40, 79] width 80 height 16
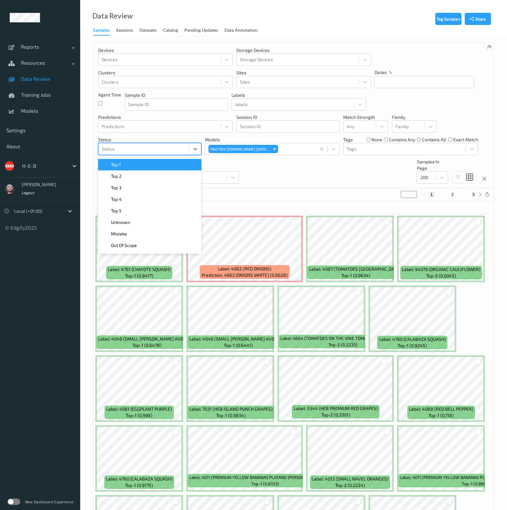
click at [142, 147] on div at bounding box center [144, 149] width 84 height 8
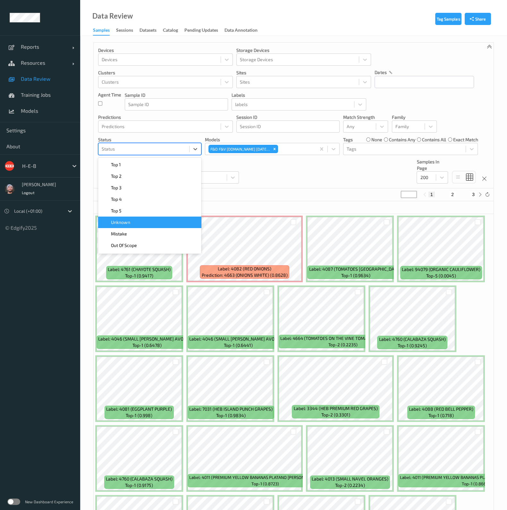
click at [134, 222] on div "Unknown" at bounding box center [150, 222] width 96 height 6
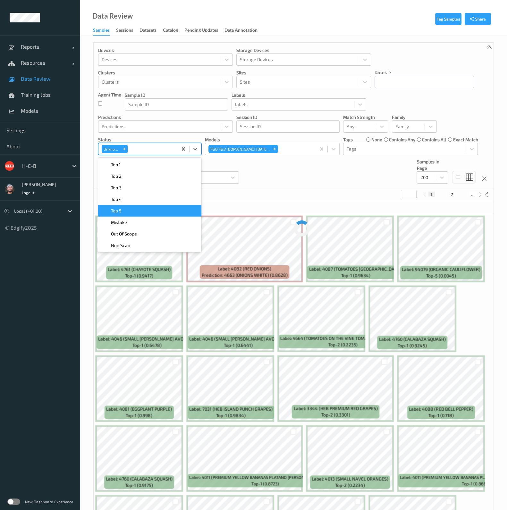
click at [269, 180] on div "Devices Devices Storage Devices Storage Devices Clusters Clusters Sites Sites d…" at bounding box center [294, 116] width 400 height 146
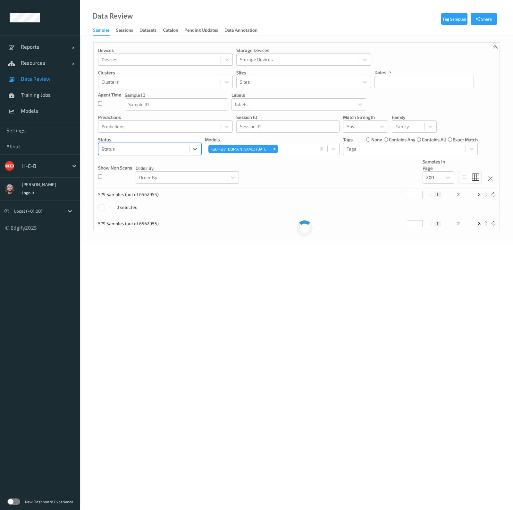
type input "mi"
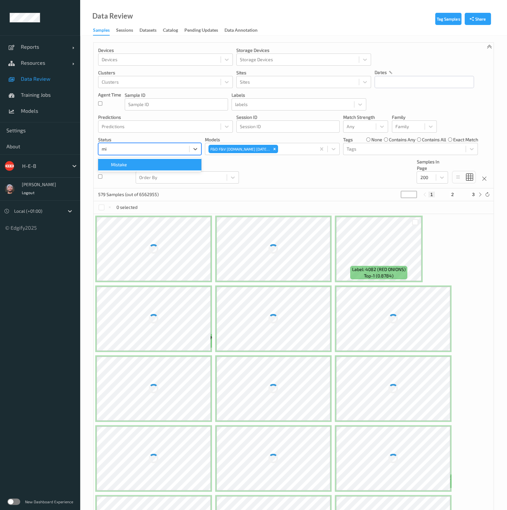
click at [125, 164] on span "Mistake" at bounding box center [119, 165] width 16 height 6
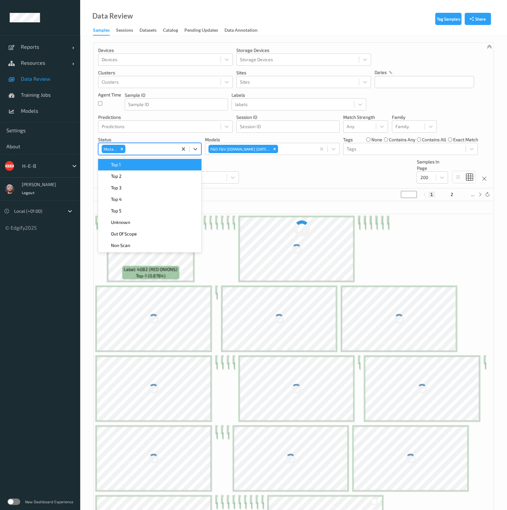
click at [289, 172] on div "Devices Devices Storage Devices Storage Devices Clusters Clusters Sites Sites d…" at bounding box center [294, 116] width 400 height 146
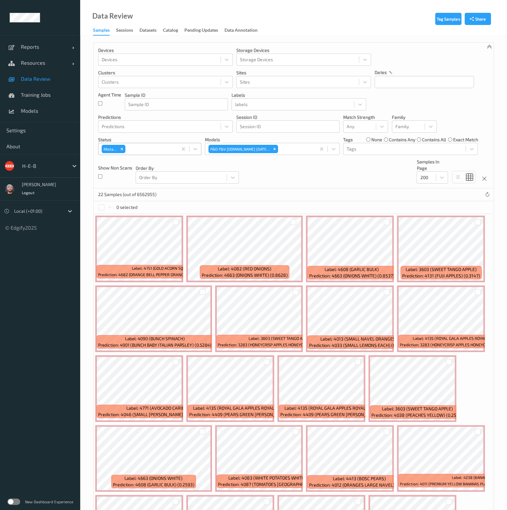
click at [300, 162] on div "Devices Devices Storage Devices Storage Devices Clusters Clusters Sites Sites d…" at bounding box center [294, 116] width 400 height 146
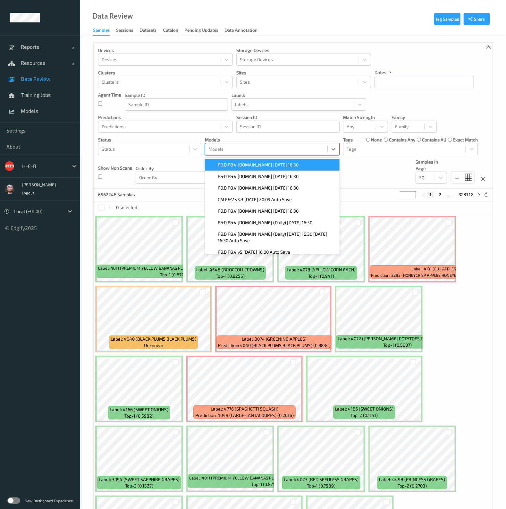
click at [272, 164] on span "F&D F&V [DOMAIN_NAME] [DATE] 16:30" at bounding box center [258, 165] width 81 height 6
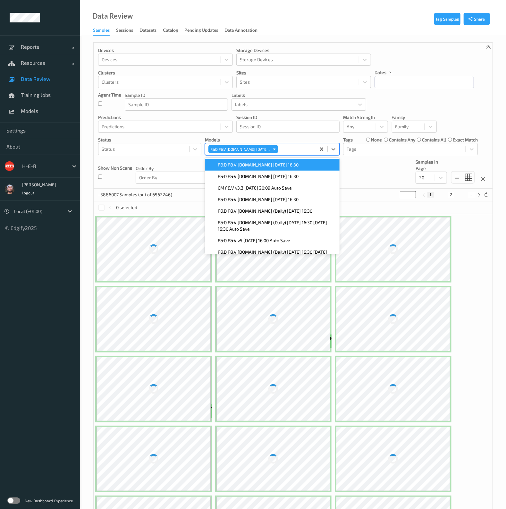
click at [366, 179] on div "Devices Devices Storage Devices Storage Devices Clusters Clusters Sites Sites d…" at bounding box center [293, 116] width 399 height 146
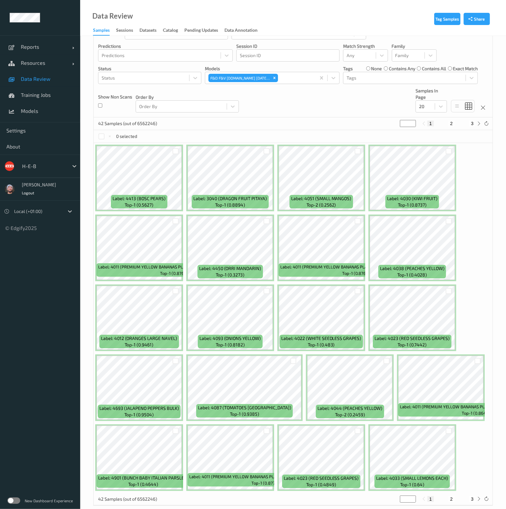
scroll to position [78, 0]
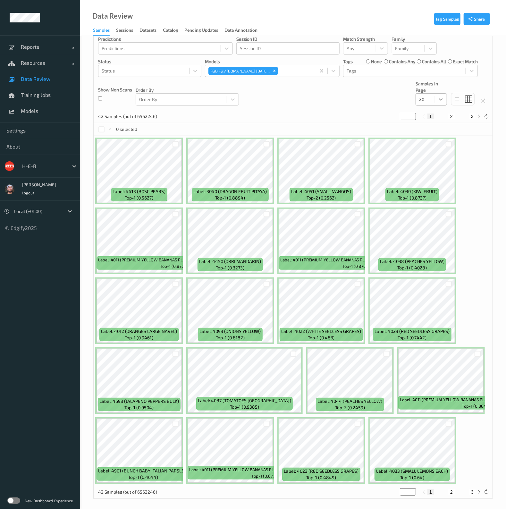
click at [440, 103] on div at bounding box center [441, 100] width 12 height 12
click at [428, 139] on span at bounding box center [423, 138] width 9 height 6
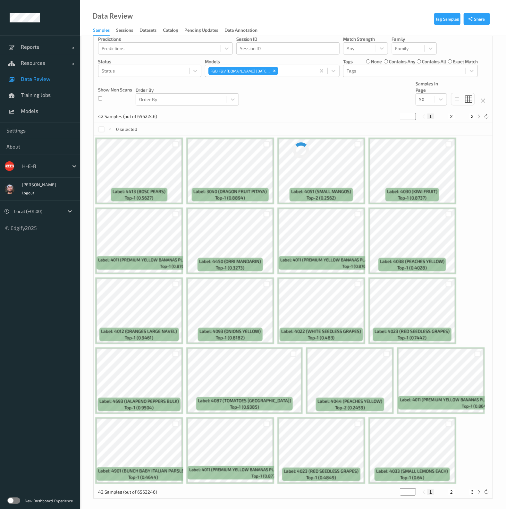
click at [349, 92] on div "Devices Devices Storage Devices Storage Devices Clusters Clusters Sites Sites d…" at bounding box center [293, 37] width 399 height 146
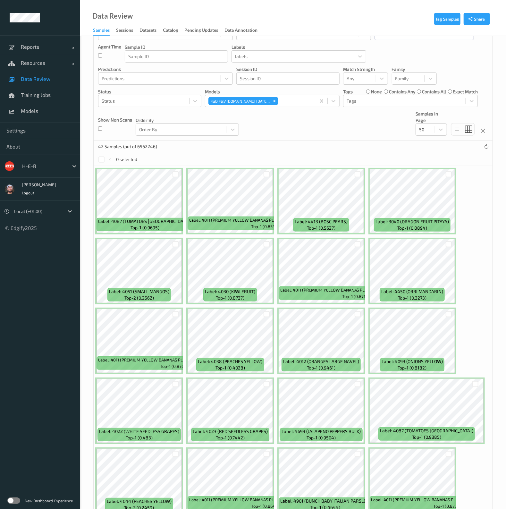
scroll to position [14, 0]
